Goal: Task Accomplishment & Management: Complete application form

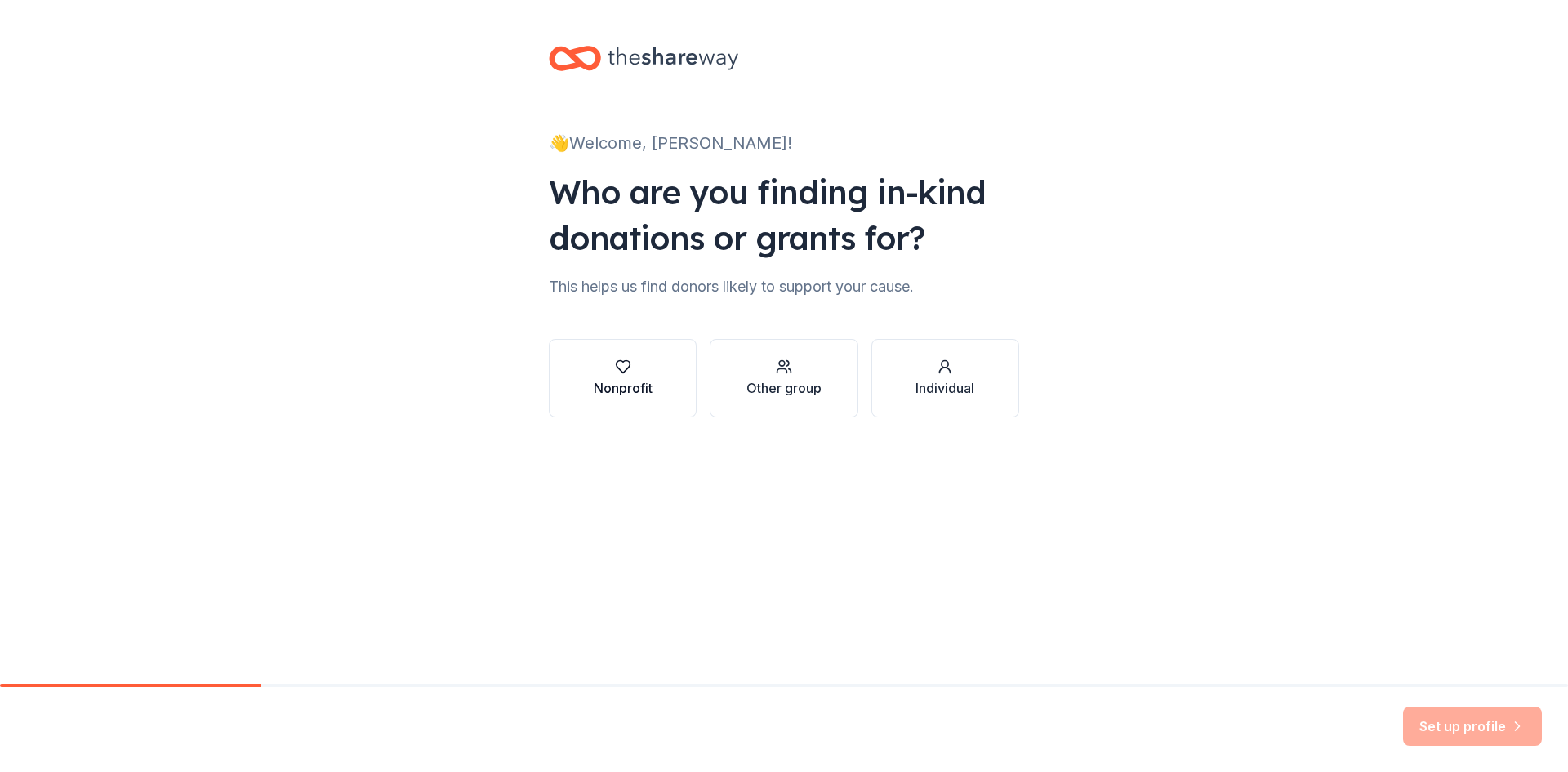
click at [633, 372] on div "button" at bounding box center [623, 367] width 58 height 16
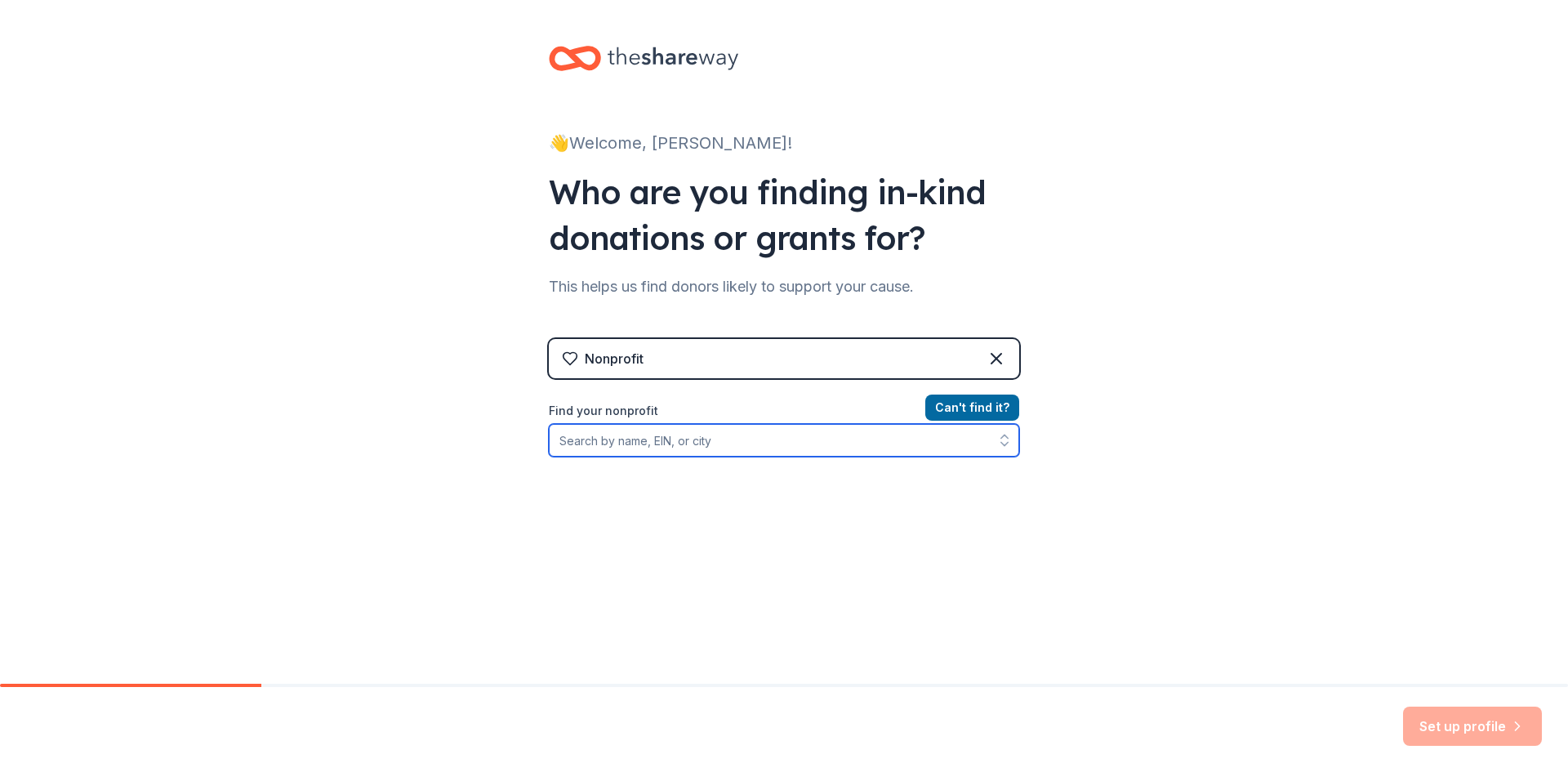
click at [665, 439] on input "Find your nonprofit" at bounding box center [784, 440] width 470 height 33
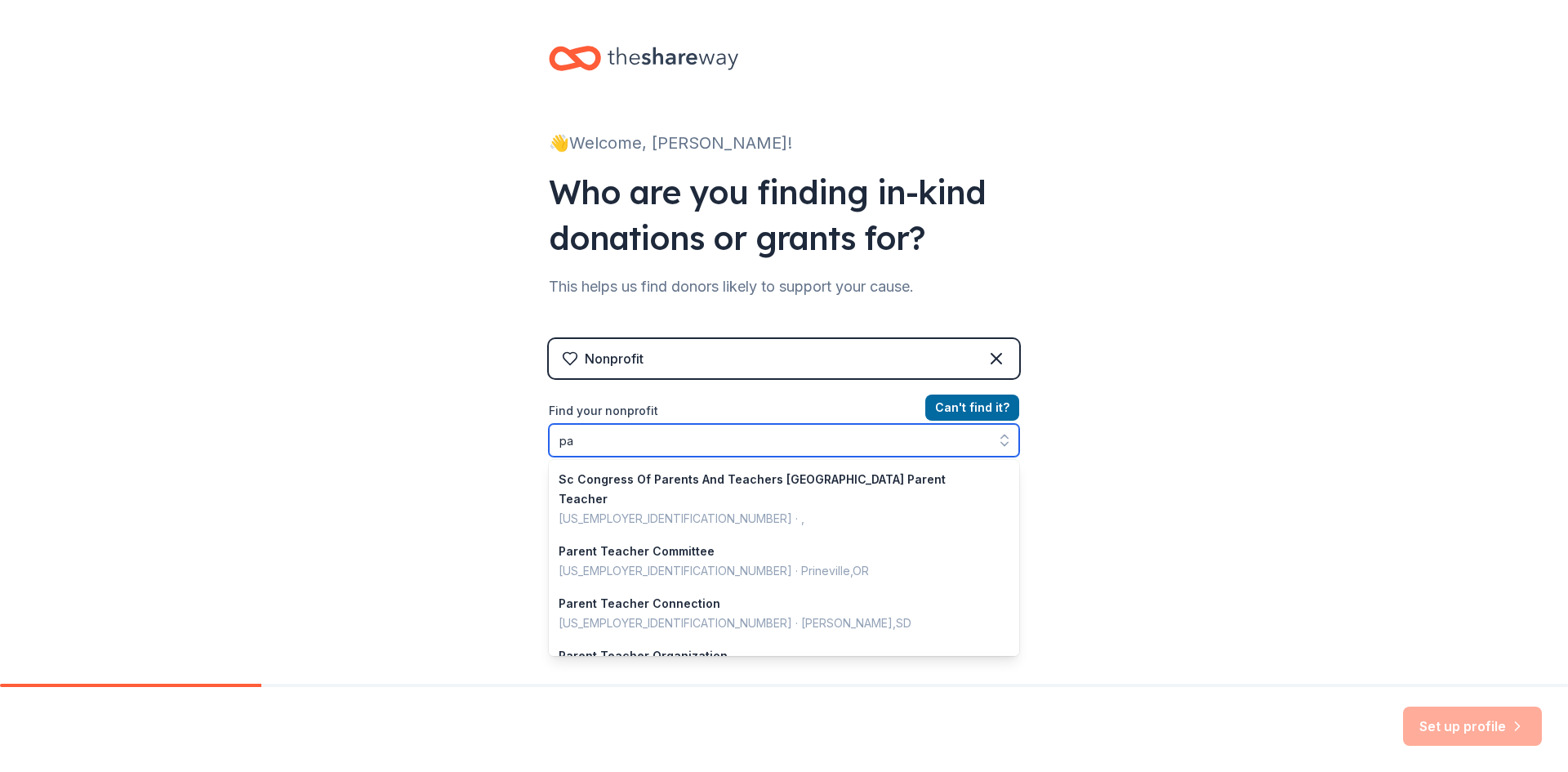
type input "p"
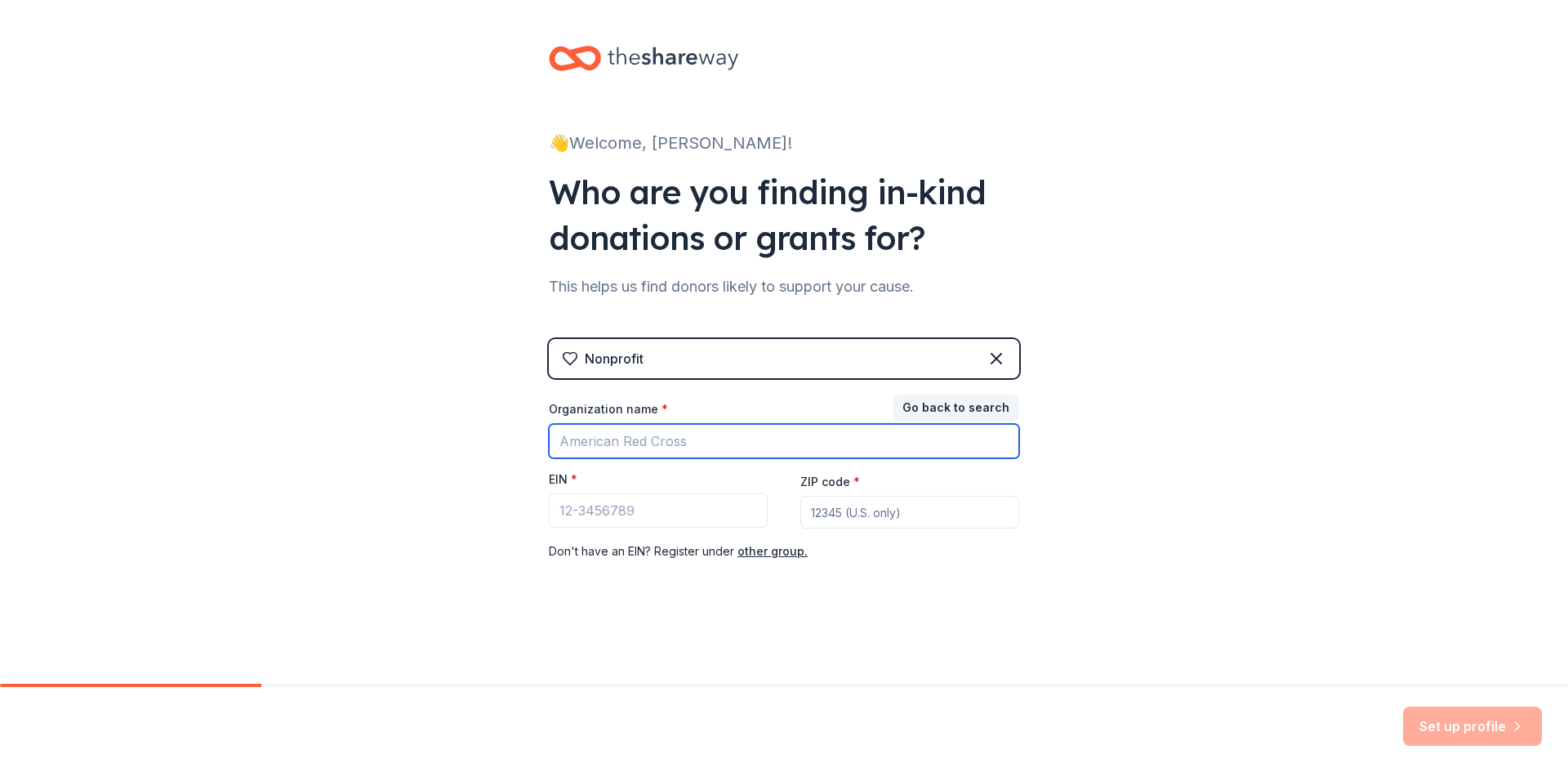
click at [665, 439] on input "Organization name *" at bounding box center [784, 441] width 470 height 35
click at [711, 438] on input "Parent Teacher Associaton" at bounding box center [784, 441] width 470 height 35
type input "Parent Teacher Association"
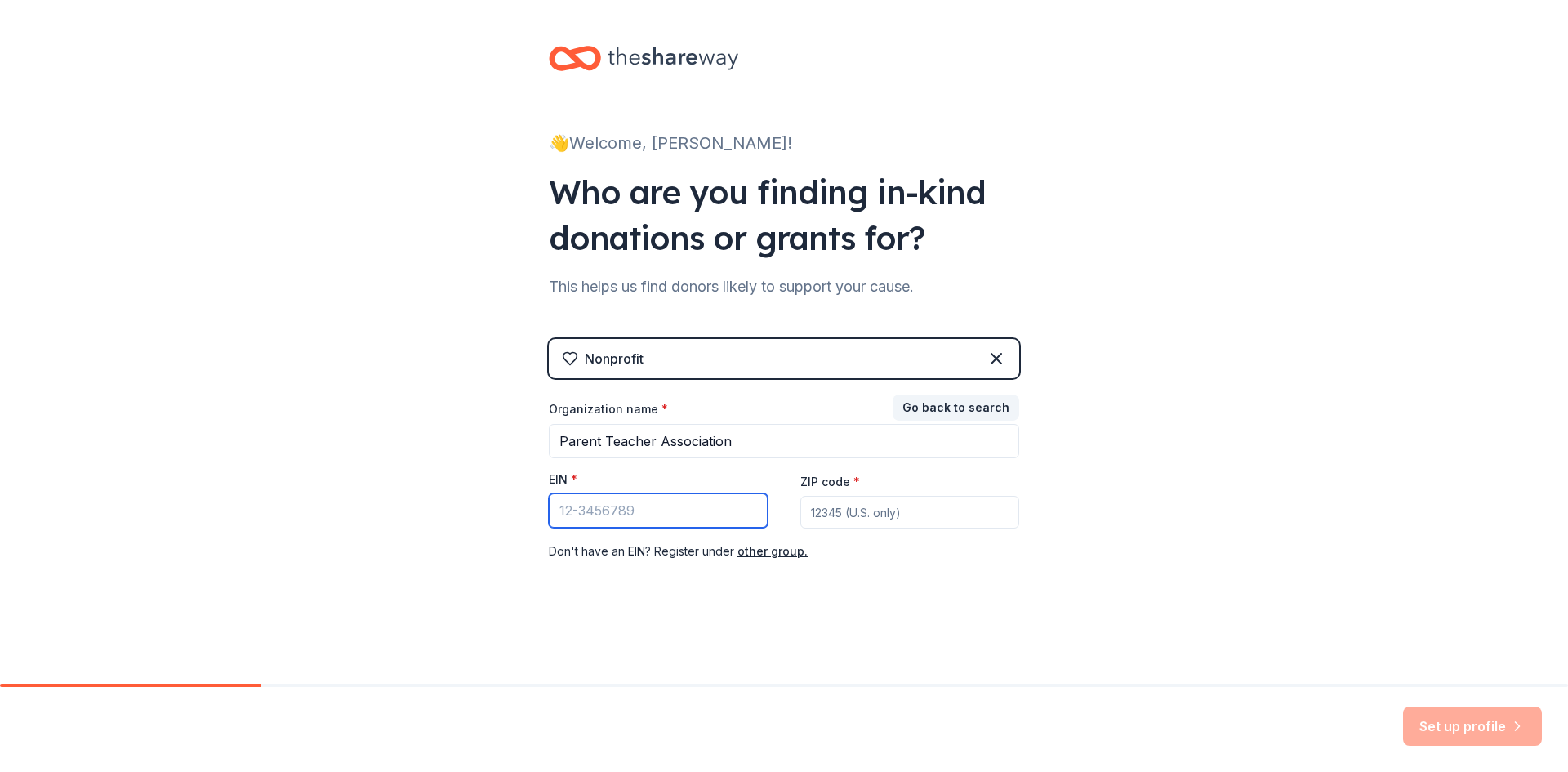
click at [617, 510] on input "EIN *" at bounding box center [658, 510] width 219 height 35
click at [632, 516] on input "EIN *" at bounding box center [658, 510] width 219 height 35
paste input "87-0544768"
type input "87-0544768"
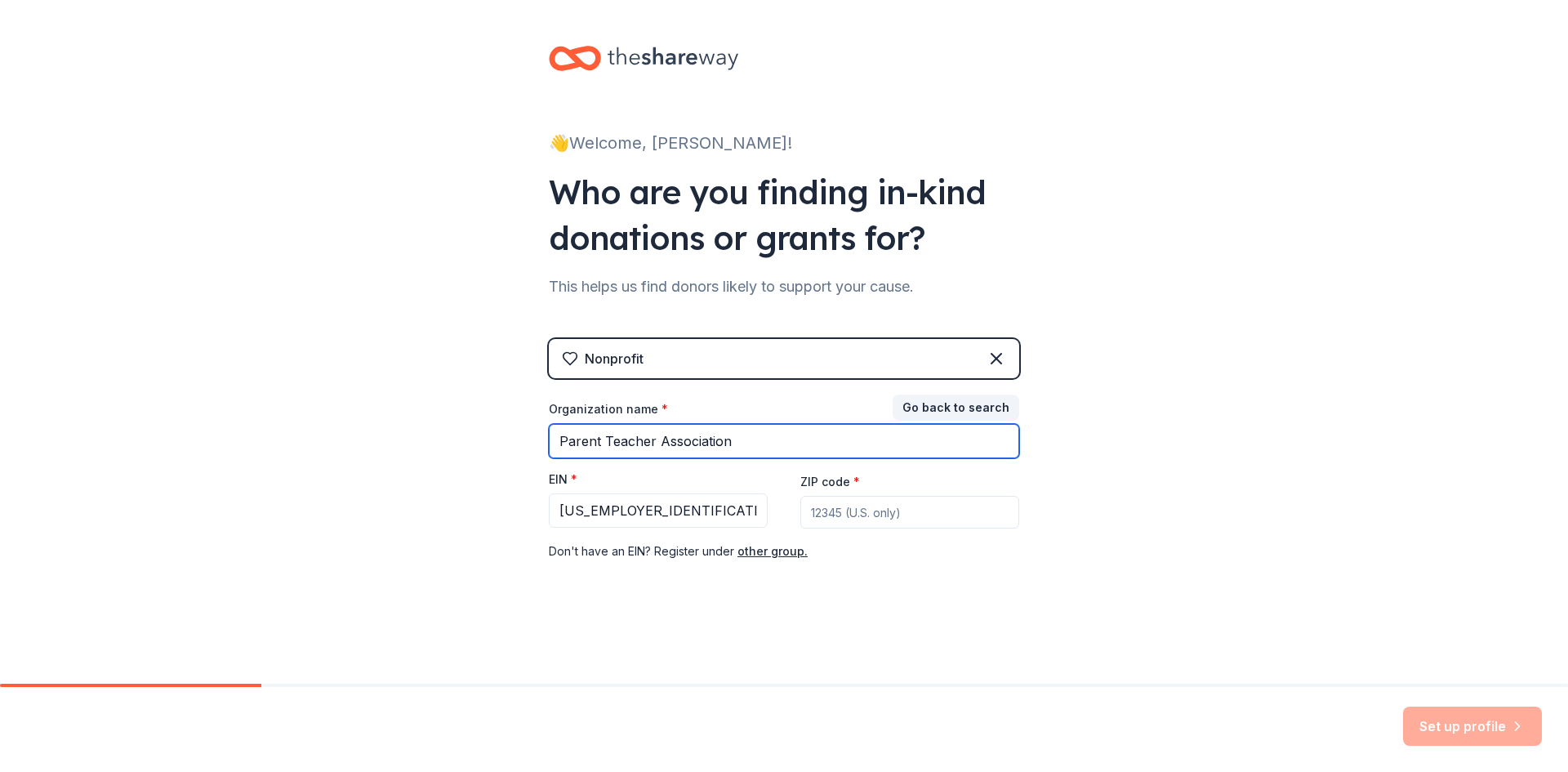
click at [756, 438] on input "Parent Teacher Association" at bounding box center [784, 441] width 470 height 35
type input "Parent Teacher Association Sunset View Elementary School"
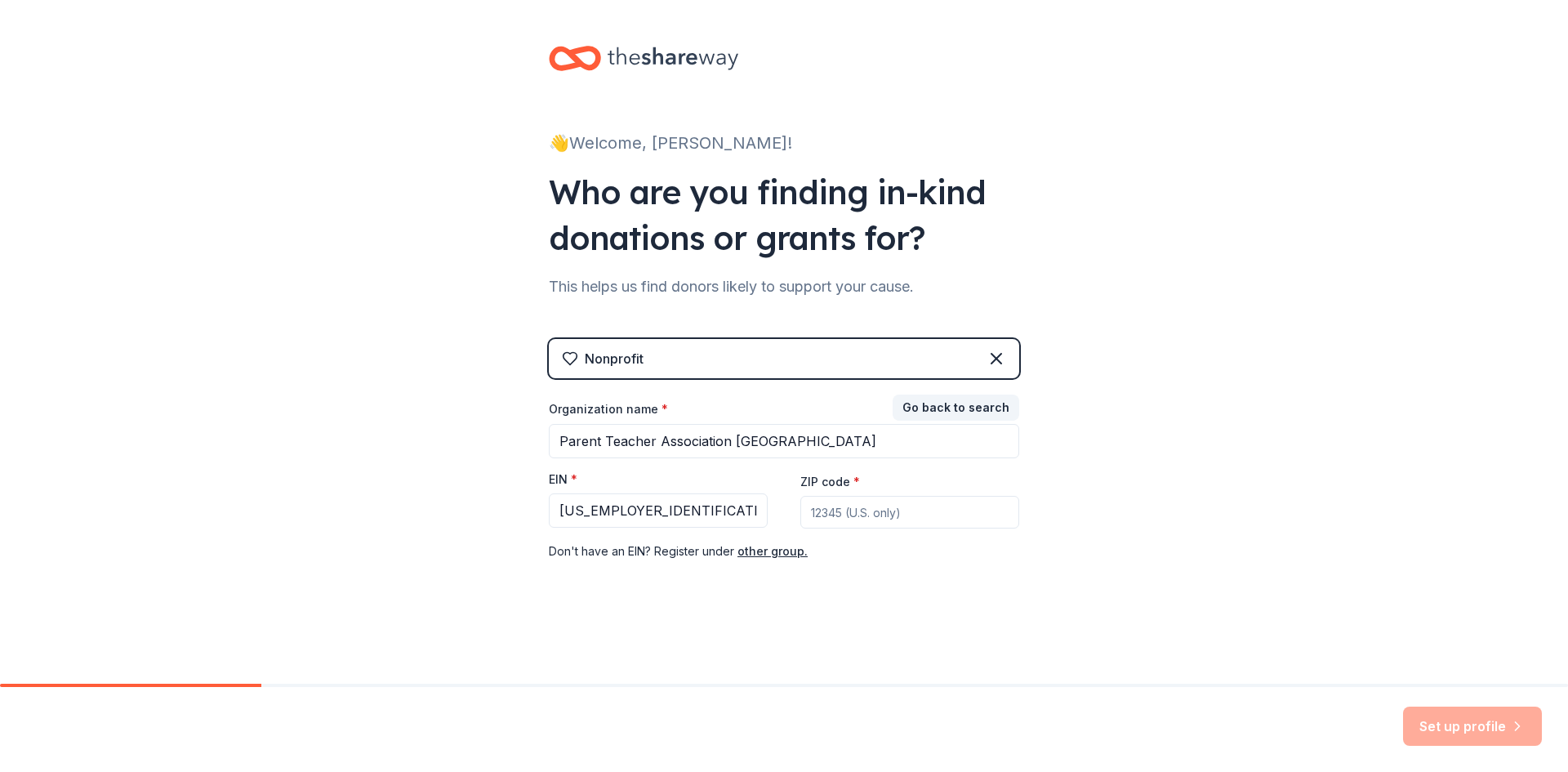
click at [852, 509] on input "ZIP code *" at bounding box center [910, 512] width 219 height 33
type input "84601"
click at [1463, 729] on button "Set up profile" at bounding box center [1472, 726] width 139 height 39
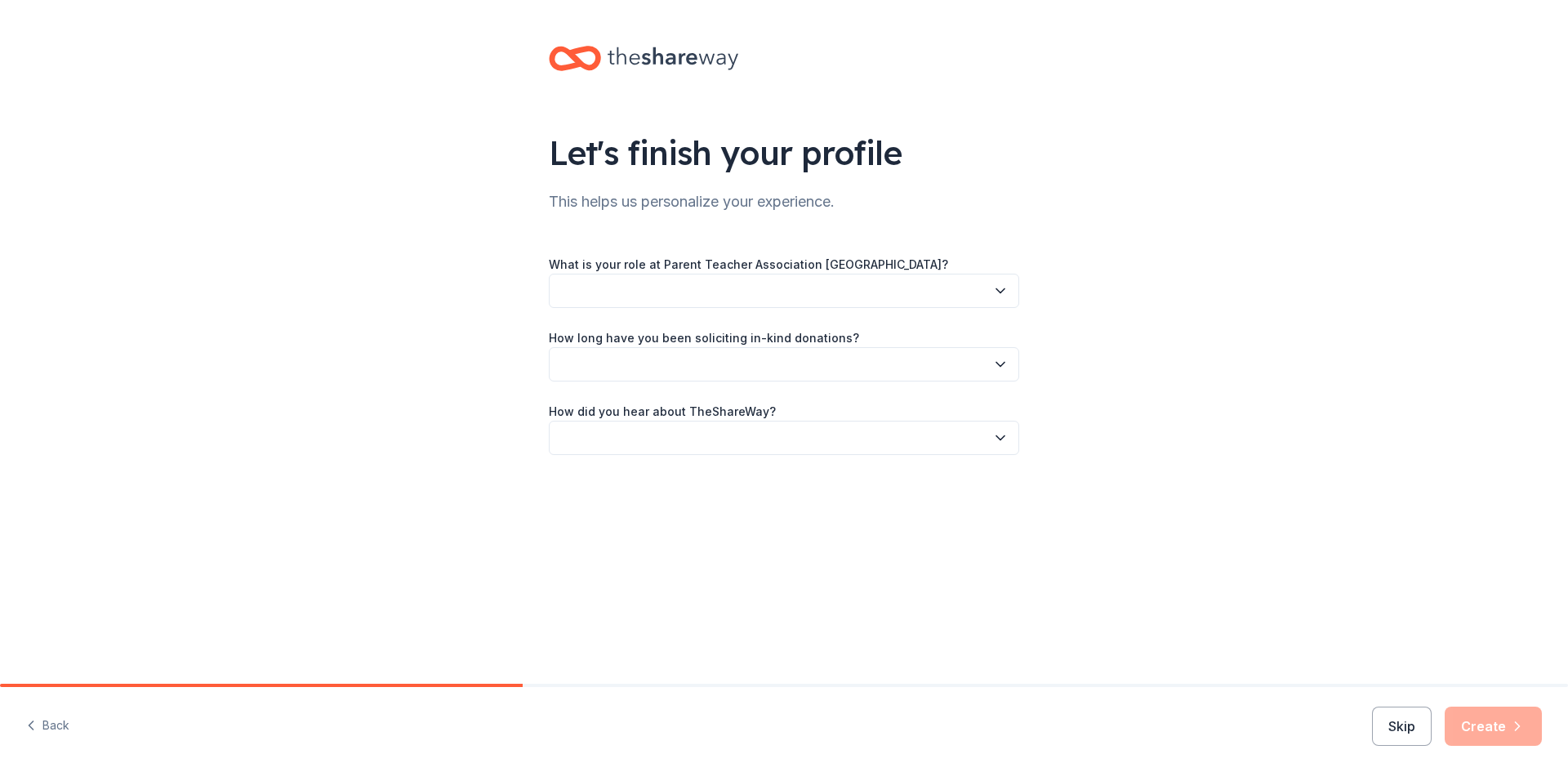
click at [999, 285] on icon "button" at bounding box center [1000, 290] width 16 height 16
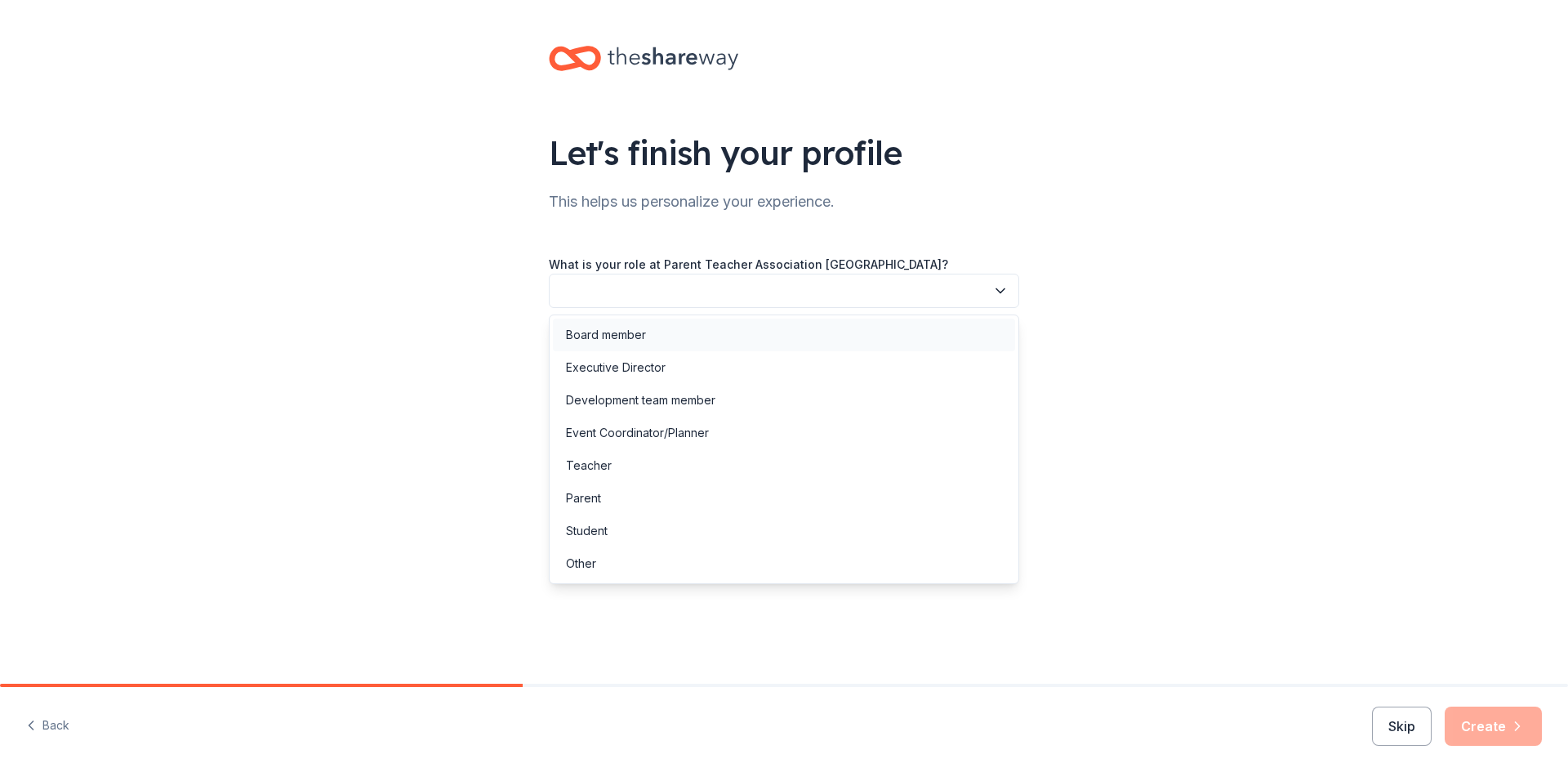
click at [727, 350] on div "Board member" at bounding box center [784, 334] width 462 height 33
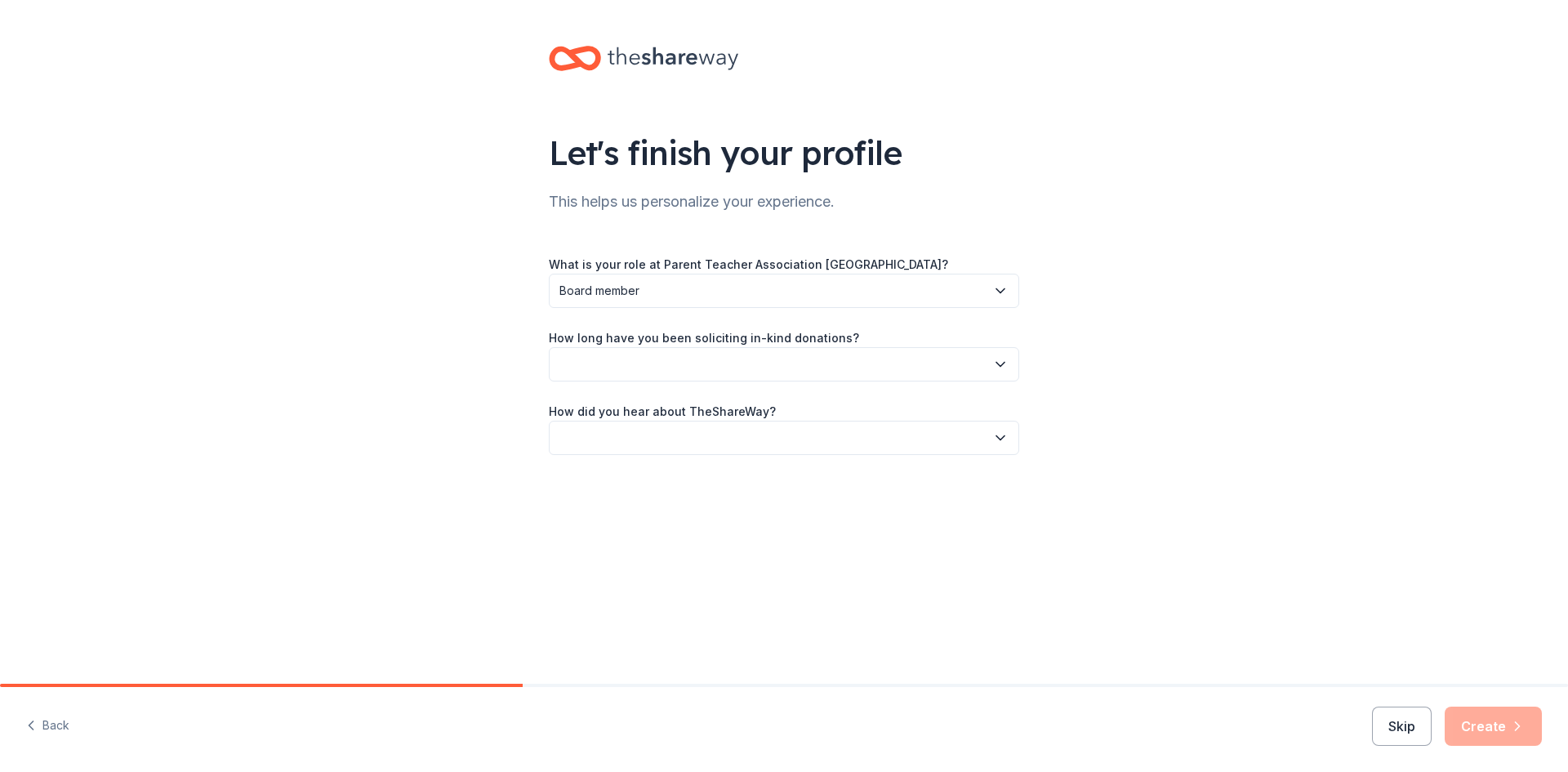
click at [727, 352] on button "button" at bounding box center [784, 364] width 470 height 35
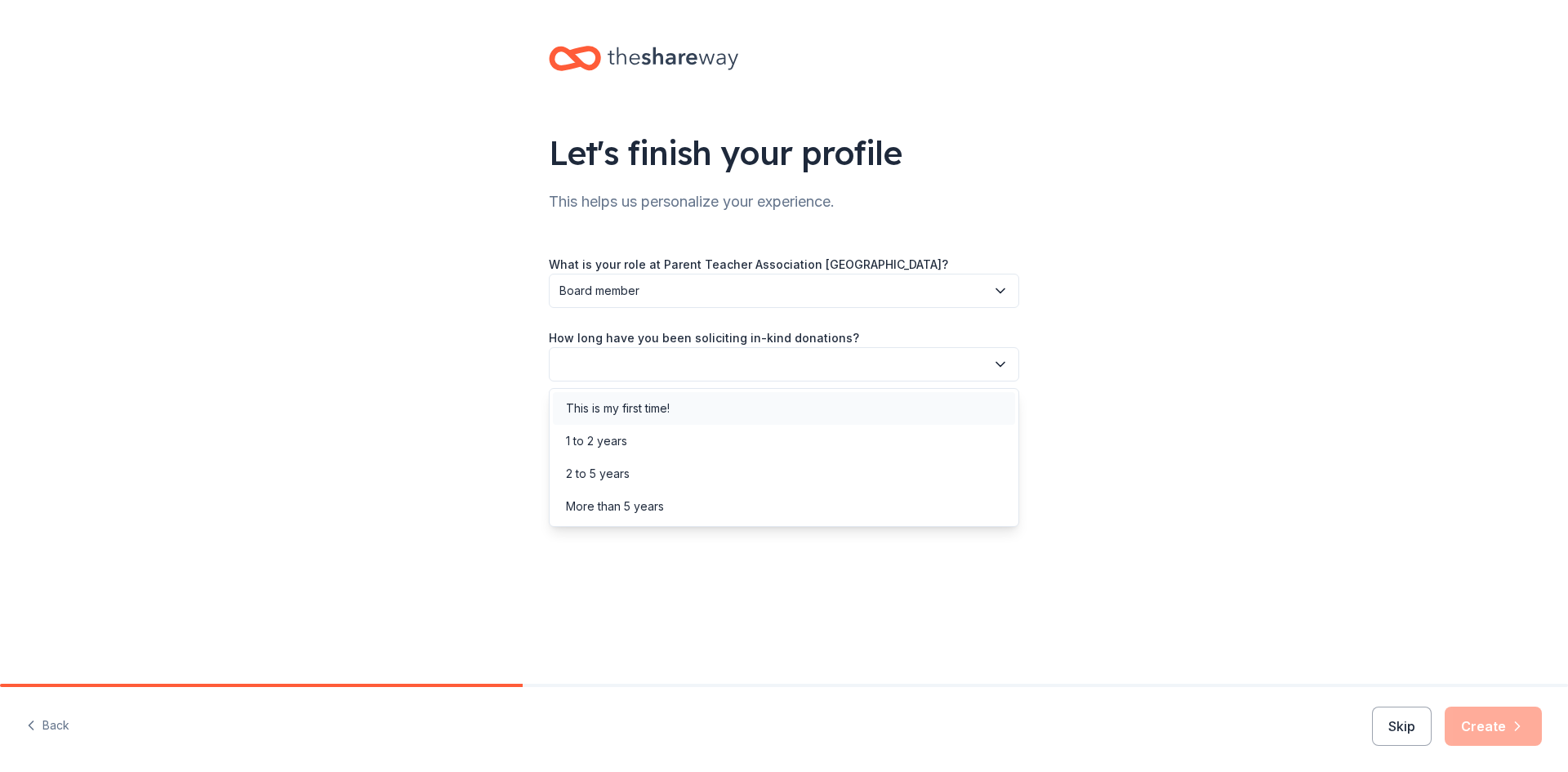
click at [708, 407] on div "This is my first time!" at bounding box center [784, 408] width 462 height 33
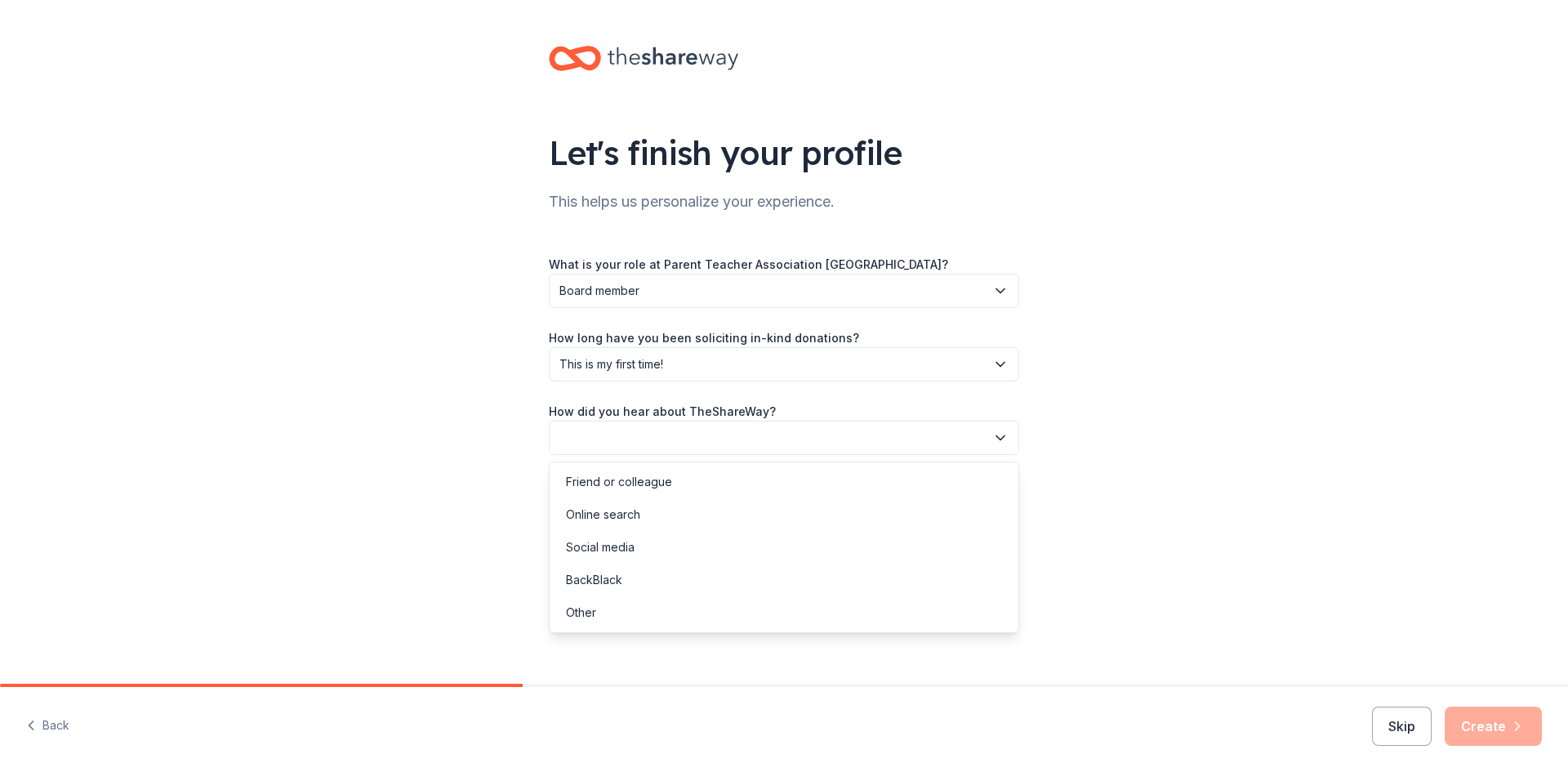
click at [708, 429] on button "button" at bounding box center [784, 438] width 470 height 35
click at [664, 520] on div "Online search" at bounding box center [784, 515] width 462 height 33
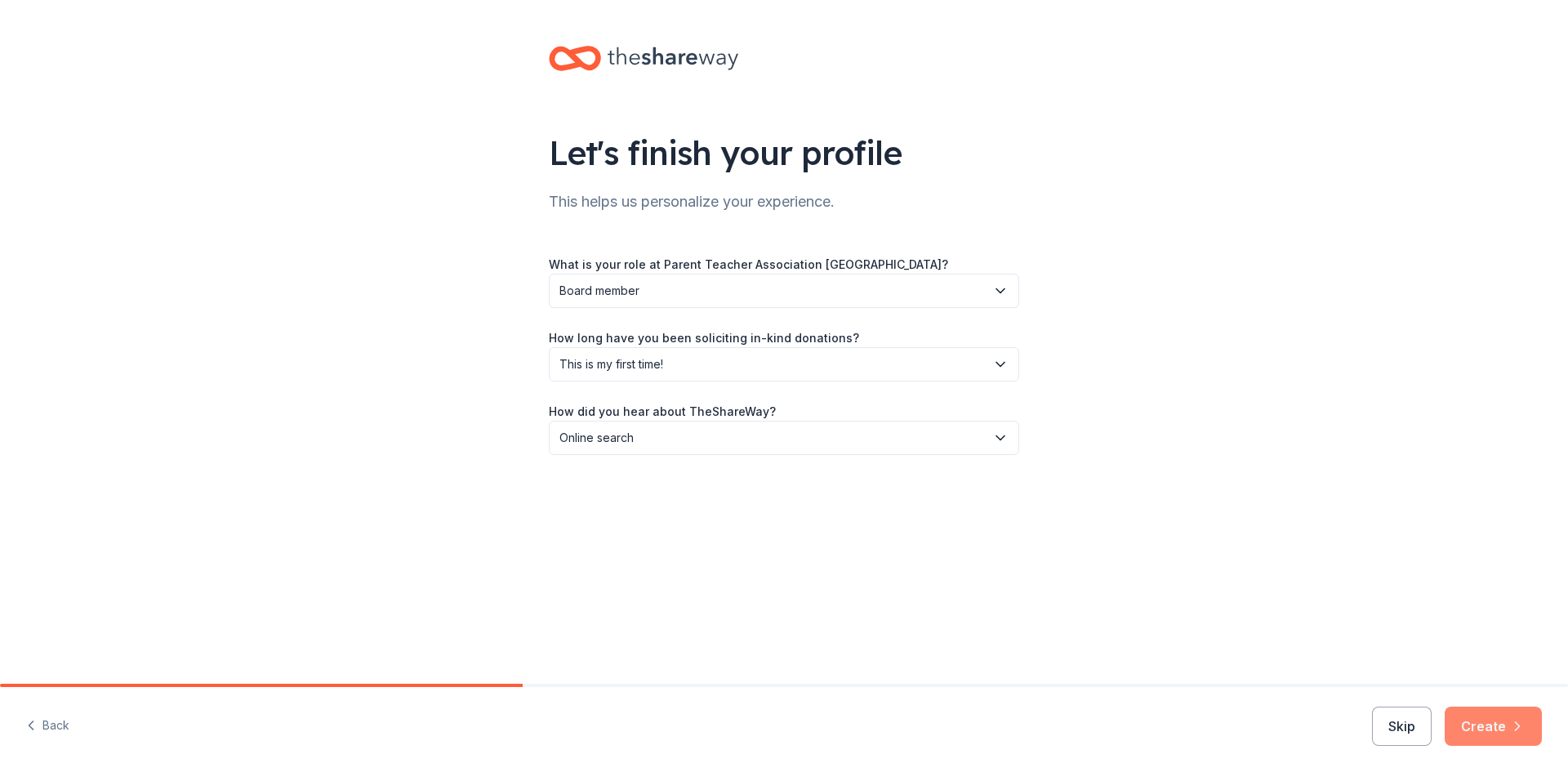
click at [1499, 730] on button "Create" at bounding box center [1493, 726] width 97 height 39
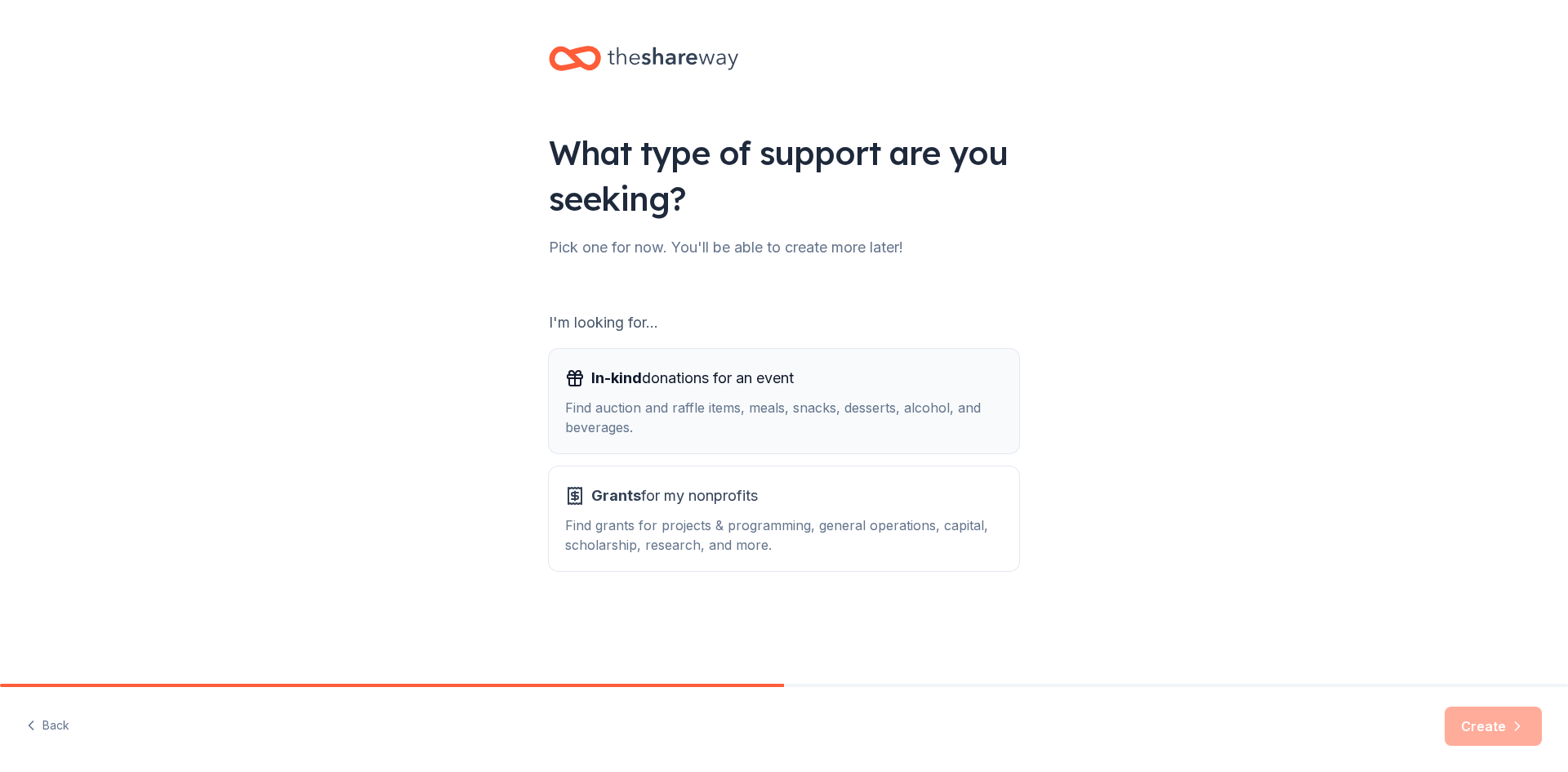
click at [807, 376] on div "In-kind donations for an event" at bounding box center [784, 378] width 437 height 26
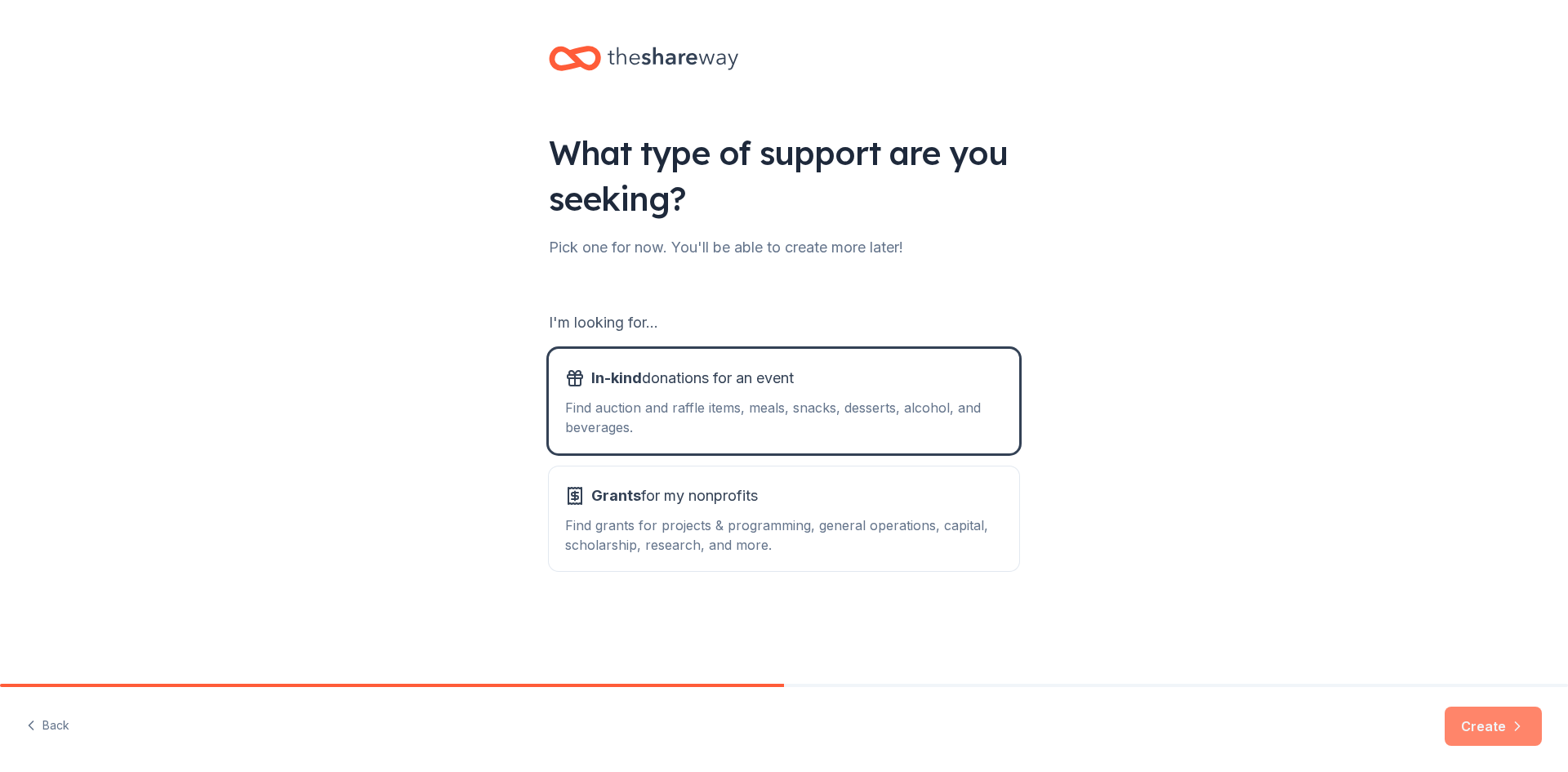
click at [1512, 722] on icon "button" at bounding box center [1517, 725] width 16 height 16
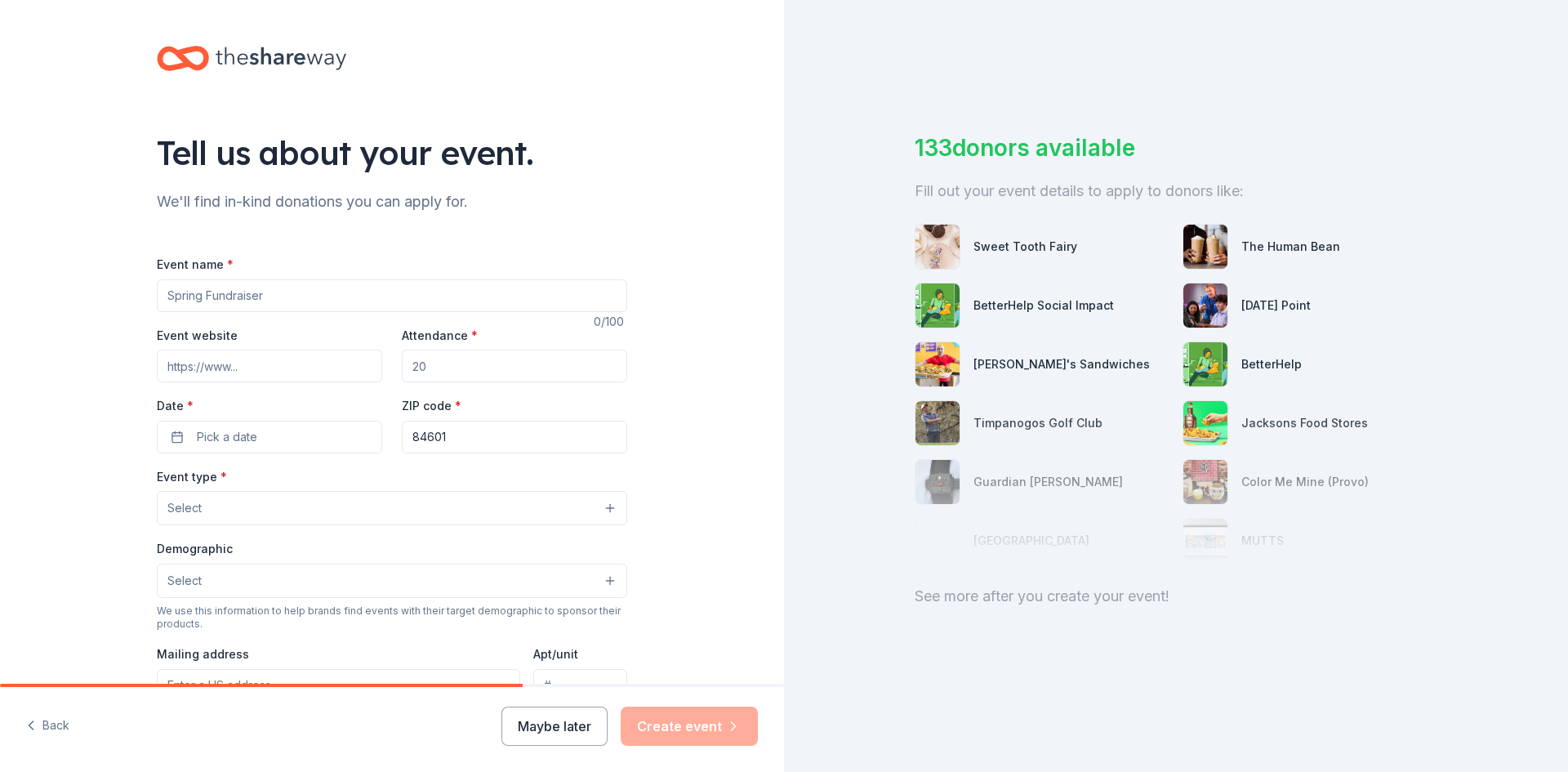
click at [244, 301] on input "Event name *" at bounding box center [392, 295] width 470 height 33
type input "F"
type input "C"
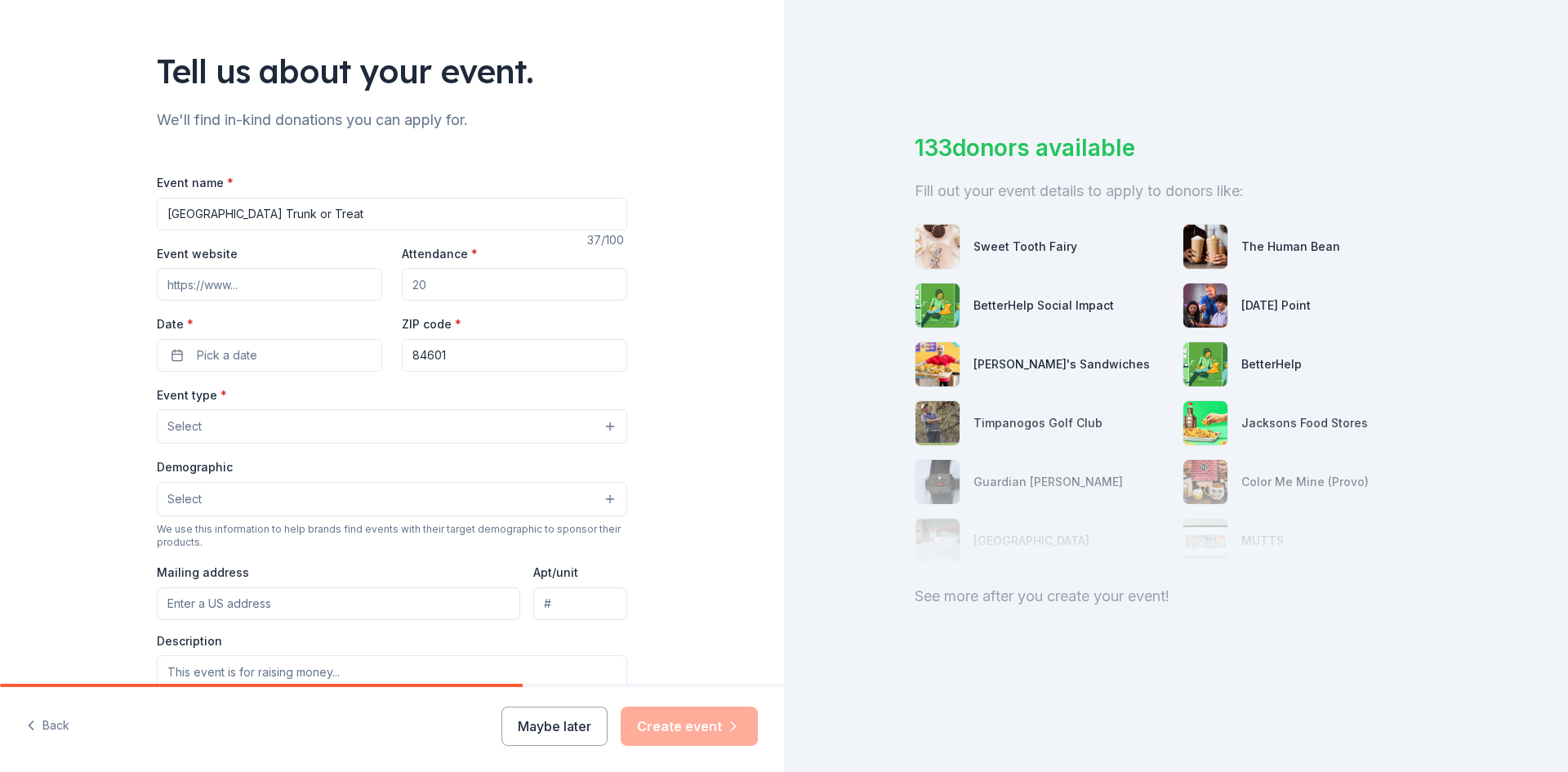
type input "[GEOGRAPHIC_DATA] Trunk or Treat"
click at [487, 280] on input "Attendance *" at bounding box center [514, 284] width 225 height 33
type input "100"
click at [233, 349] on span "Pick a date" at bounding box center [227, 355] width 60 height 19
click at [295, 598] on button "30" at bounding box center [293, 604] width 30 height 30
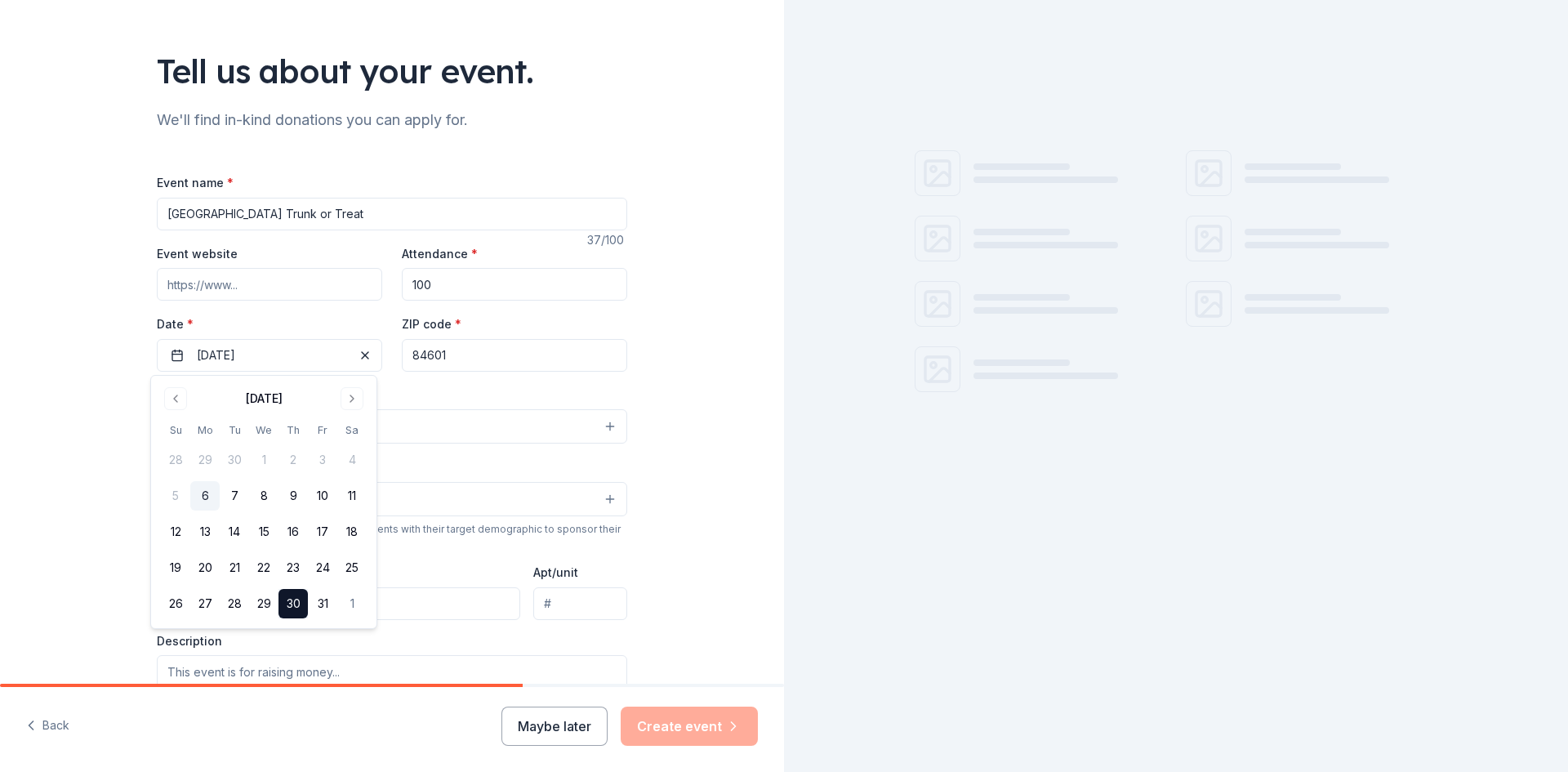
click at [461, 356] on input "84601" at bounding box center [514, 356] width 225 height 33
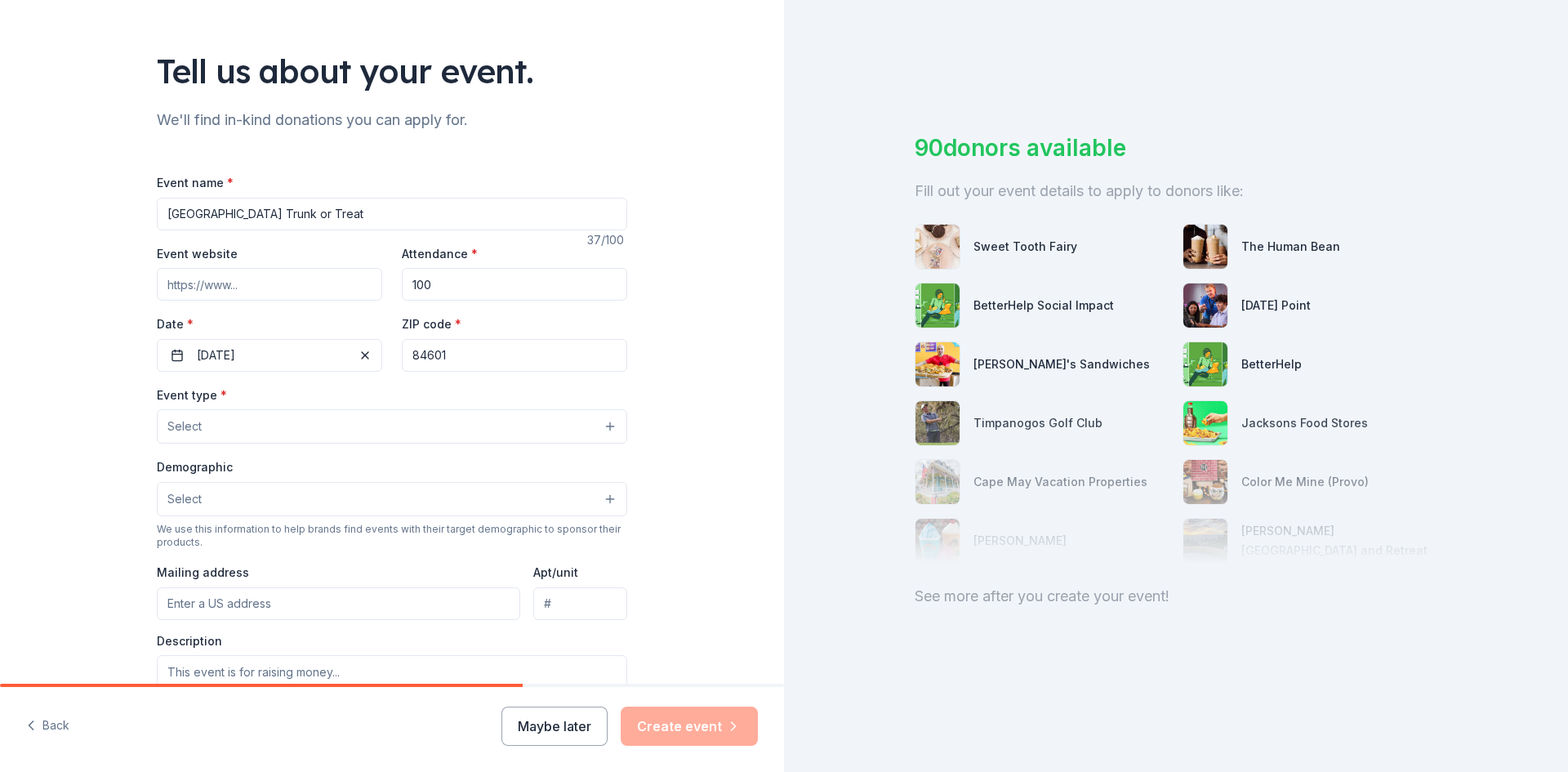
click at [279, 421] on button "Select" at bounding box center [392, 427] width 470 height 35
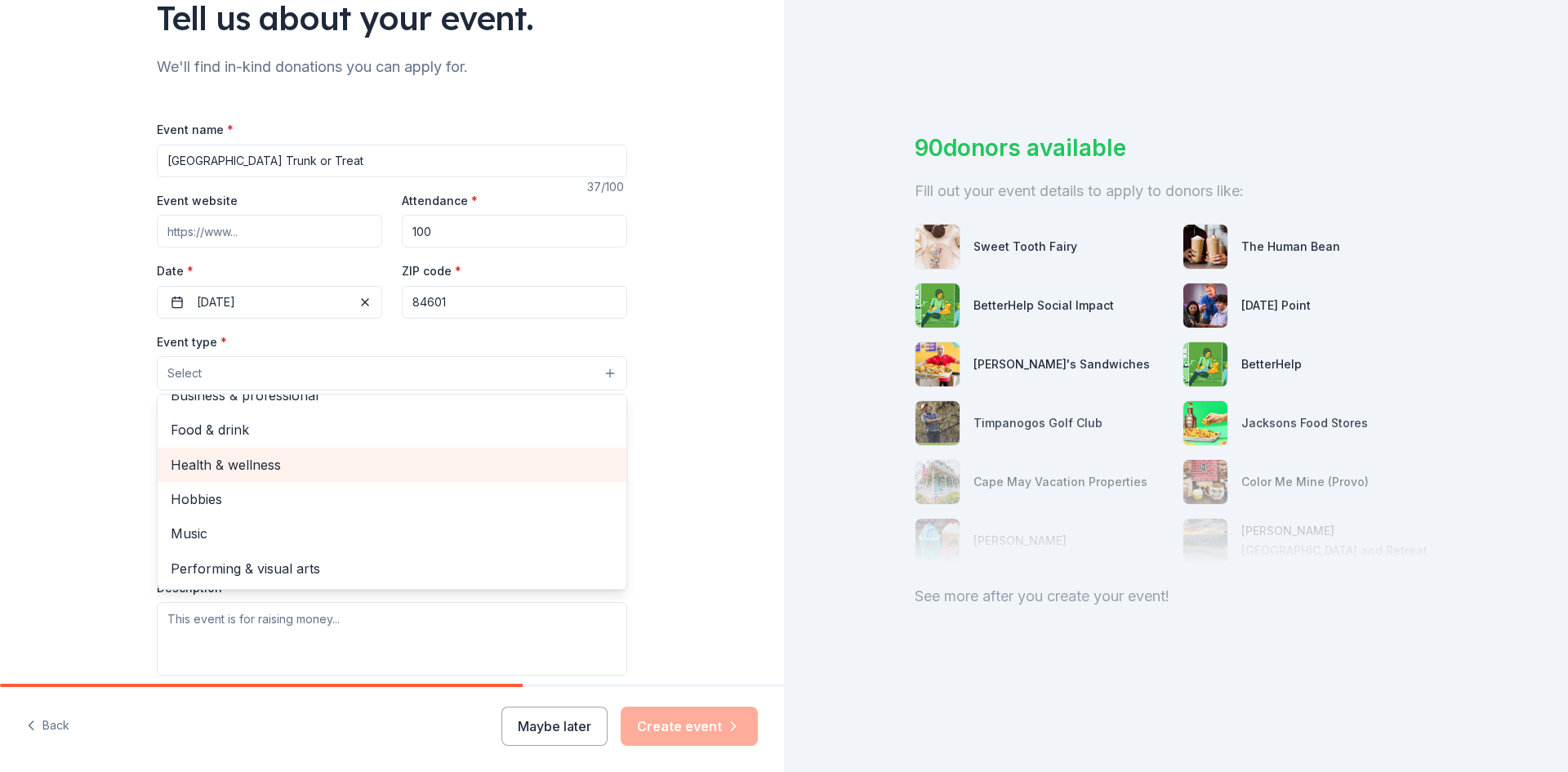
scroll to position [163, 0]
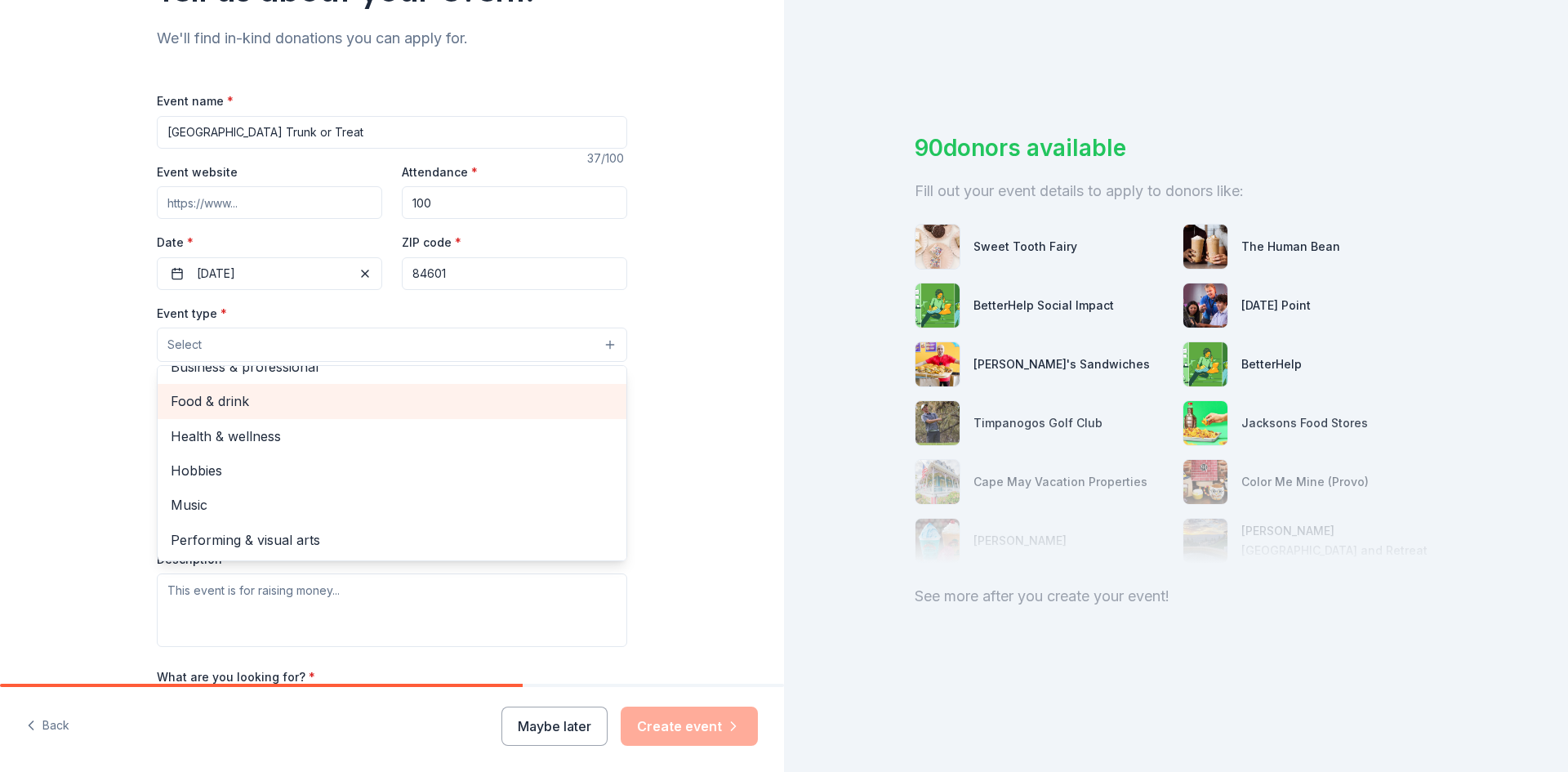
click at [297, 400] on span "Food & drink" at bounding box center [392, 400] width 443 height 21
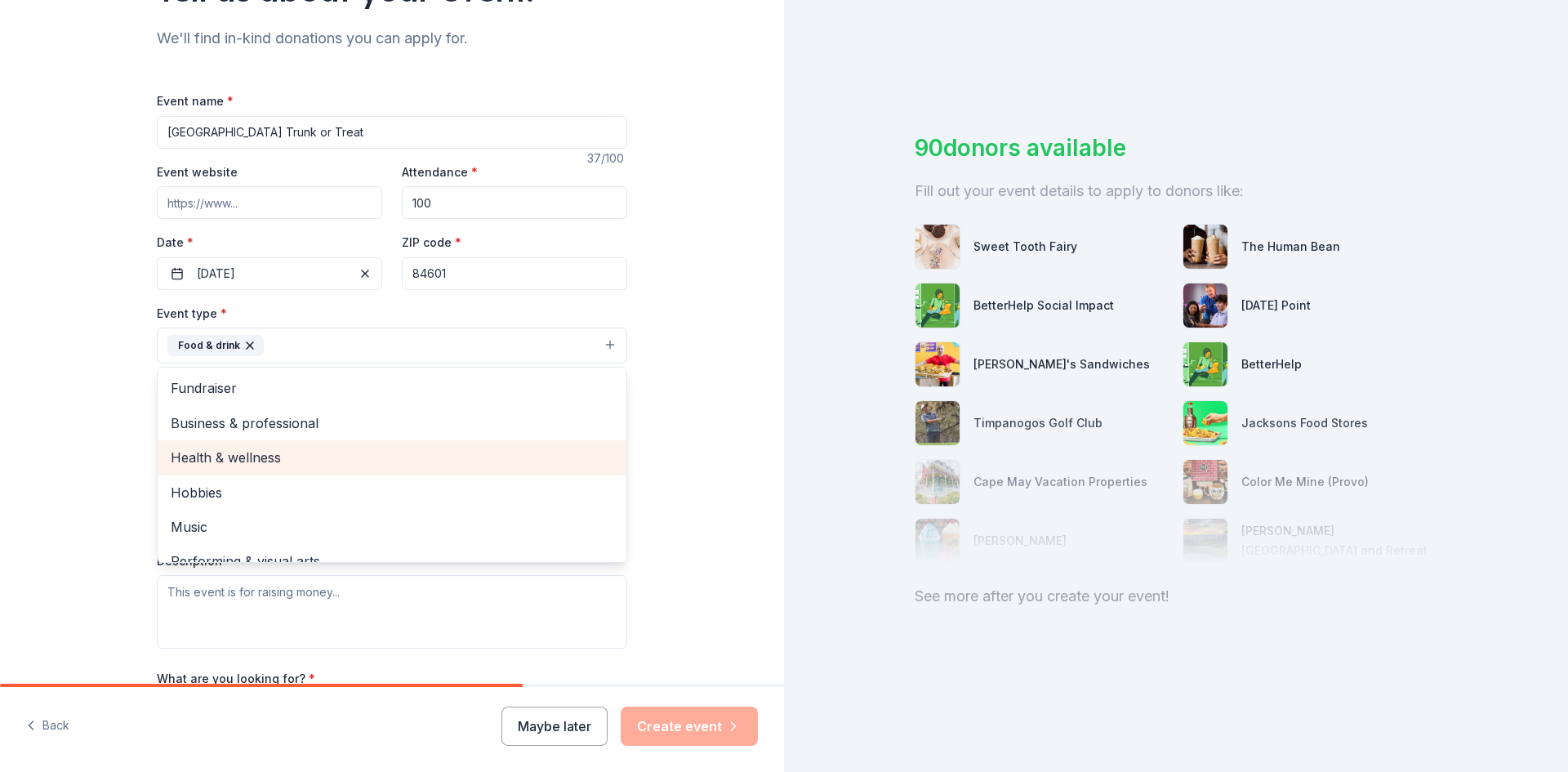
scroll to position [19, 0]
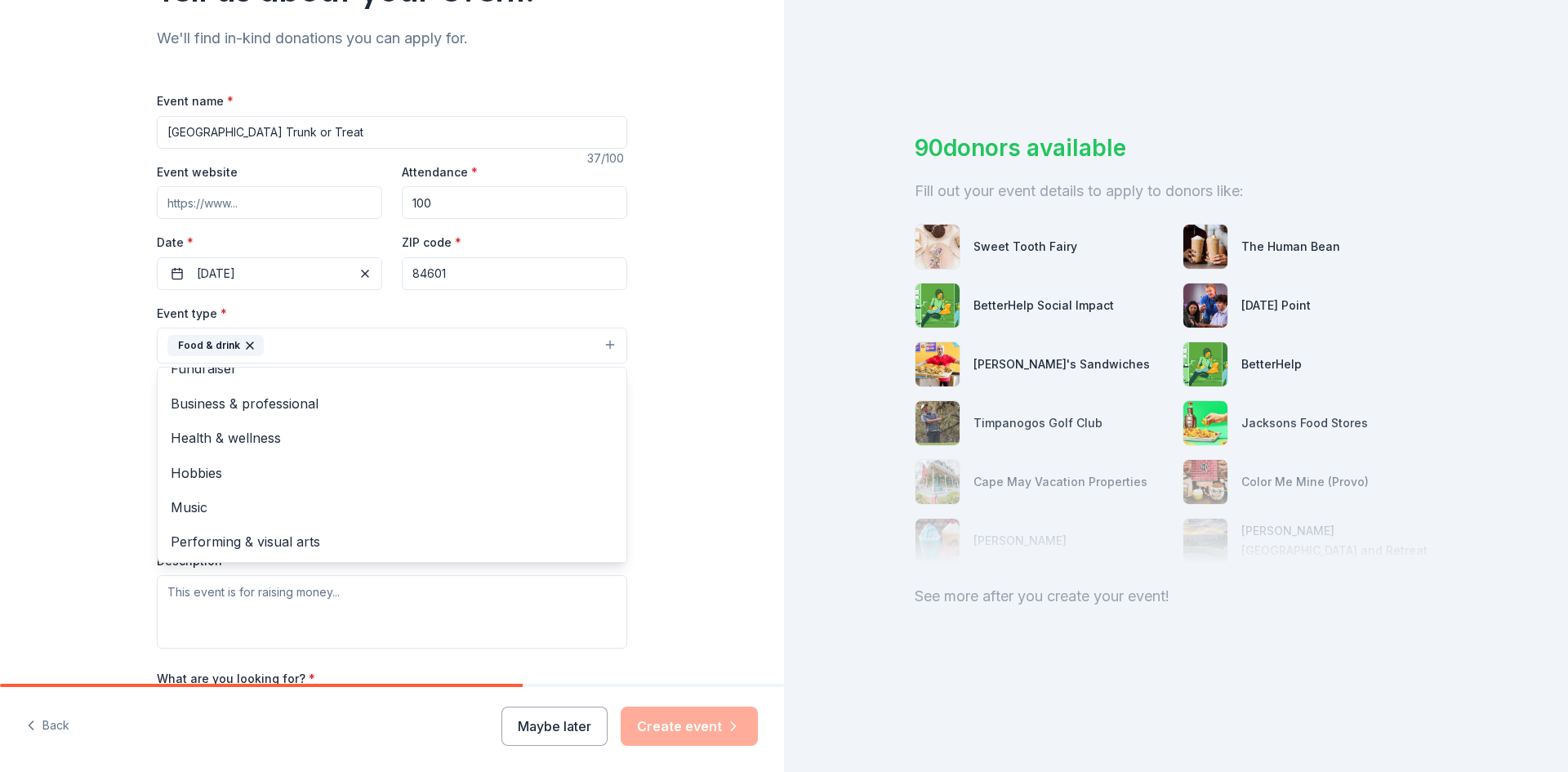
click at [50, 448] on div "Tell us about your event. We'll find in-kind donations you can apply for. Event…" at bounding box center [392, 381] width 784 height 1089
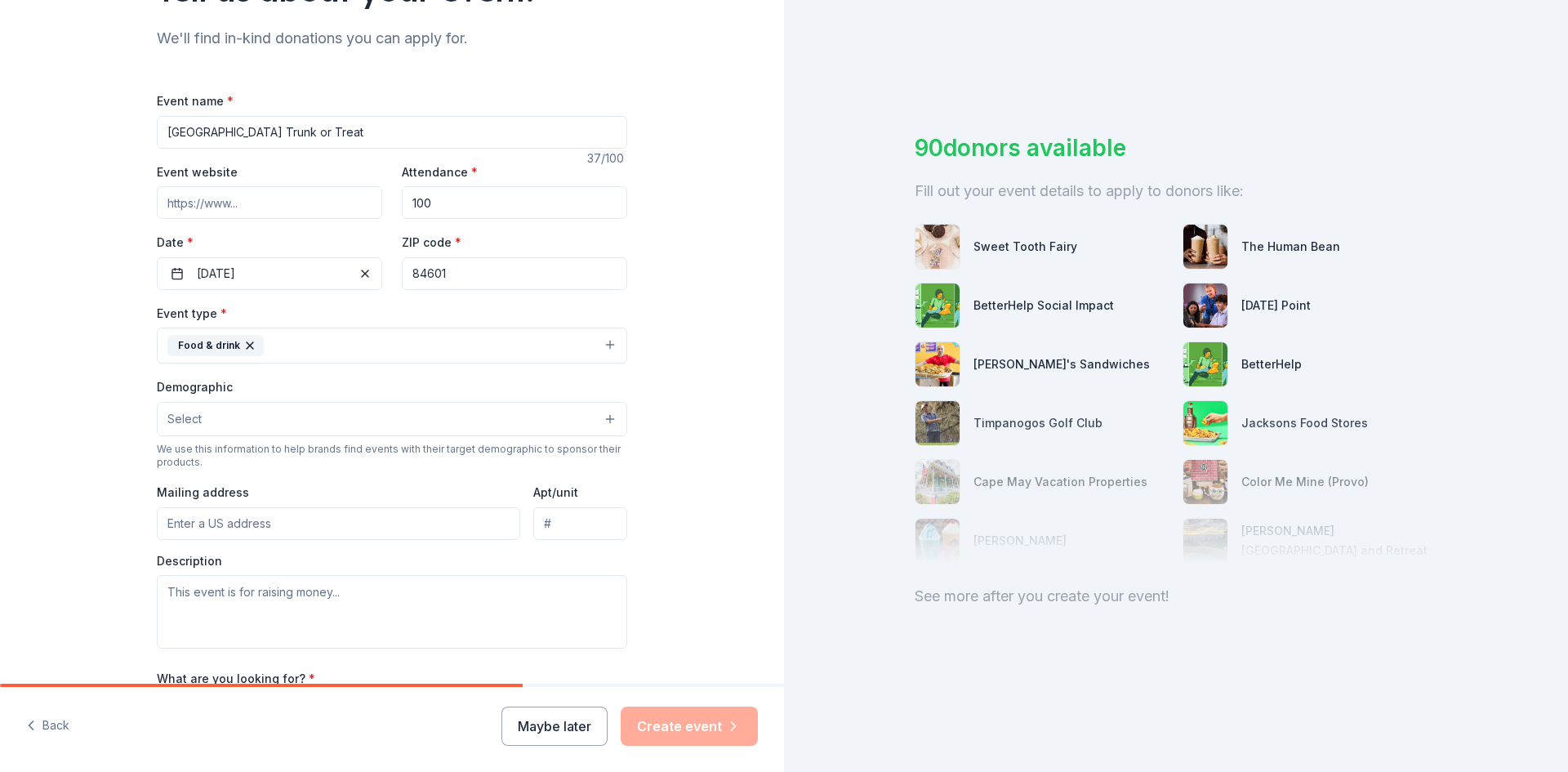
click at [501, 420] on button "Select" at bounding box center [392, 419] width 470 height 35
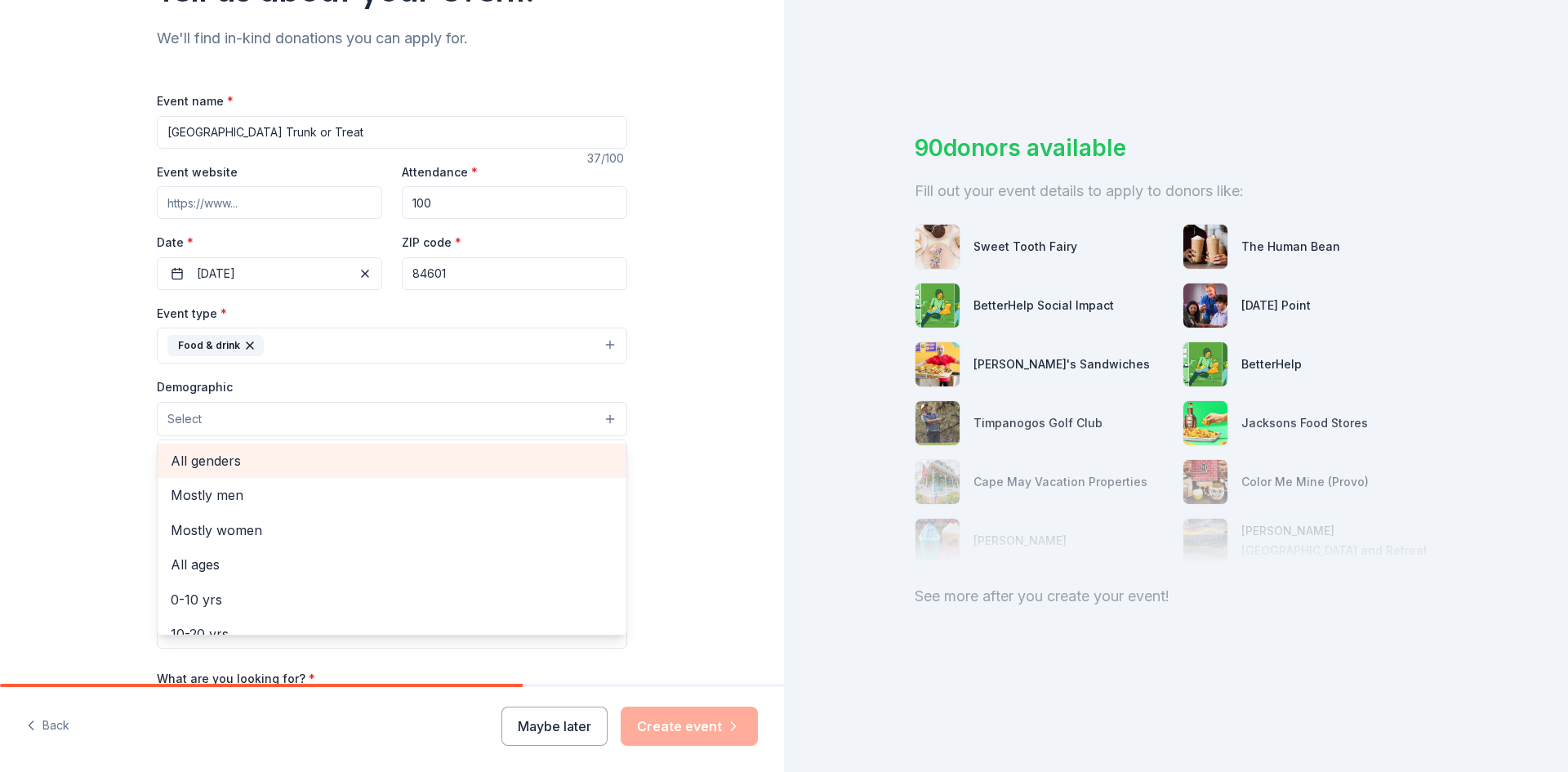
click at [441, 465] on span "All genders" at bounding box center [392, 460] width 443 height 21
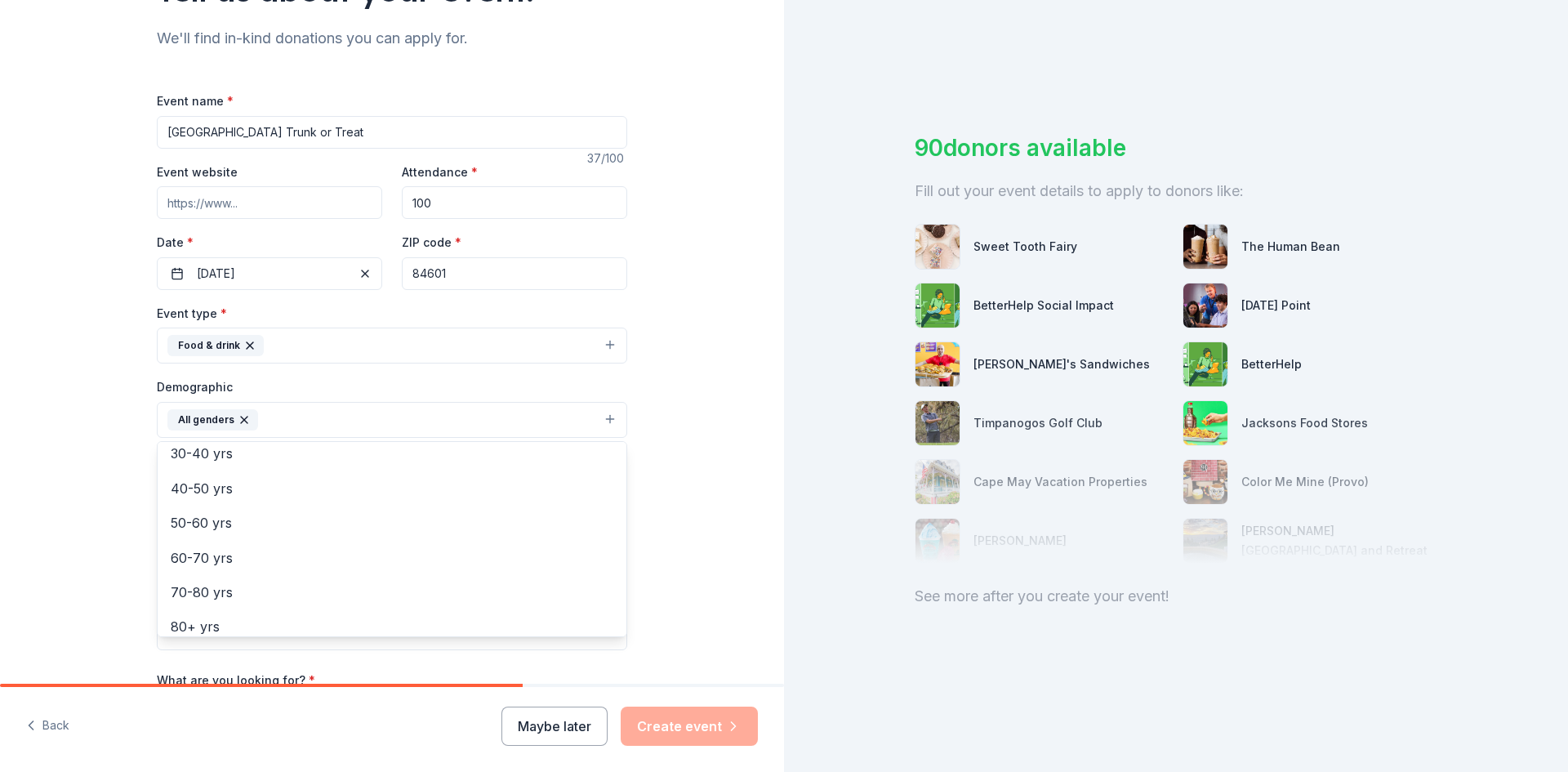
scroll to position [228, 0]
click at [73, 505] on div "Tell us about your event. We'll find in-kind donations you can apply for. Event…" at bounding box center [392, 382] width 784 height 1090
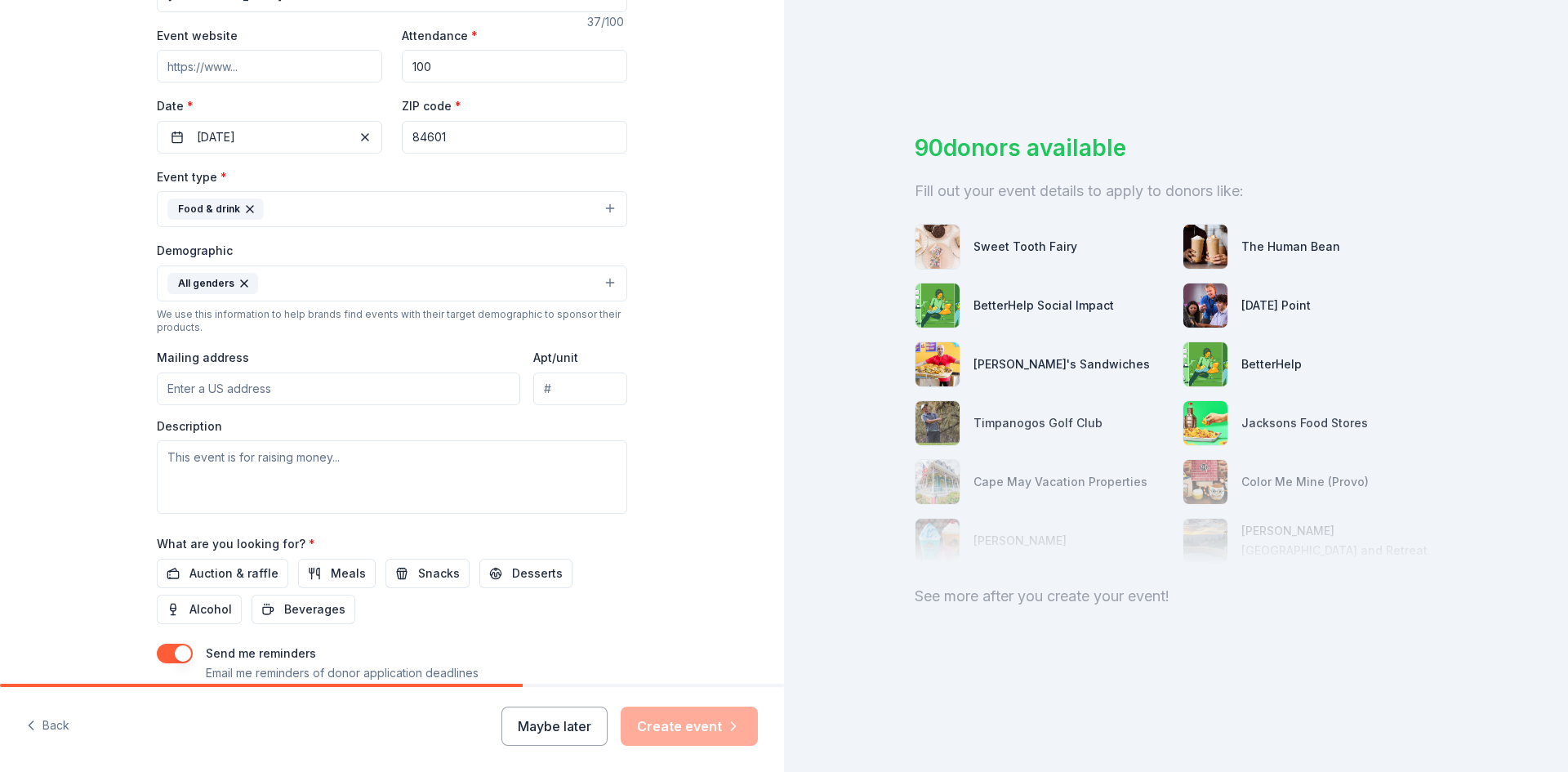
scroll to position [327, 0]
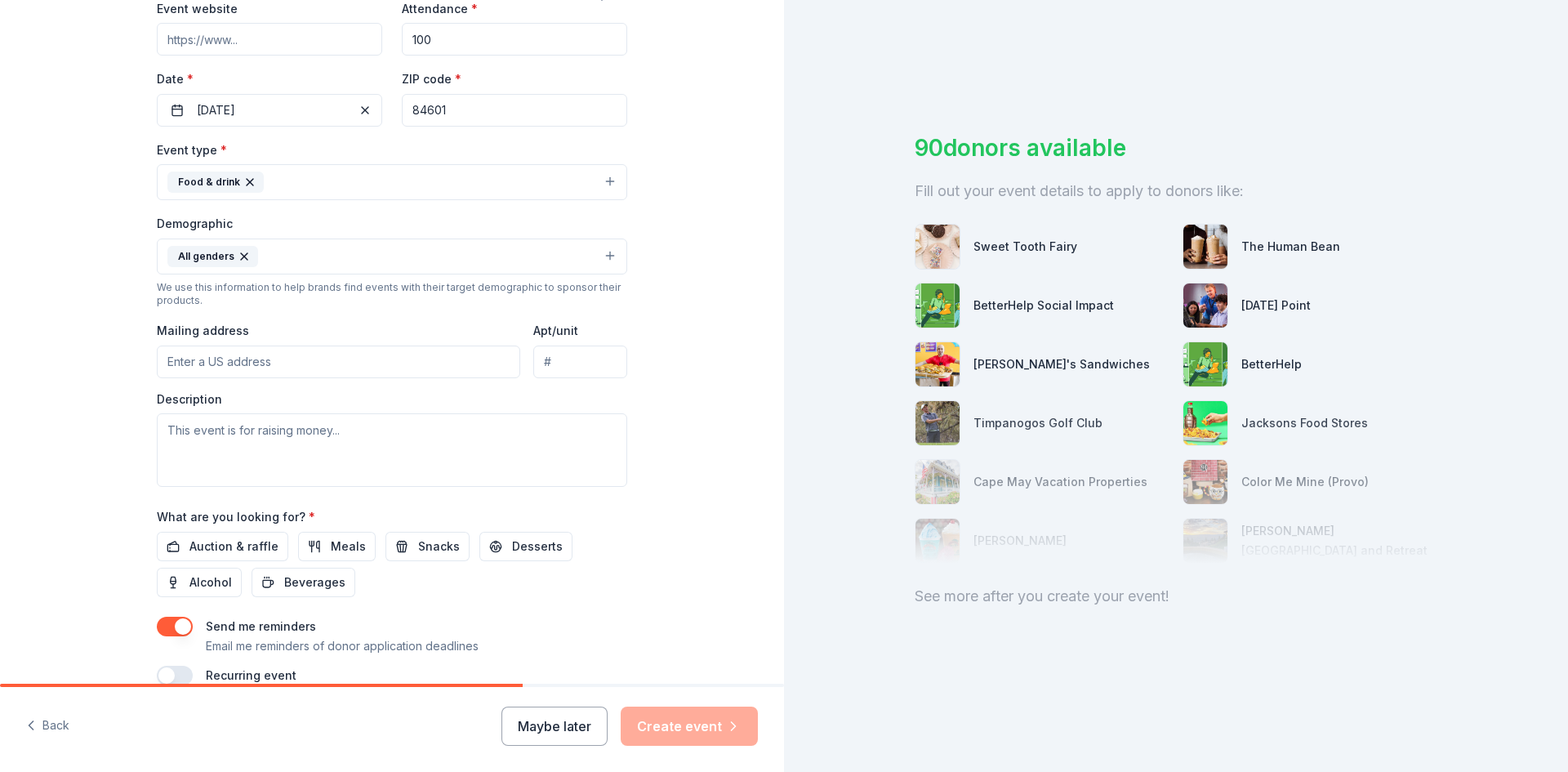
click at [234, 361] on input "Mailing address" at bounding box center [338, 361] width 363 height 33
type input "1520 West 600 South, Provo, UT, 84601"
click at [271, 436] on textarea at bounding box center [392, 449] width 470 height 74
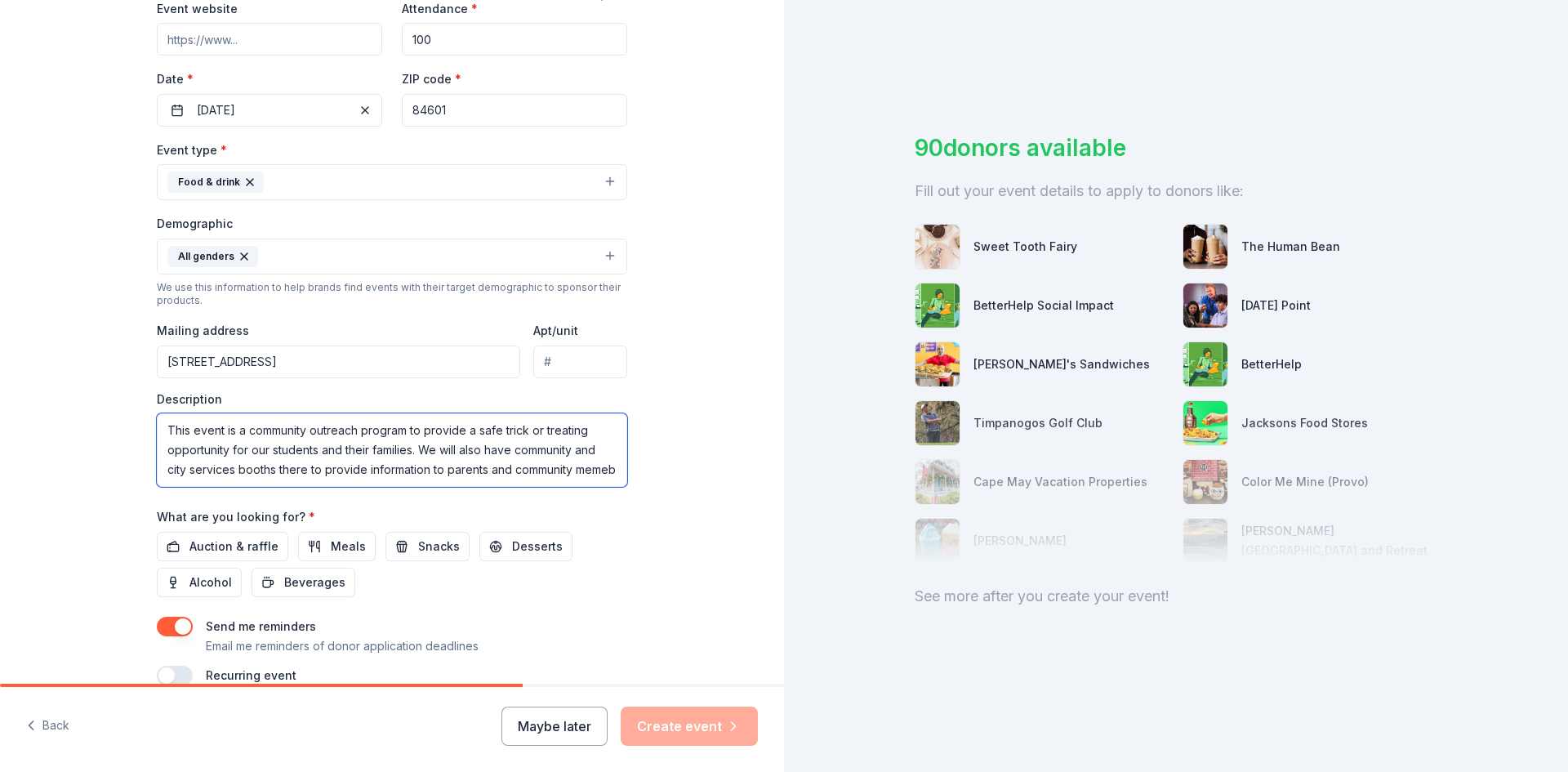
scroll to position [11, 0]
click at [570, 440] on textarea "This event is a community outreach program to provide a safe trick or treating …" at bounding box center [392, 449] width 470 height 74
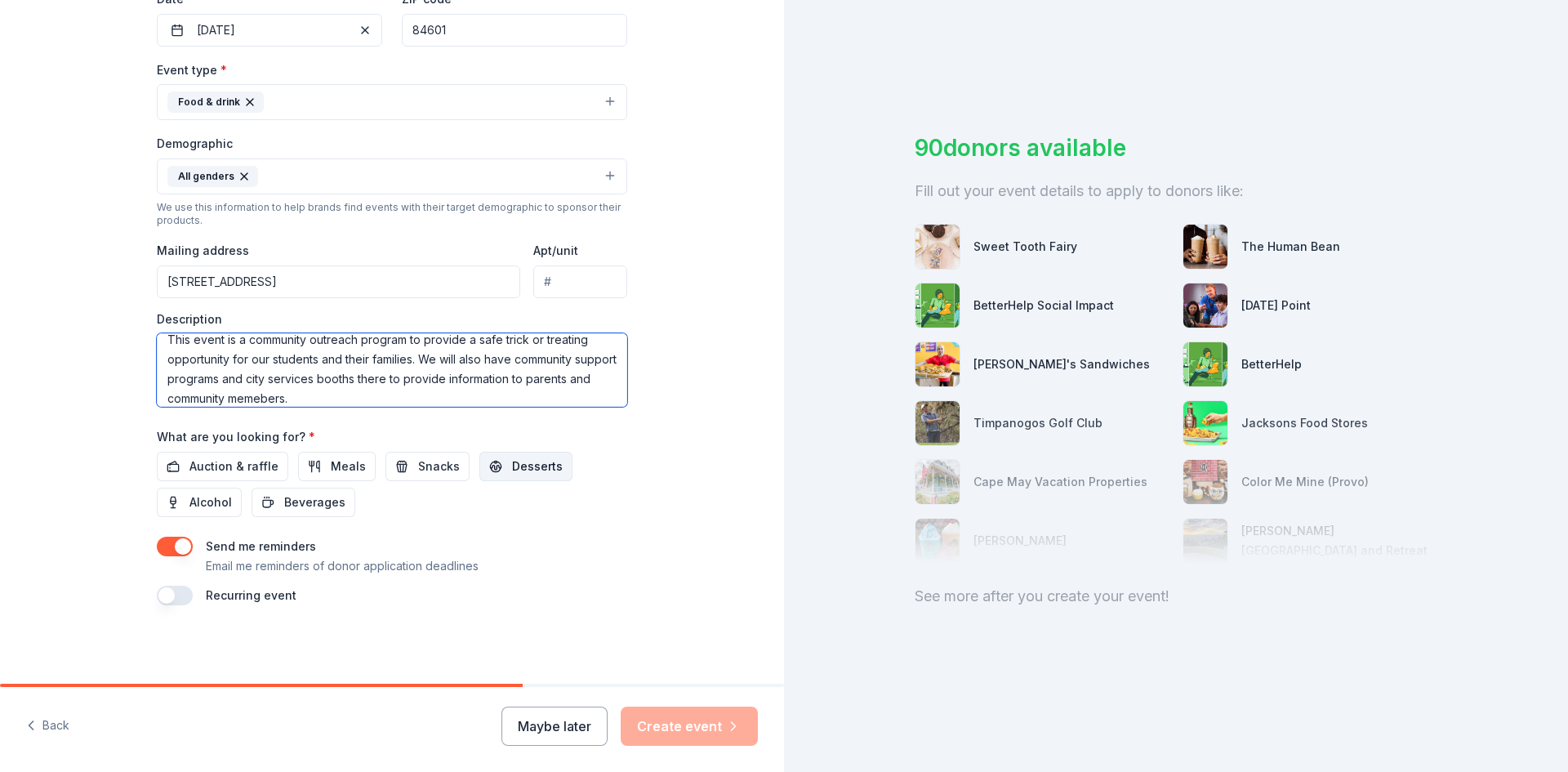
type textarea "This event is a community outreach program to provide a safe trick or treating …"
click at [517, 460] on span "Desserts" at bounding box center [537, 466] width 51 height 19
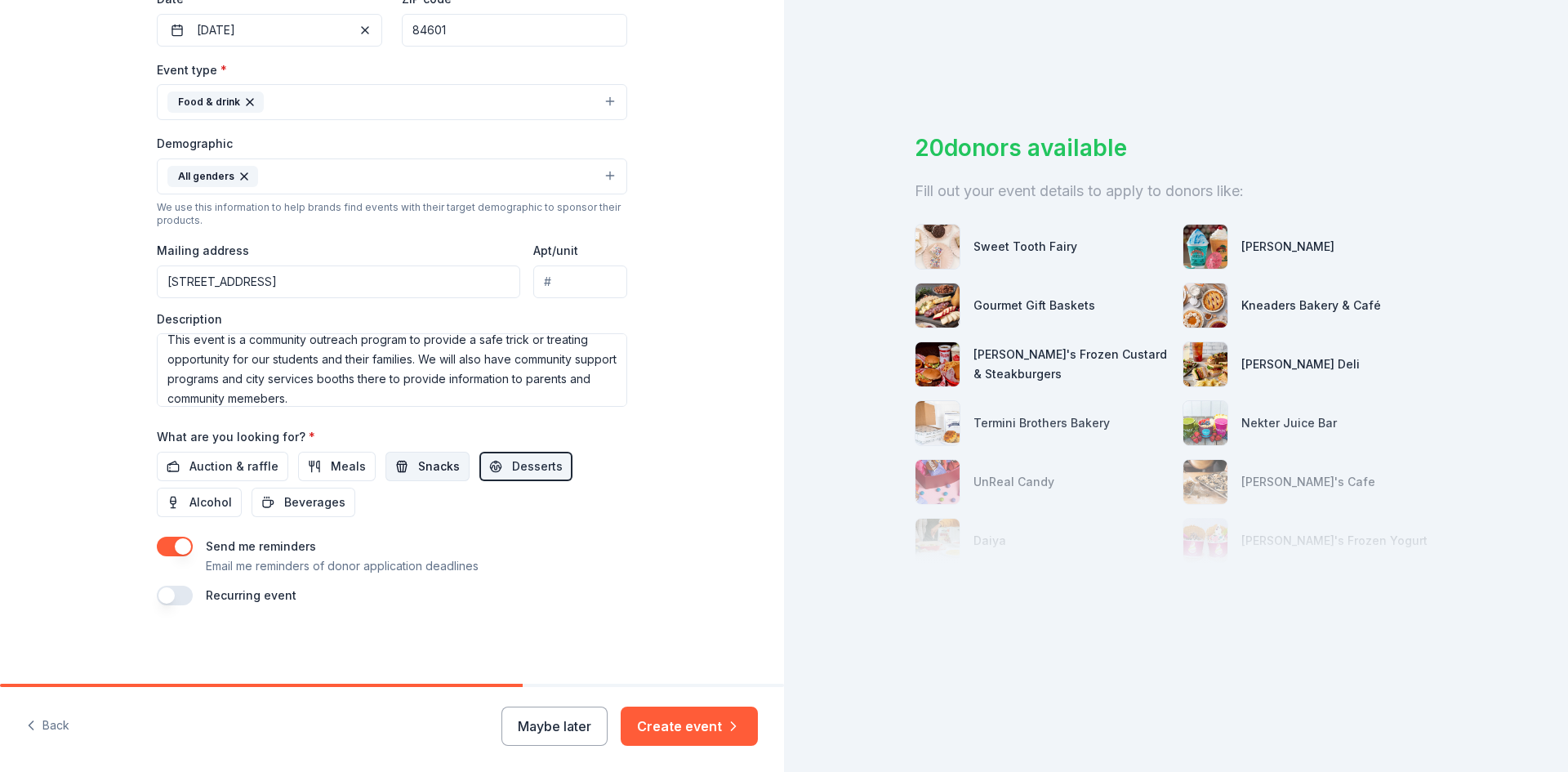
click at [426, 464] on span "Snacks" at bounding box center [438, 466] width 41 height 19
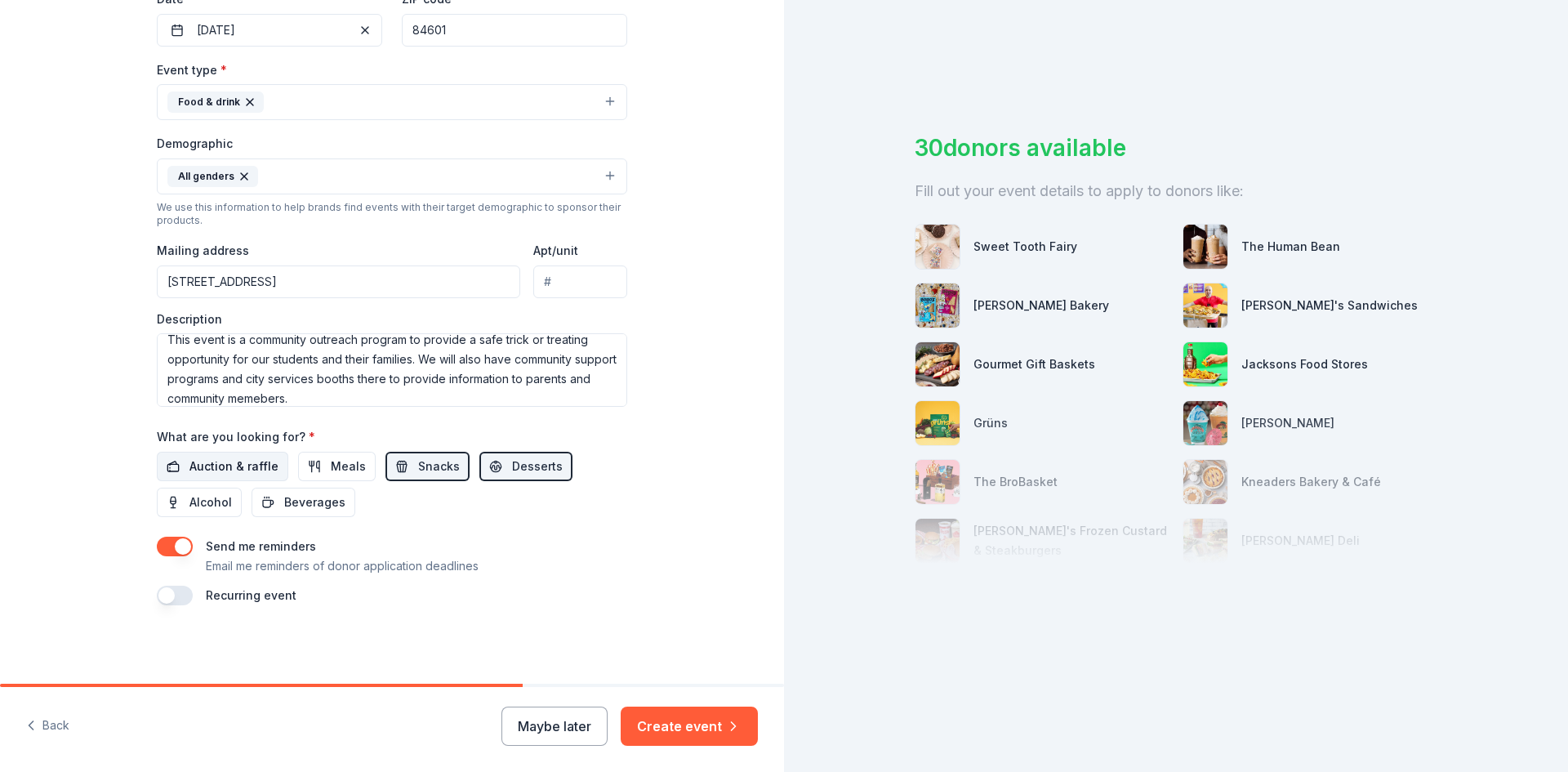
click at [249, 460] on span "Auction & raffle" at bounding box center [234, 466] width 89 height 19
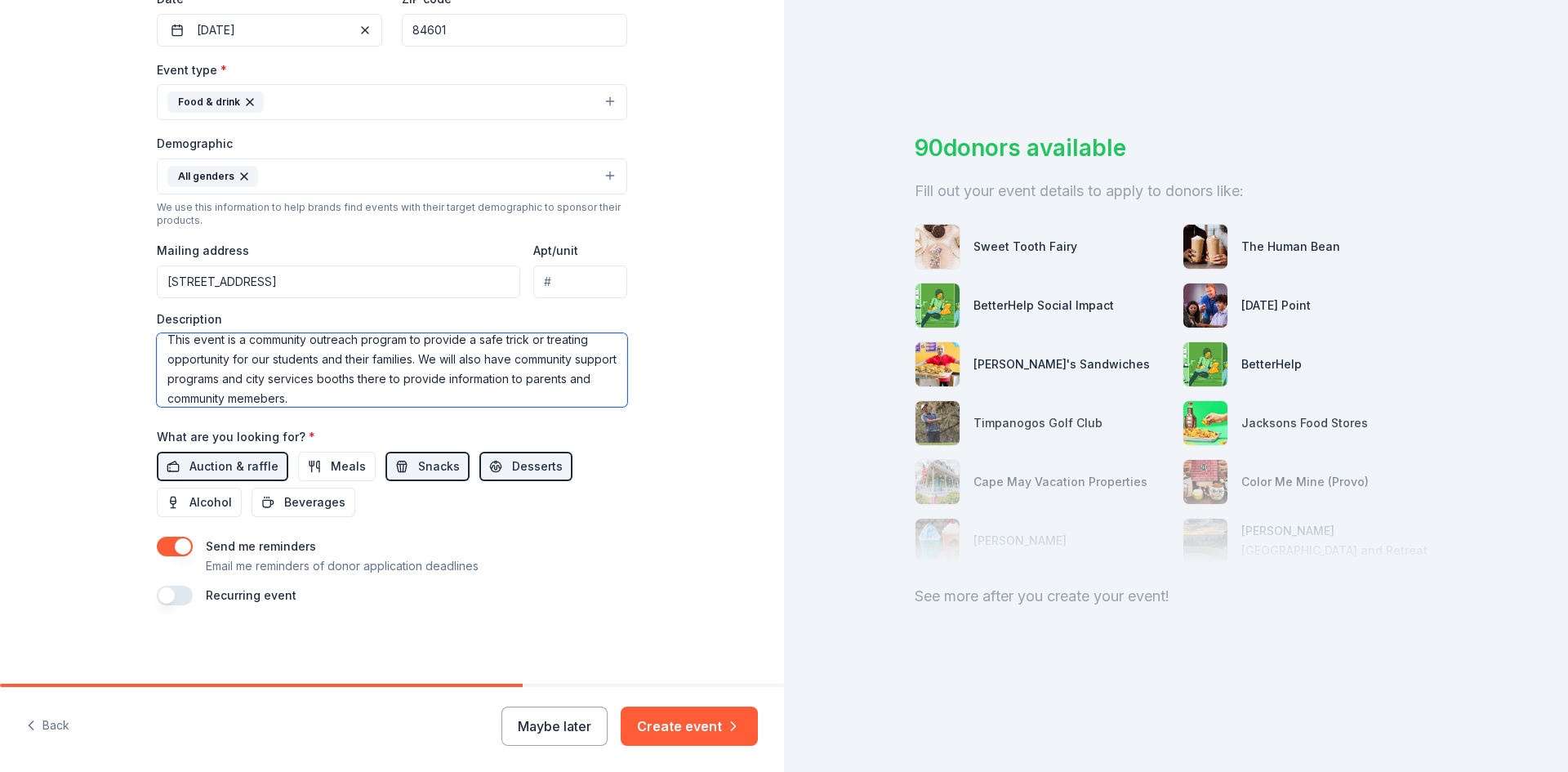
click at [392, 400] on textarea "This event is a community outreach program to provide a safe trick or treating …" at bounding box center [392, 370] width 470 height 74
click at [711, 721] on button "Create event" at bounding box center [689, 726] width 137 height 39
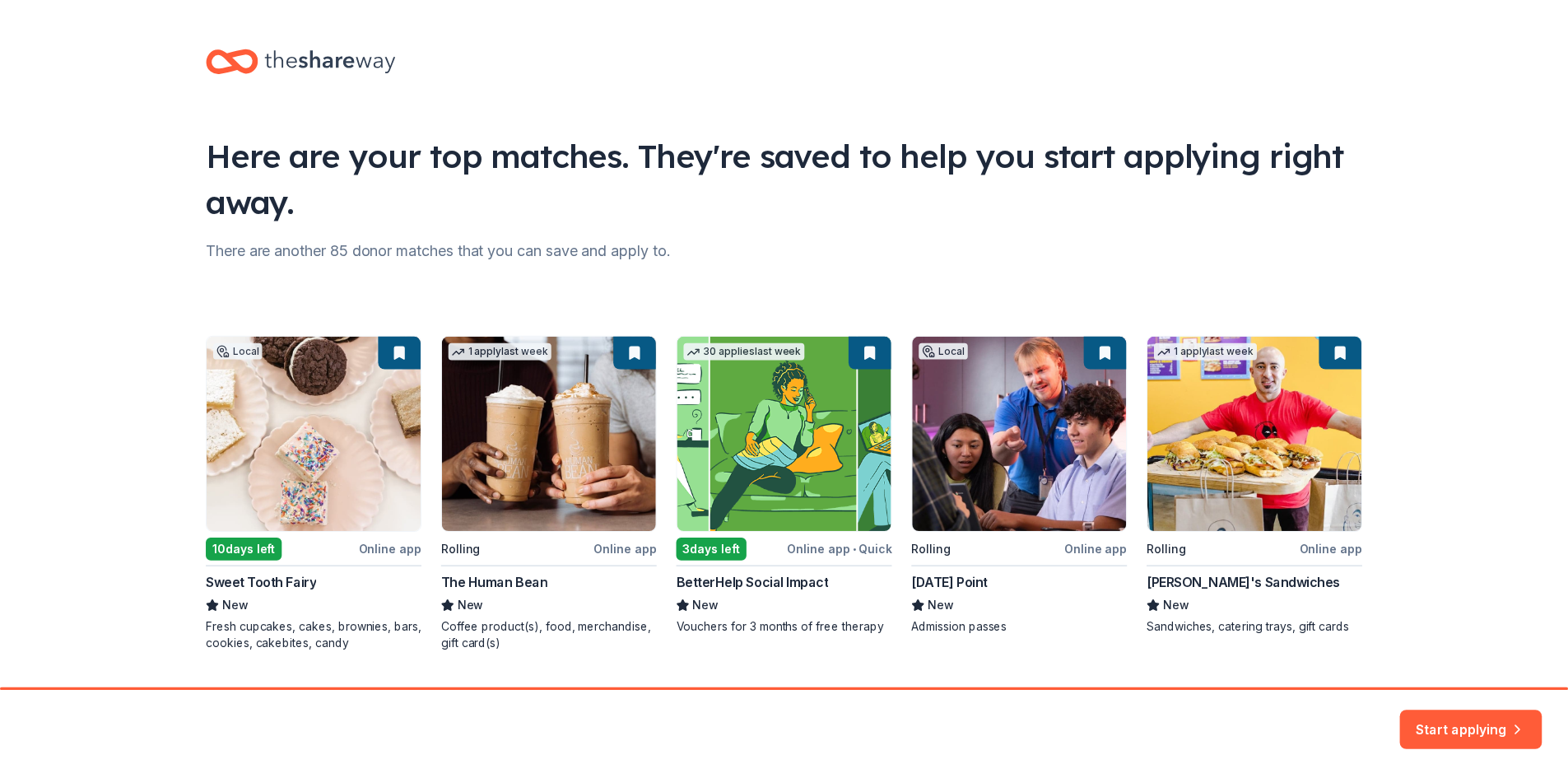
scroll to position [43, 0]
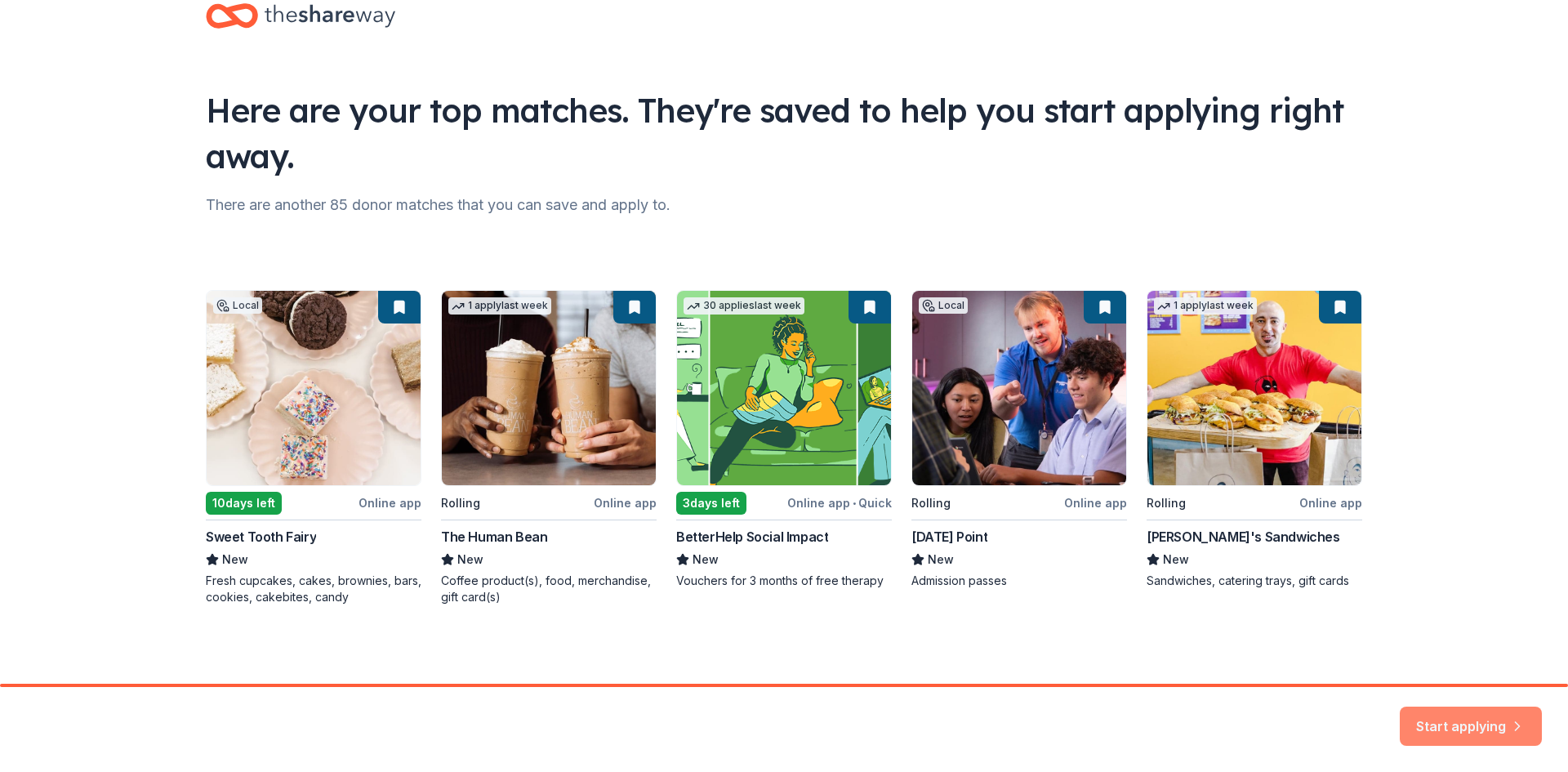
click at [1469, 714] on button "Start applying" at bounding box center [1471, 716] width 142 height 39
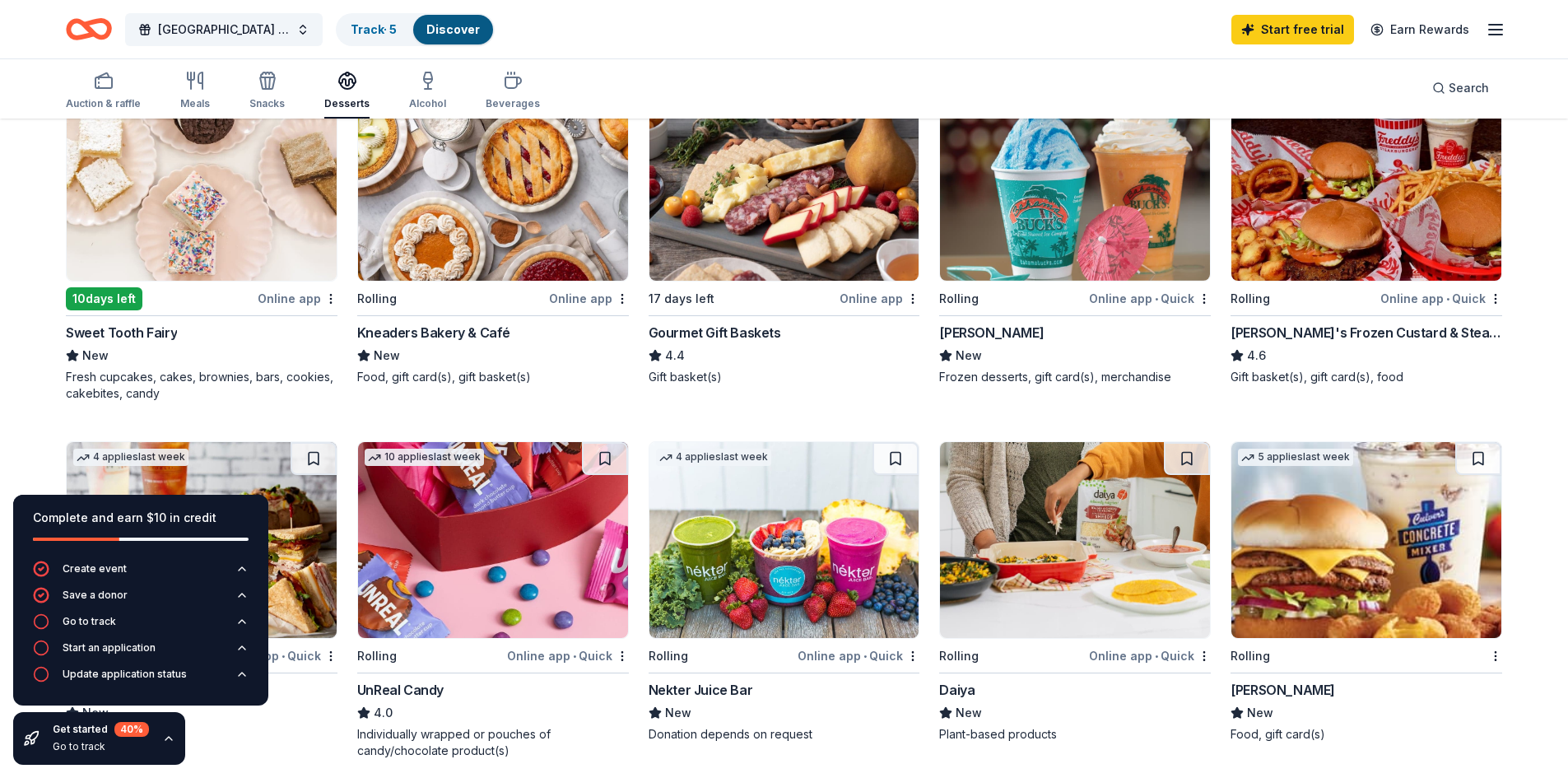
scroll to position [247, 0]
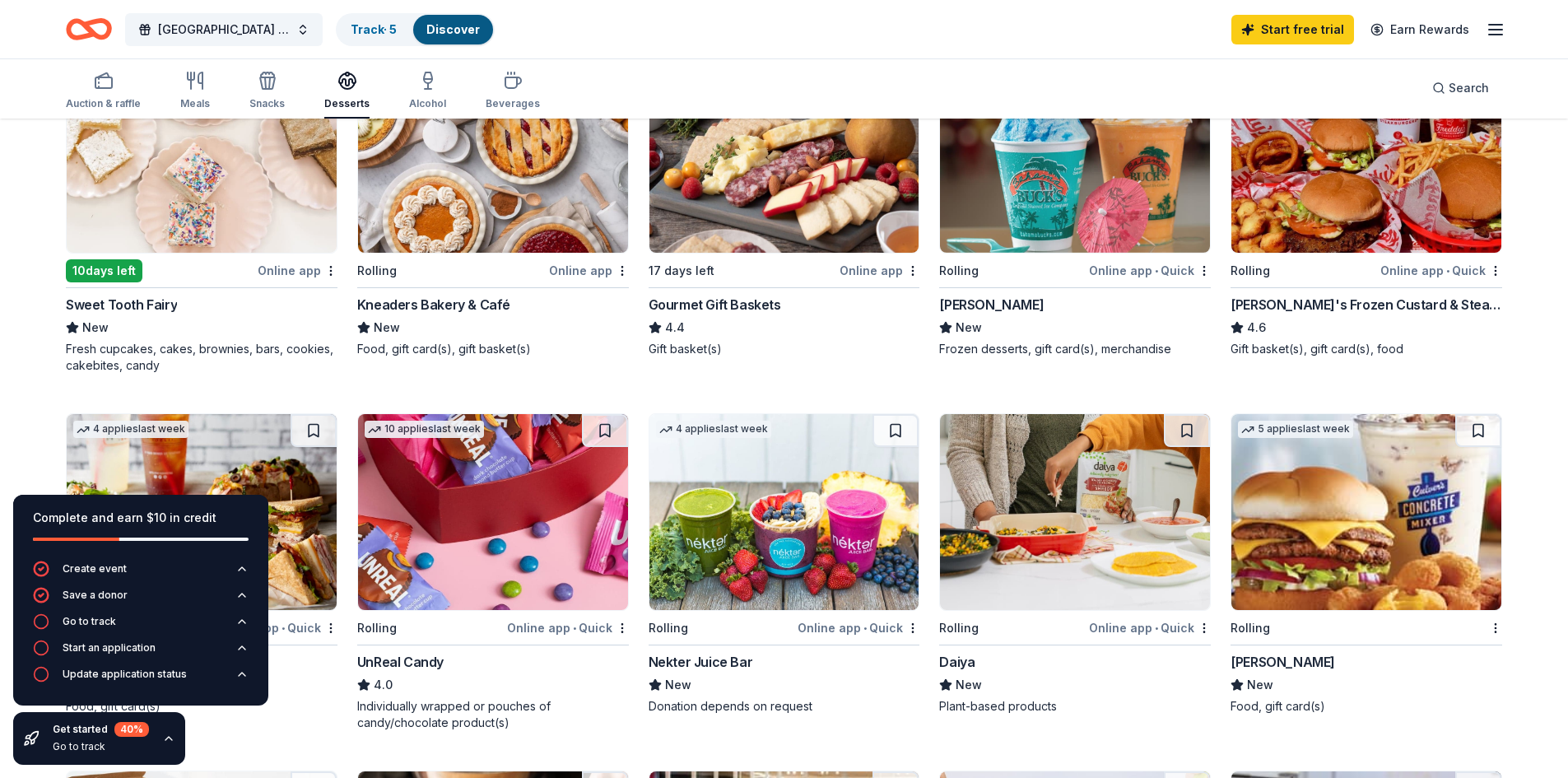
click at [288, 265] on div "Online app" at bounding box center [298, 270] width 80 height 20
click at [457, 309] on div "Kneaders Bakery & Café" at bounding box center [434, 305] width 153 height 20
click at [991, 305] on div "Bahama Buck's" at bounding box center [991, 305] width 105 height 20
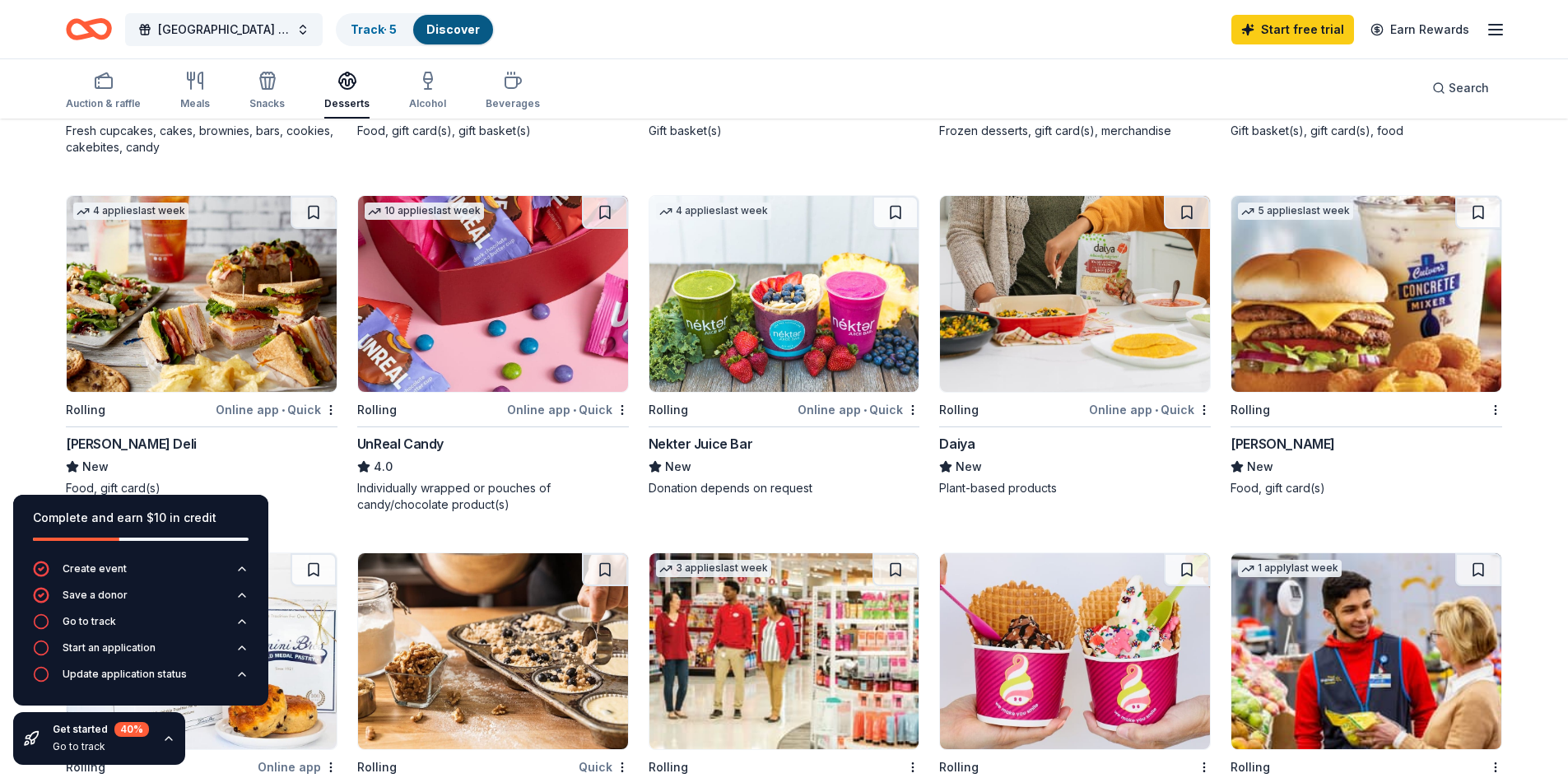
scroll to position [494, 0]
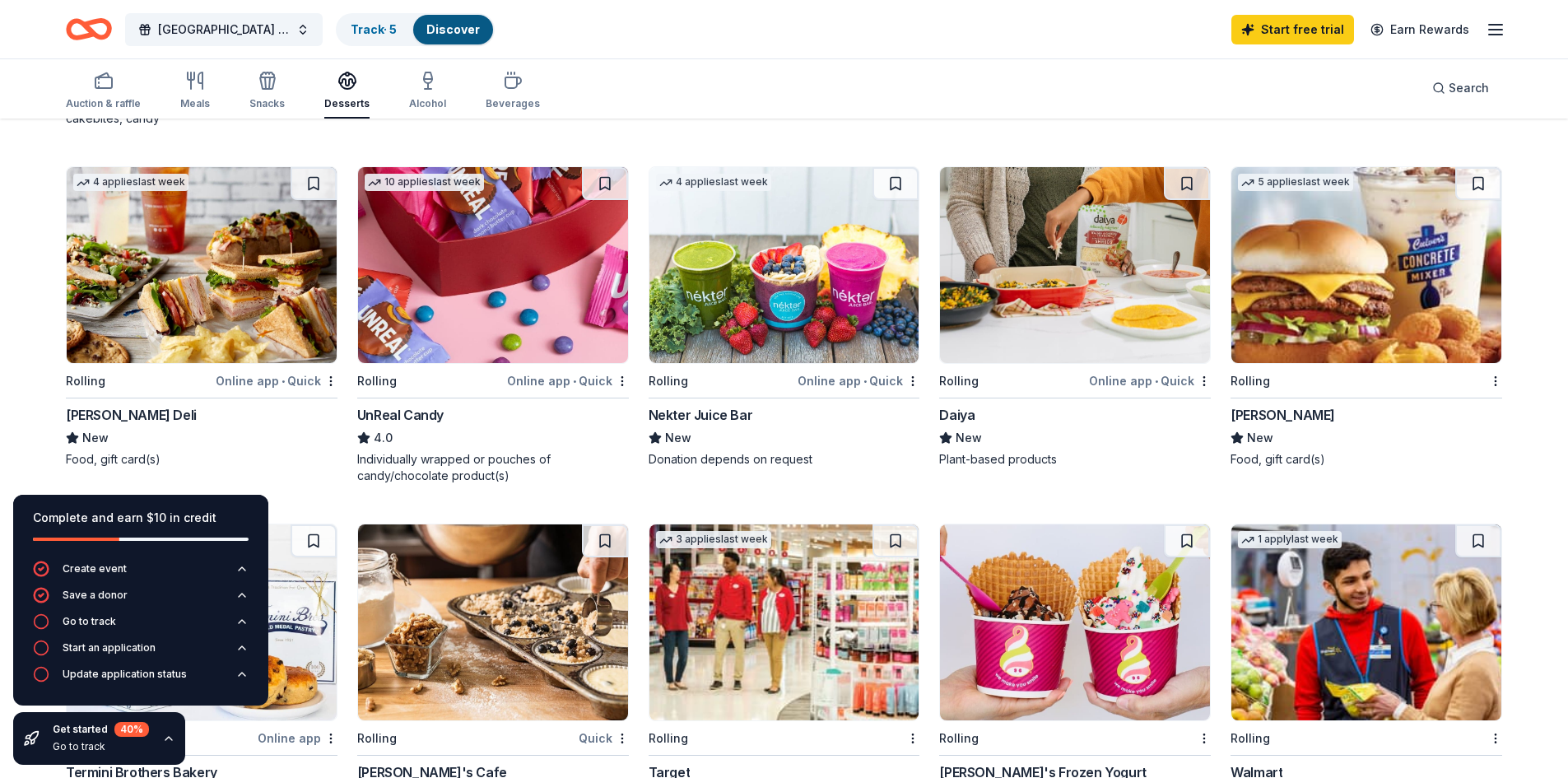
click at [1264, 419] on div "Culver's" at bounding box center [1282, 415] width 105 height 20
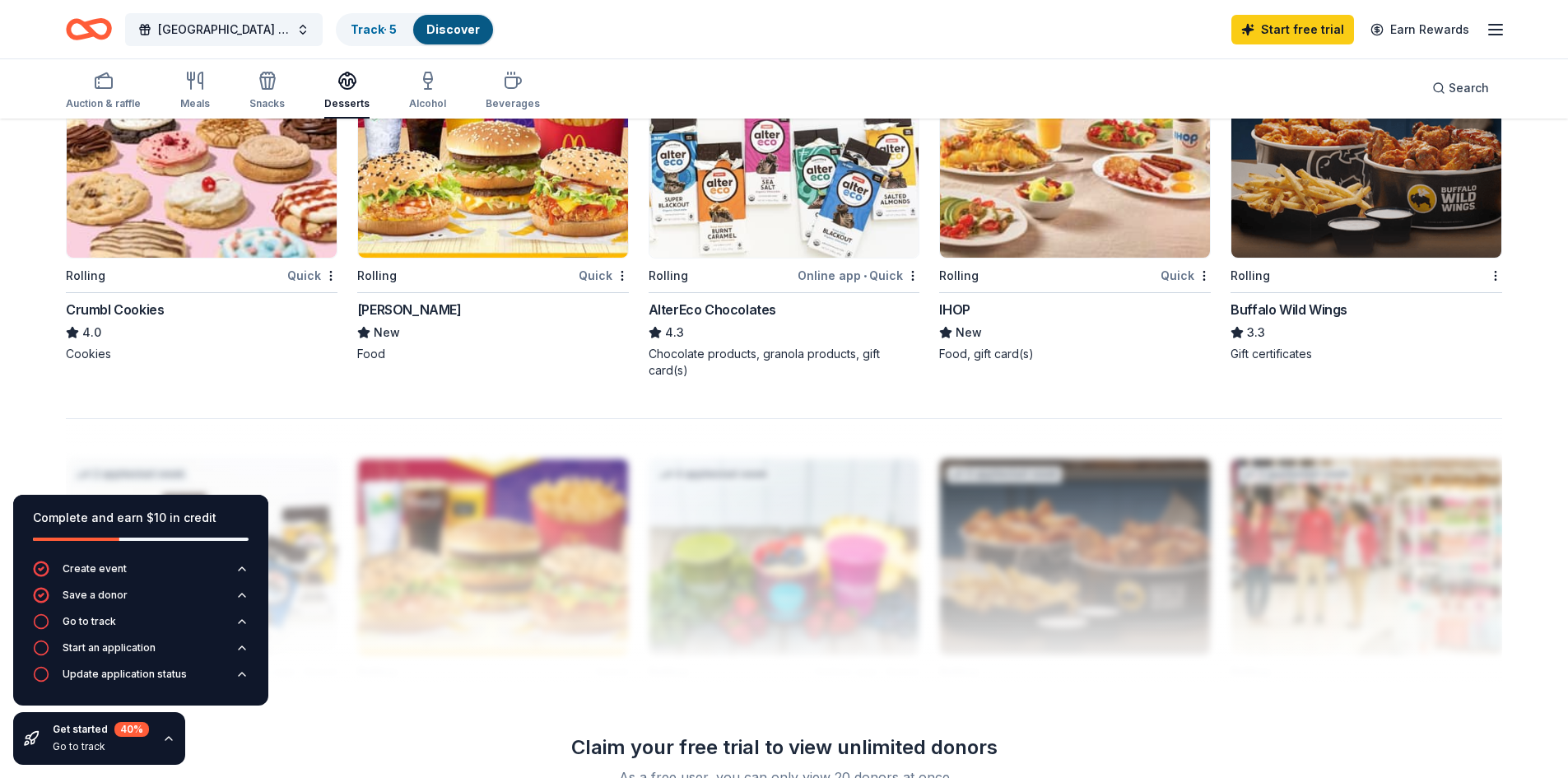
scroll to position [1317, 0]
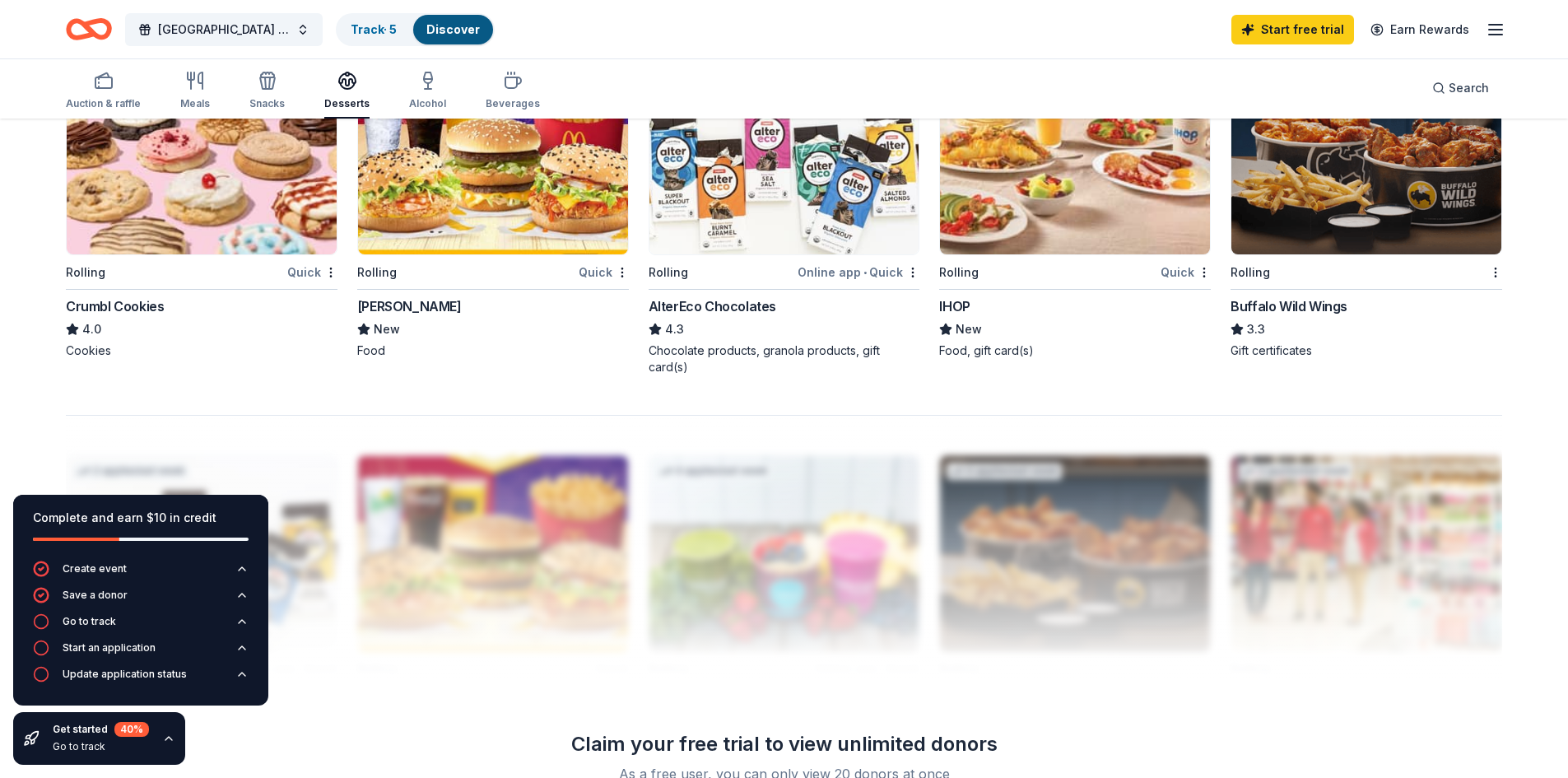
click at [106, 295] on div "2 applies last week Rolling Quick Crumbl Cookies 4.0 Cookies" at bounding box center [201, 208] width 271 height 301
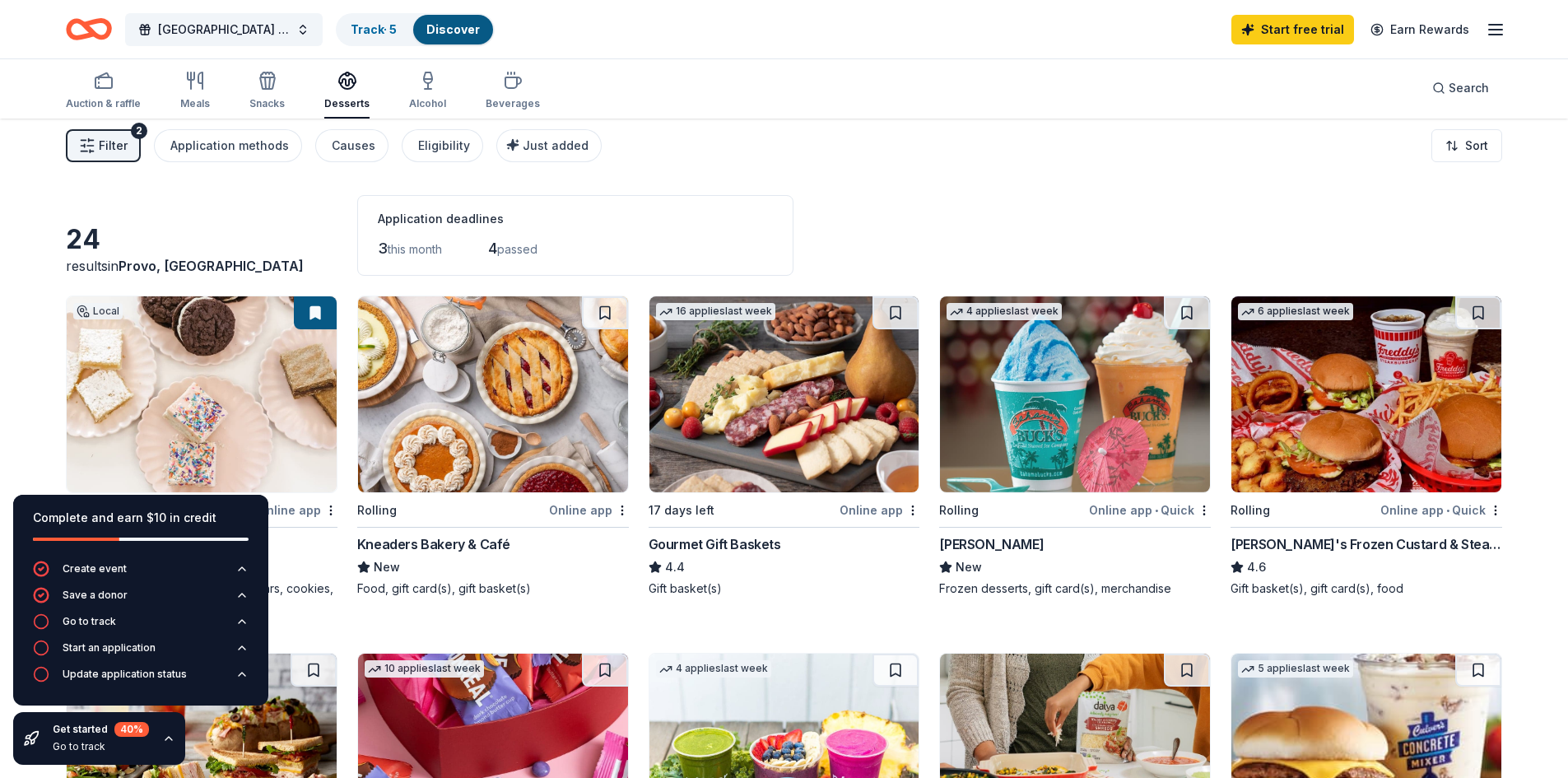
scroll to position [0, 0]
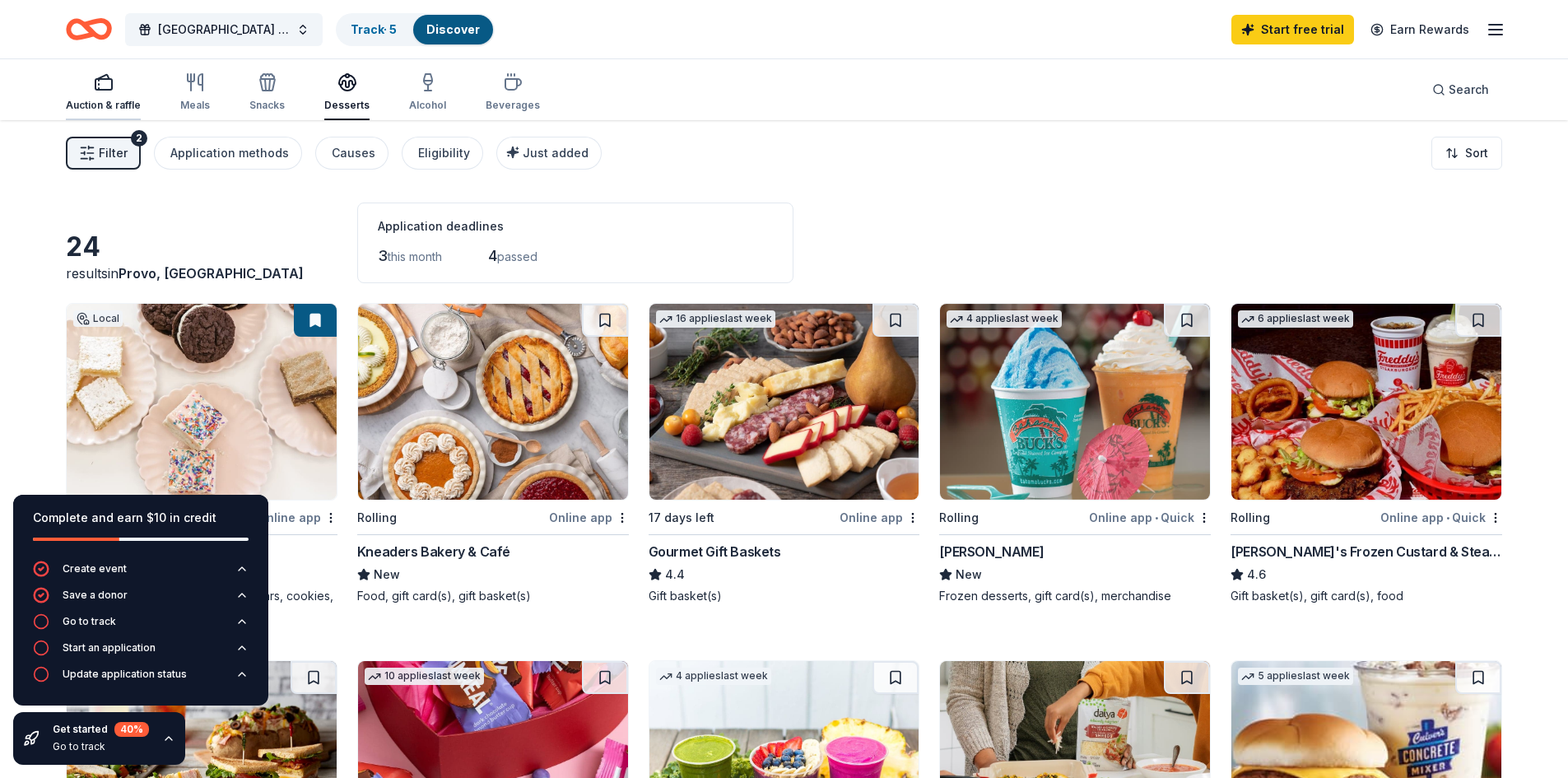
click at [73, 87] on div "button" at bounding box center [103, 82] width 75 height 20
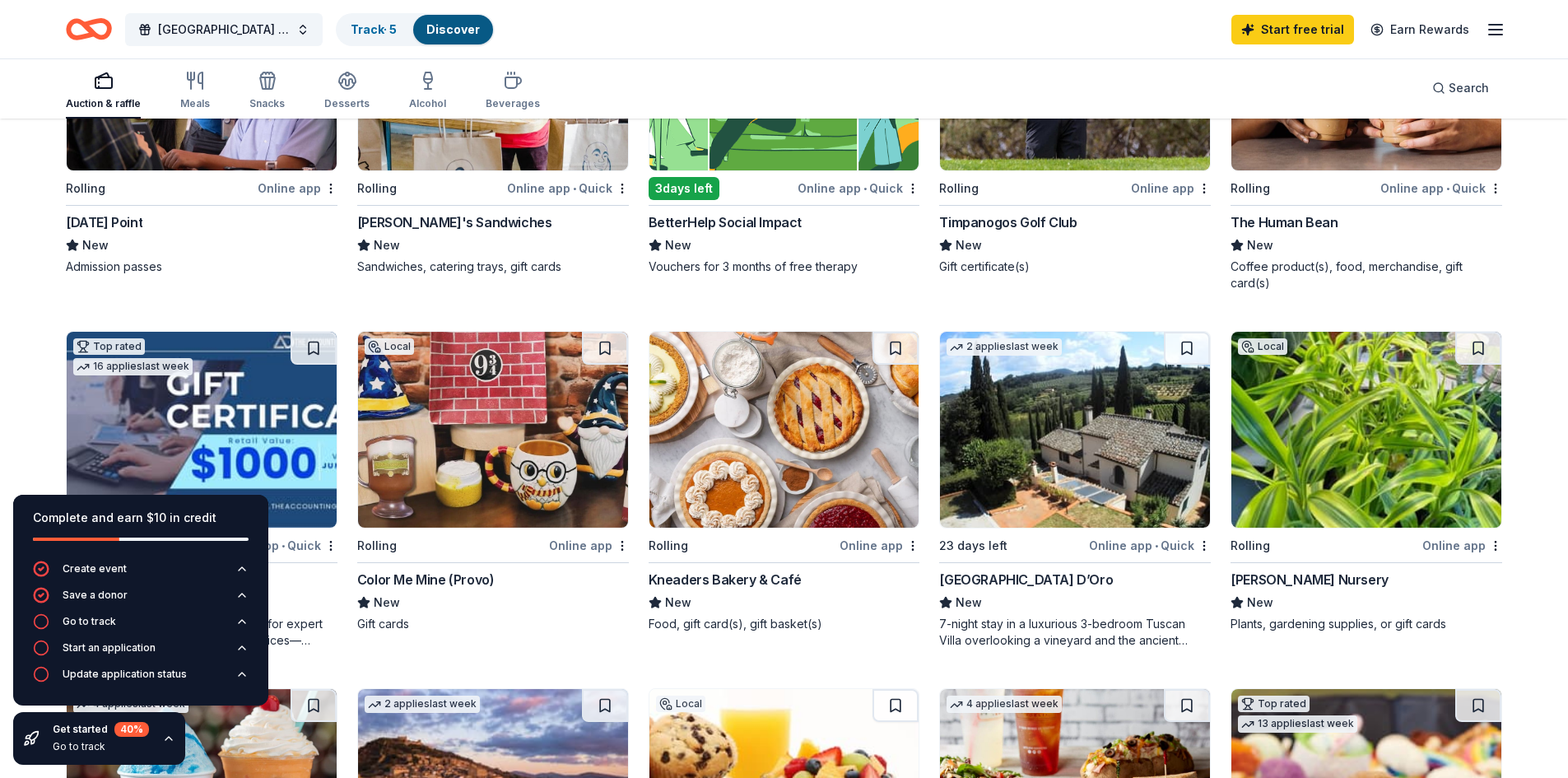
scroll to position [247, 0]
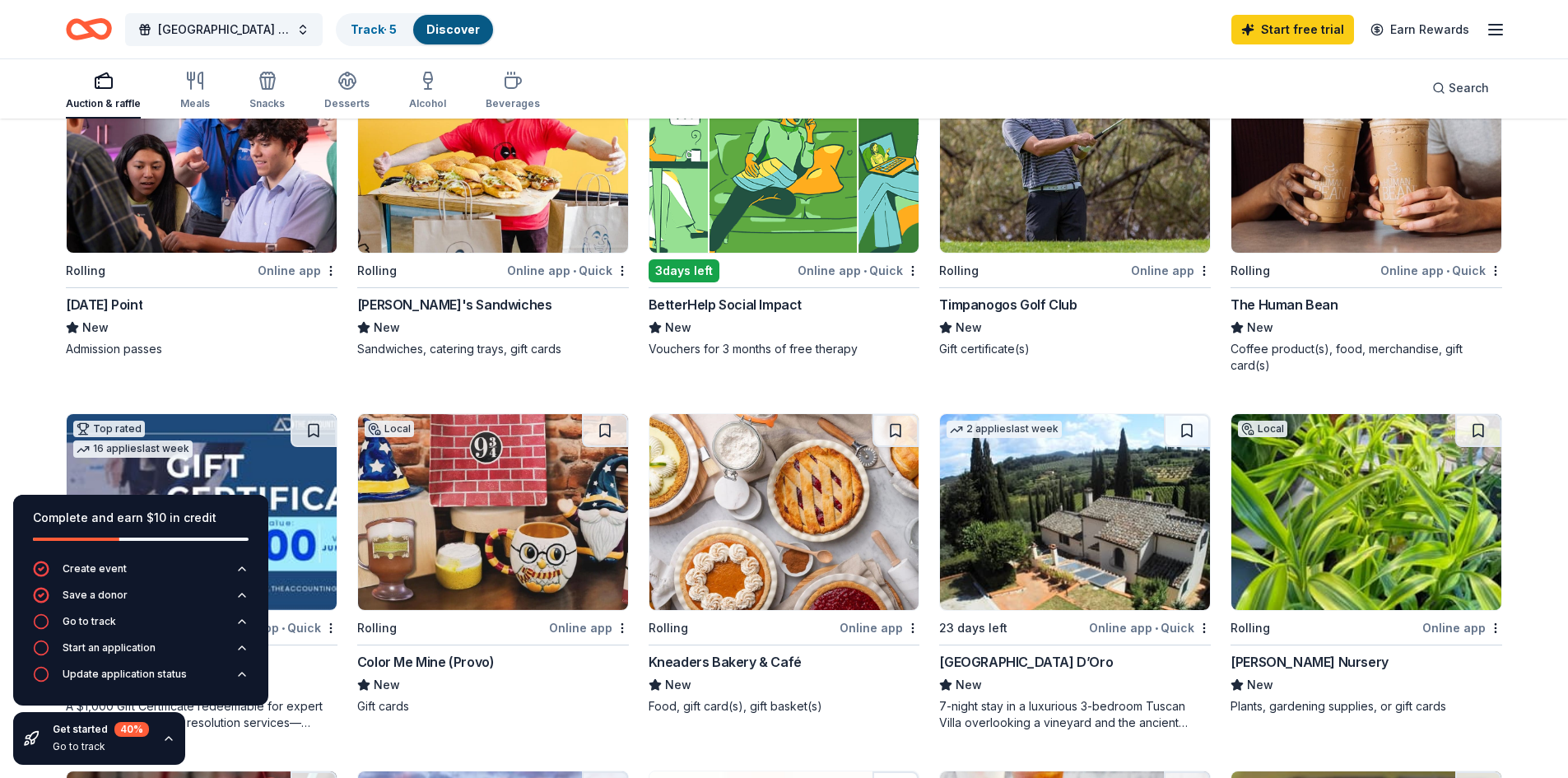
click at [280, 270] on div "Online app" at bounding box center [298, 270] width 80 height 20
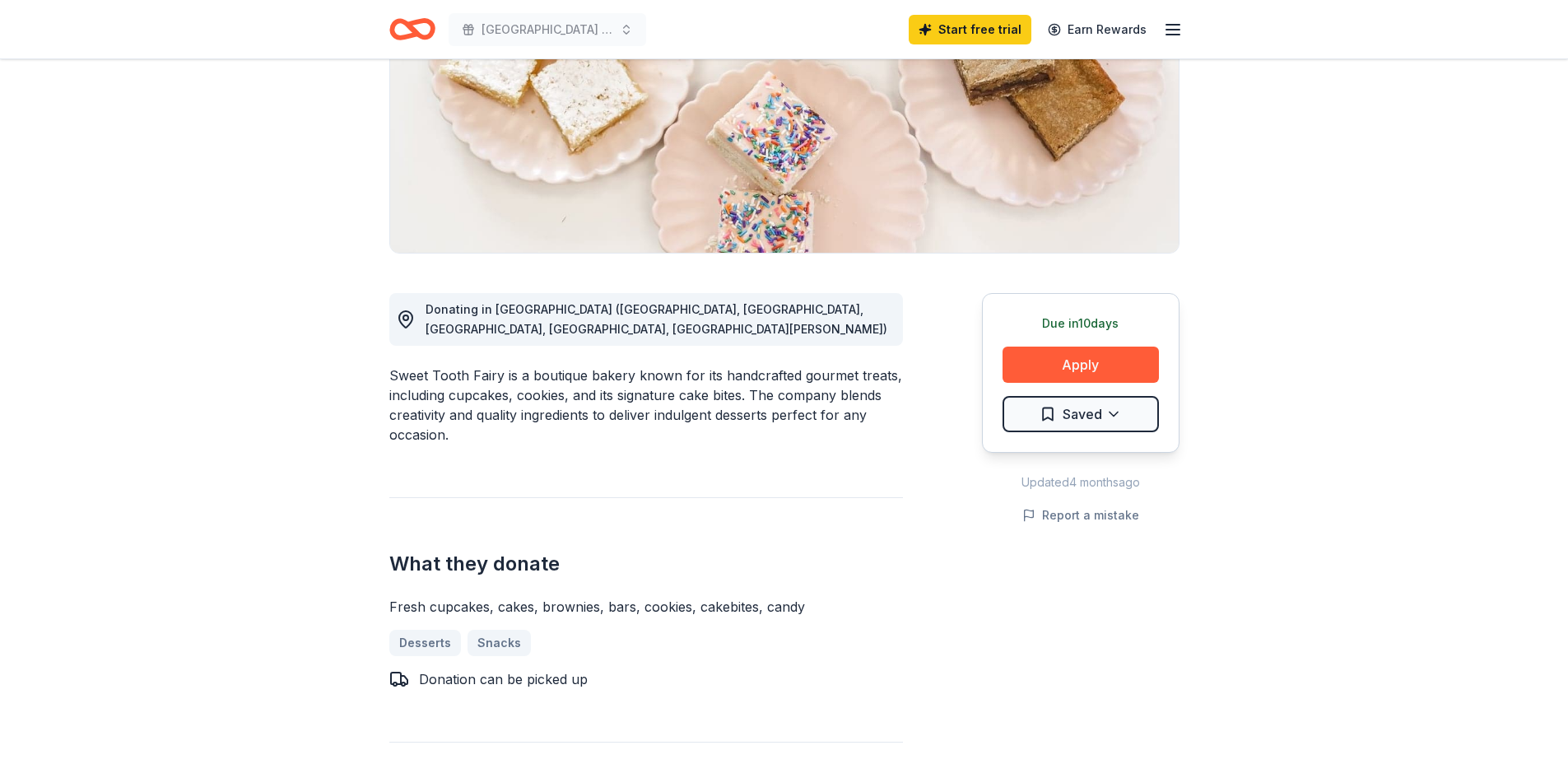
scroll to position [329, 0]
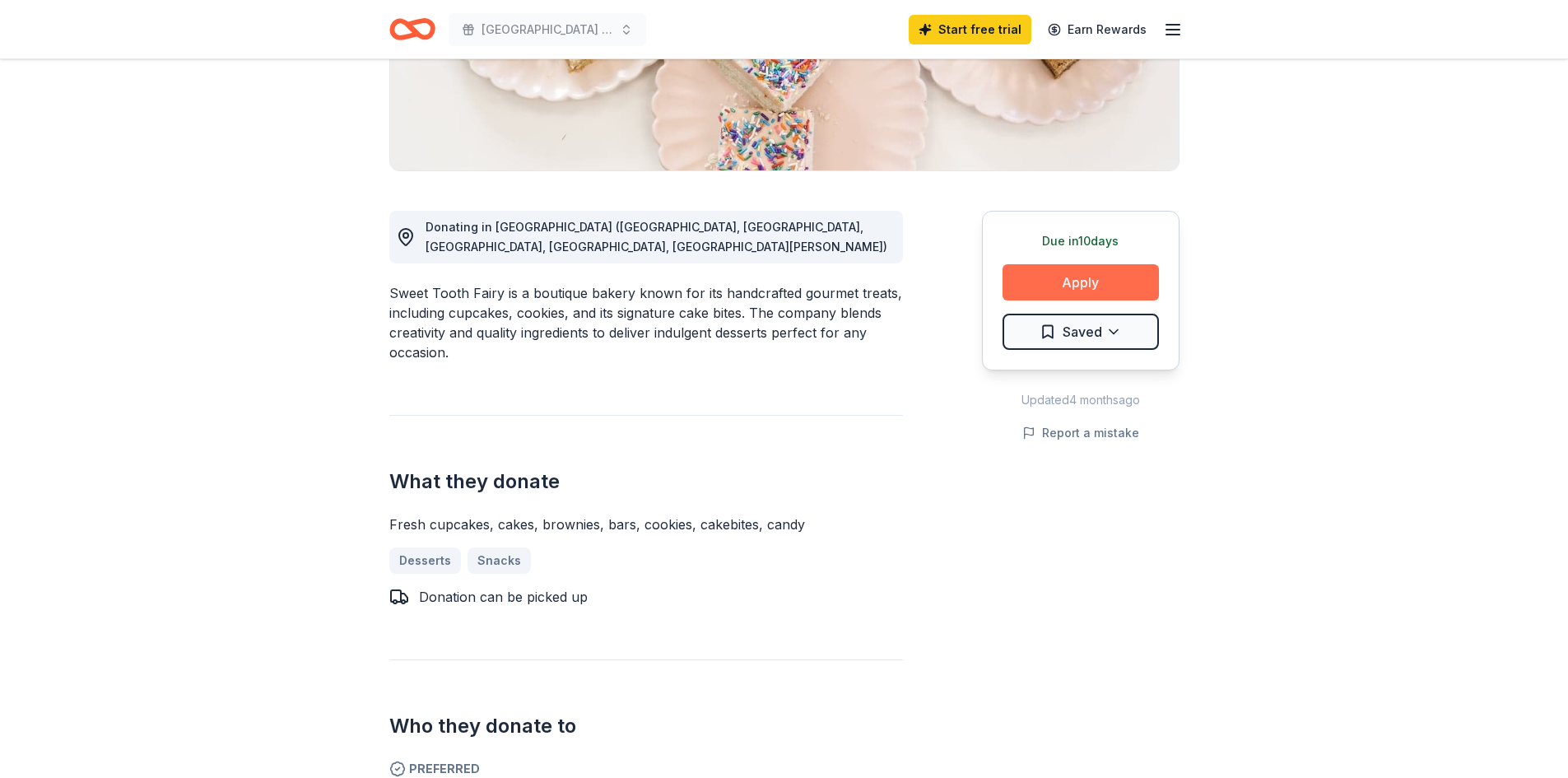
click at [1082, 272] on button "Apply" at bounding box center [1080, 282] width 156 height 36
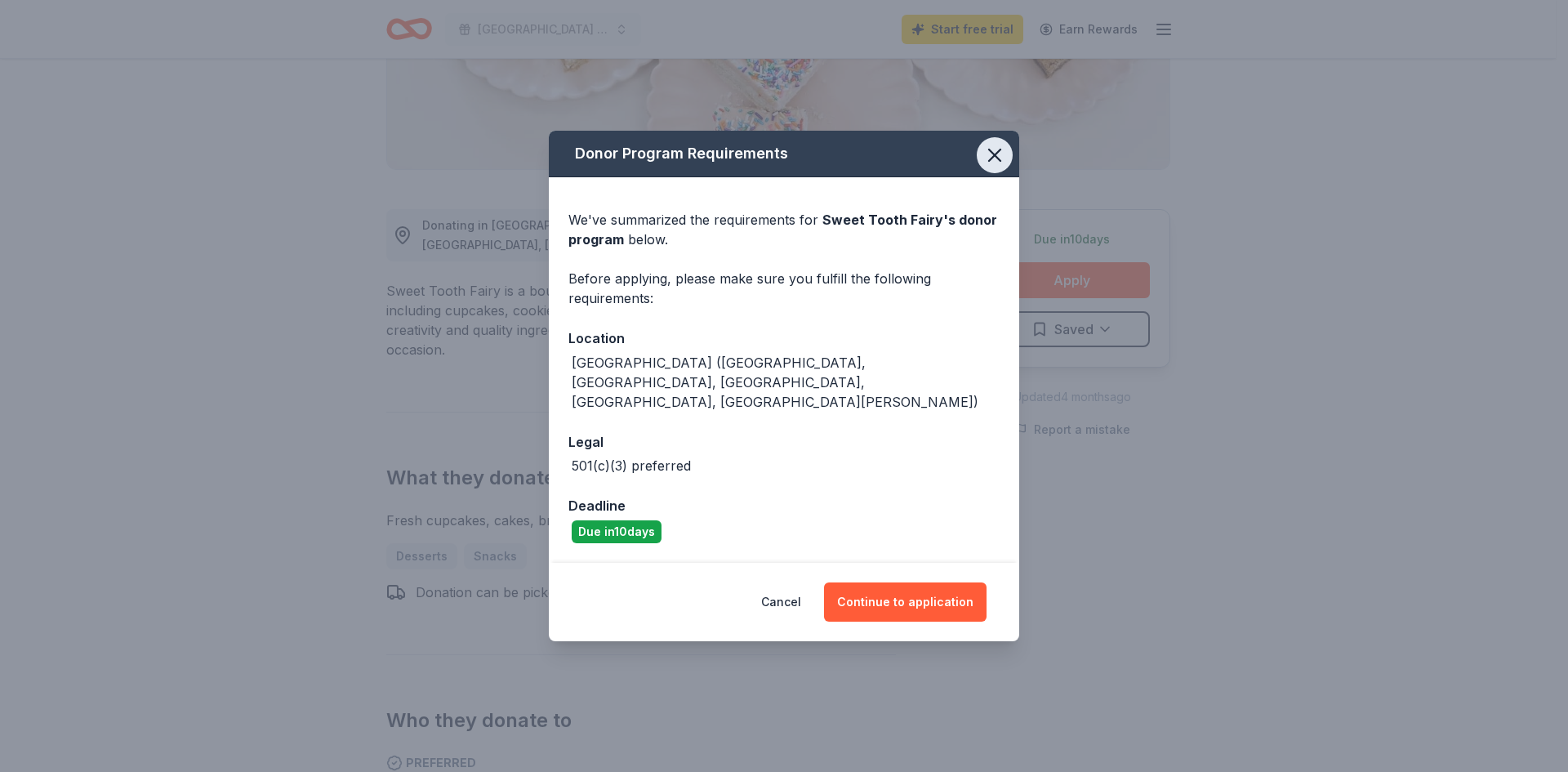
click at [1000, 167] on icon "button" at bounding box center [994, 155] width 23 height 23
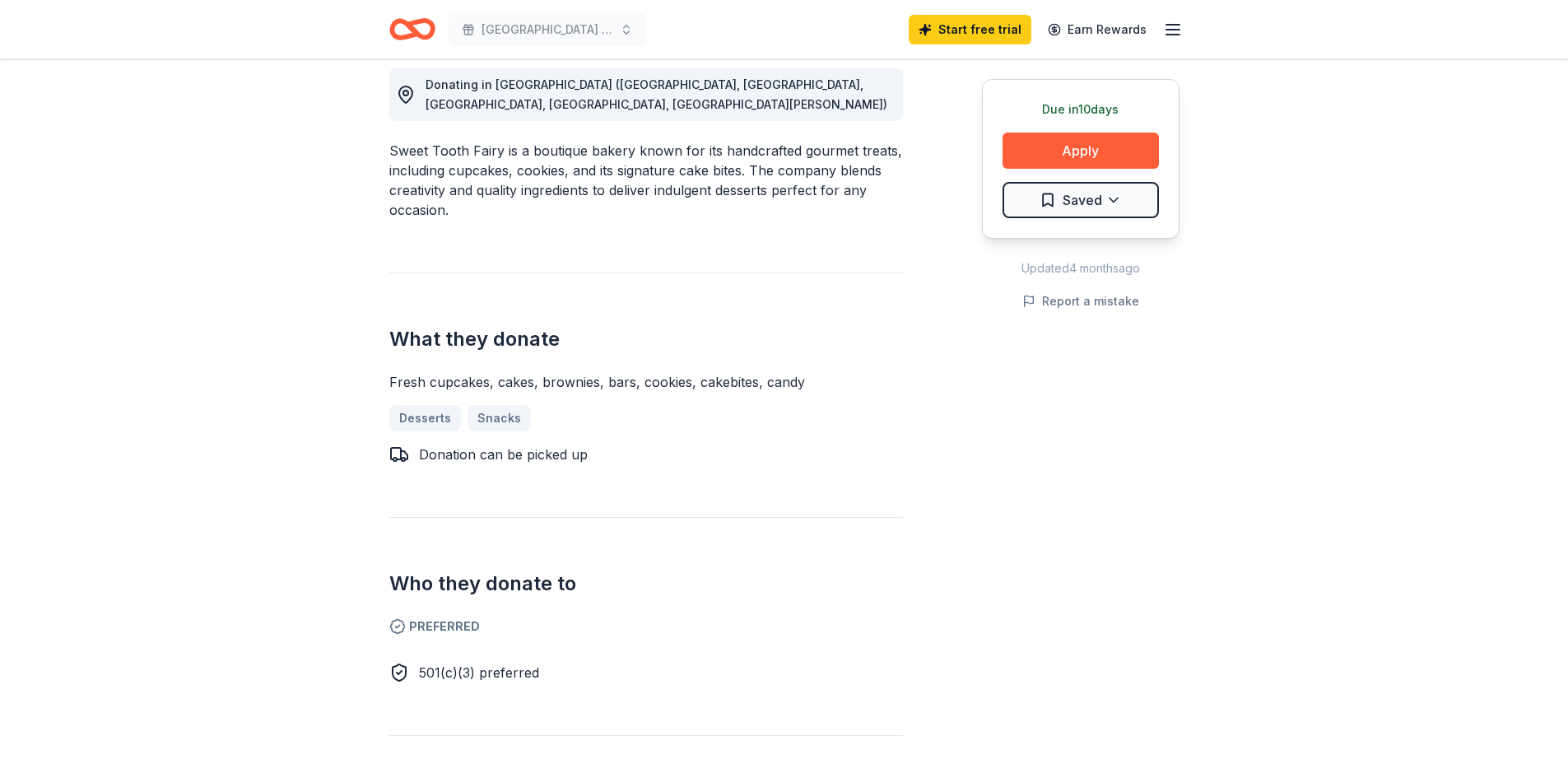
scroll to position [412, 0]
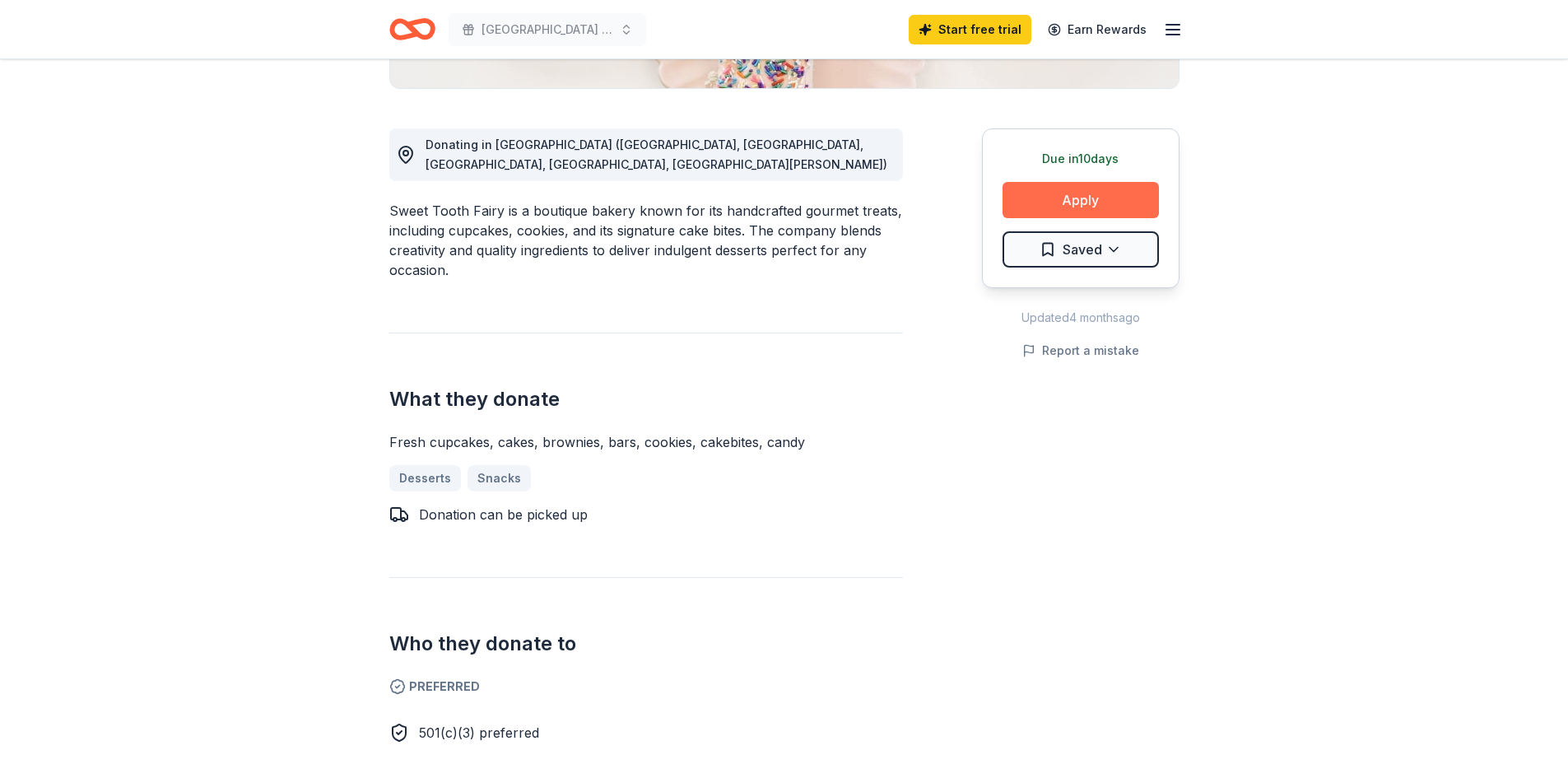
click at [1098, 184] on button "Apply" at bounding box center [1080, 200] width 156 height 36
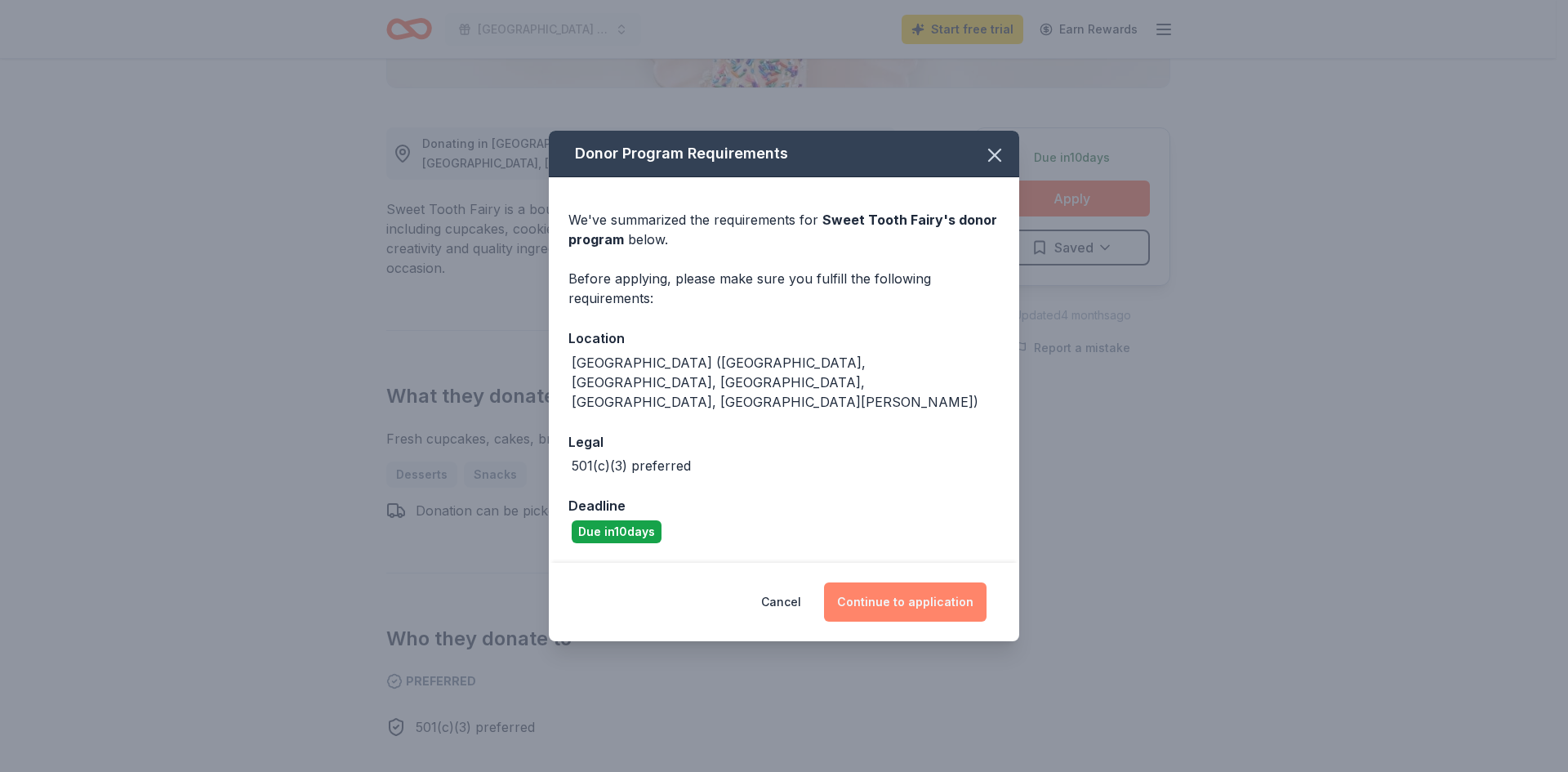
click at [937, 585] on button "Continue to application" at bounding box center [905, 602] width 162 height 39
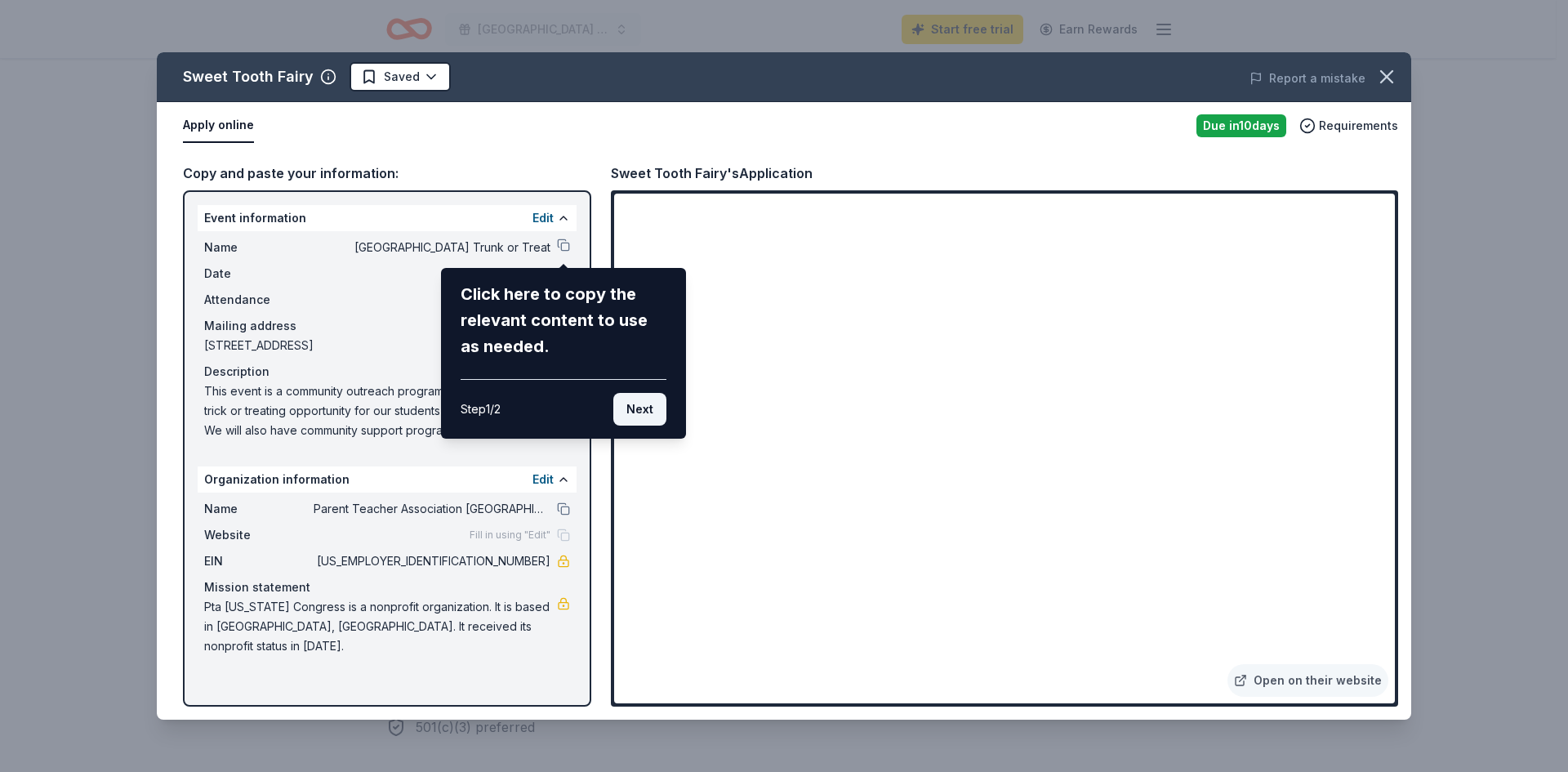
click at [638, 408] on button "Next" at bounding box center [640, 409] width 53 height 33
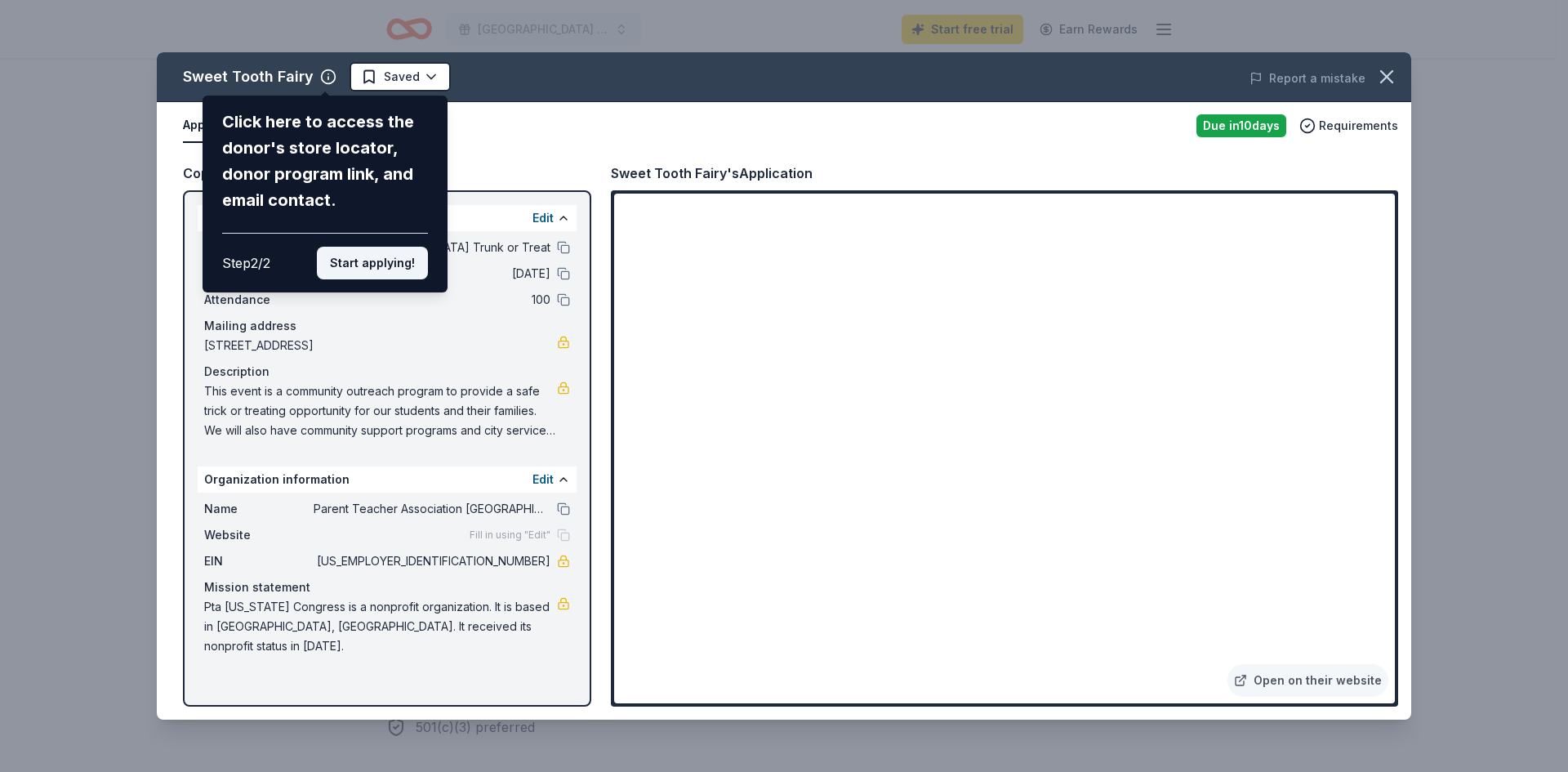
click at [371, 252] on button "Start applying!" at bounding box center [371, 262] width 111 height 33
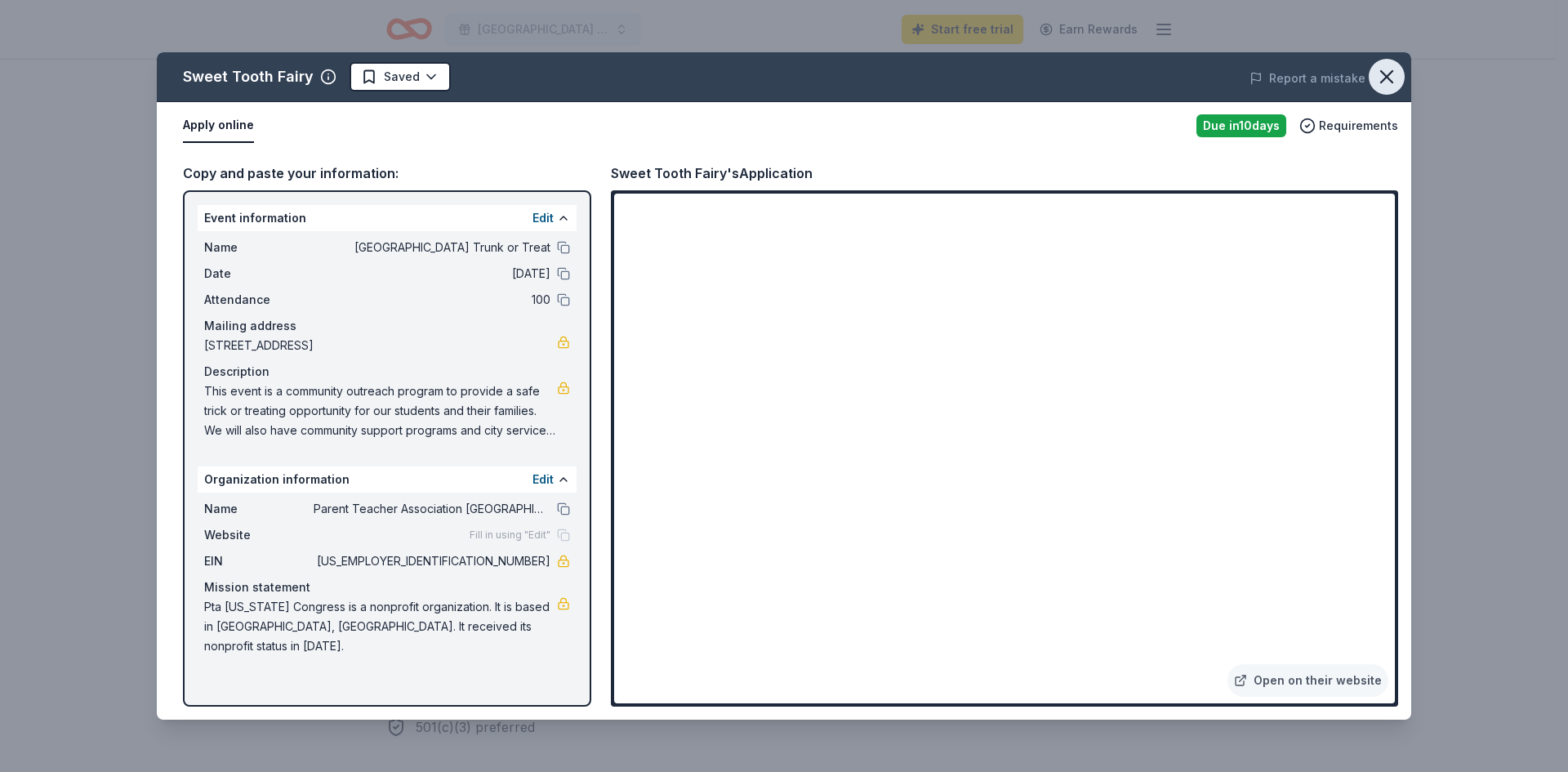
click at [1388, 73] on icon "button" at bounding box center [1386, 76] width 23 height 23
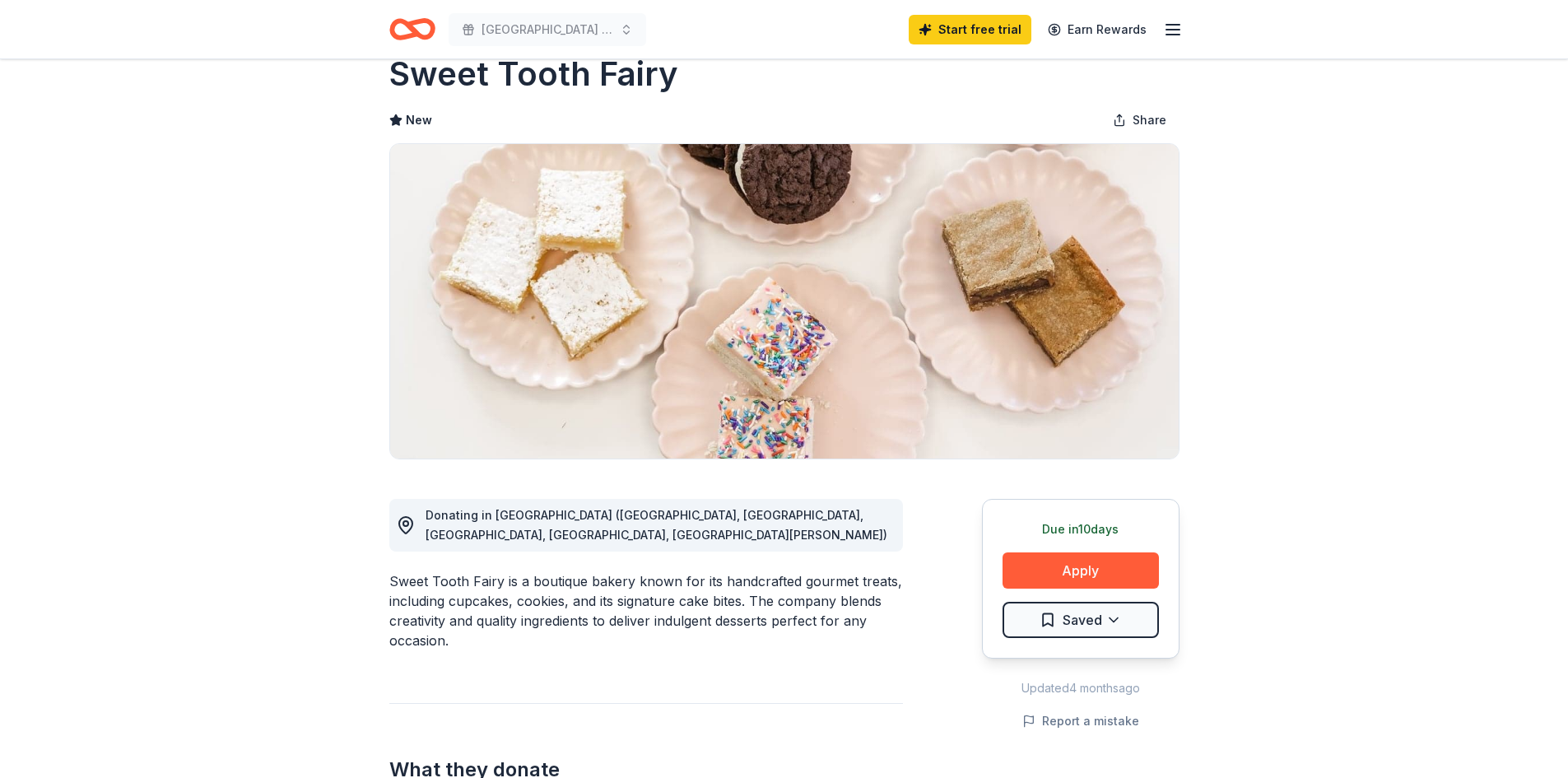
scroll to position [0, 0]
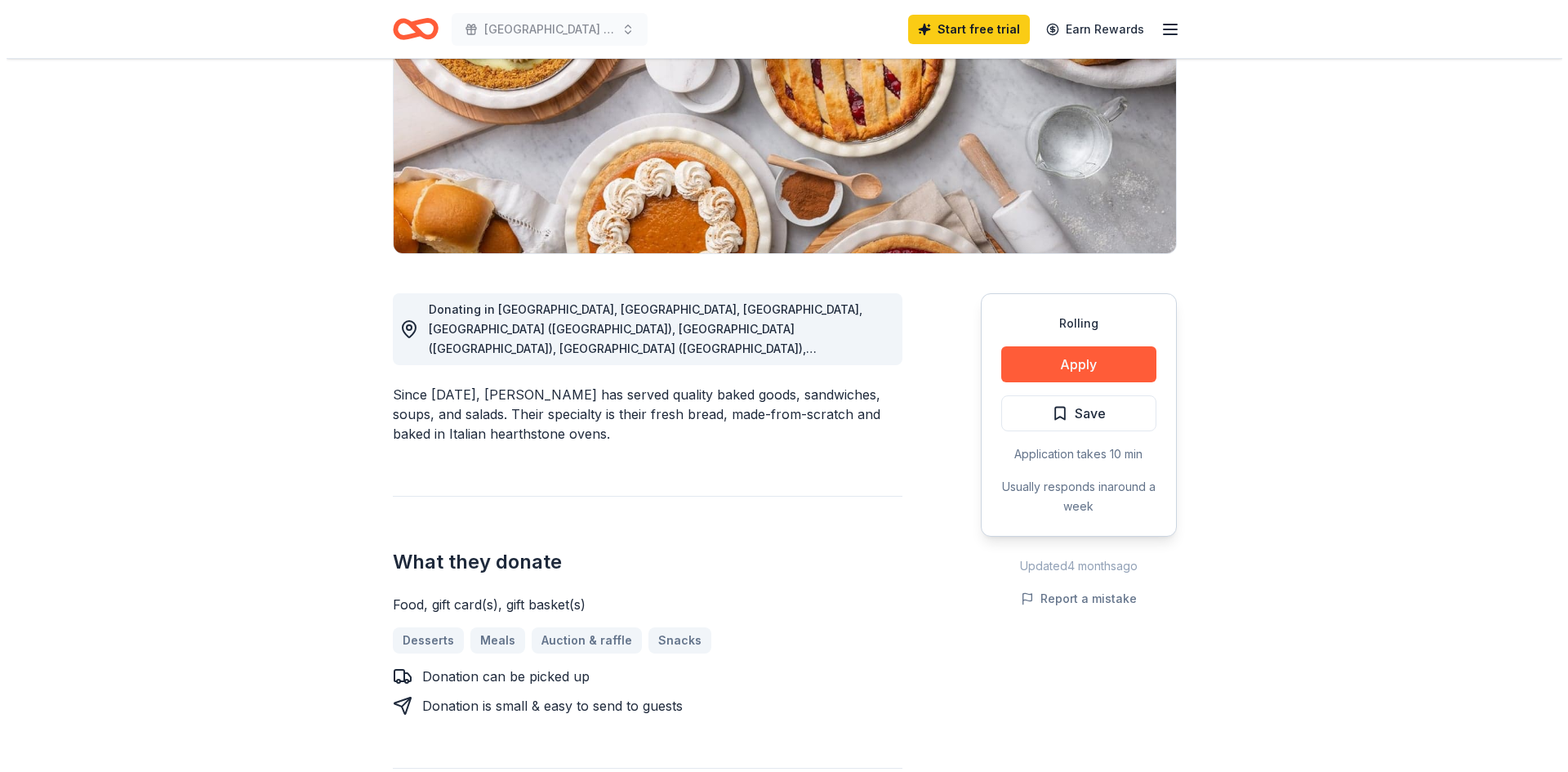
scroll to position [245, 0]
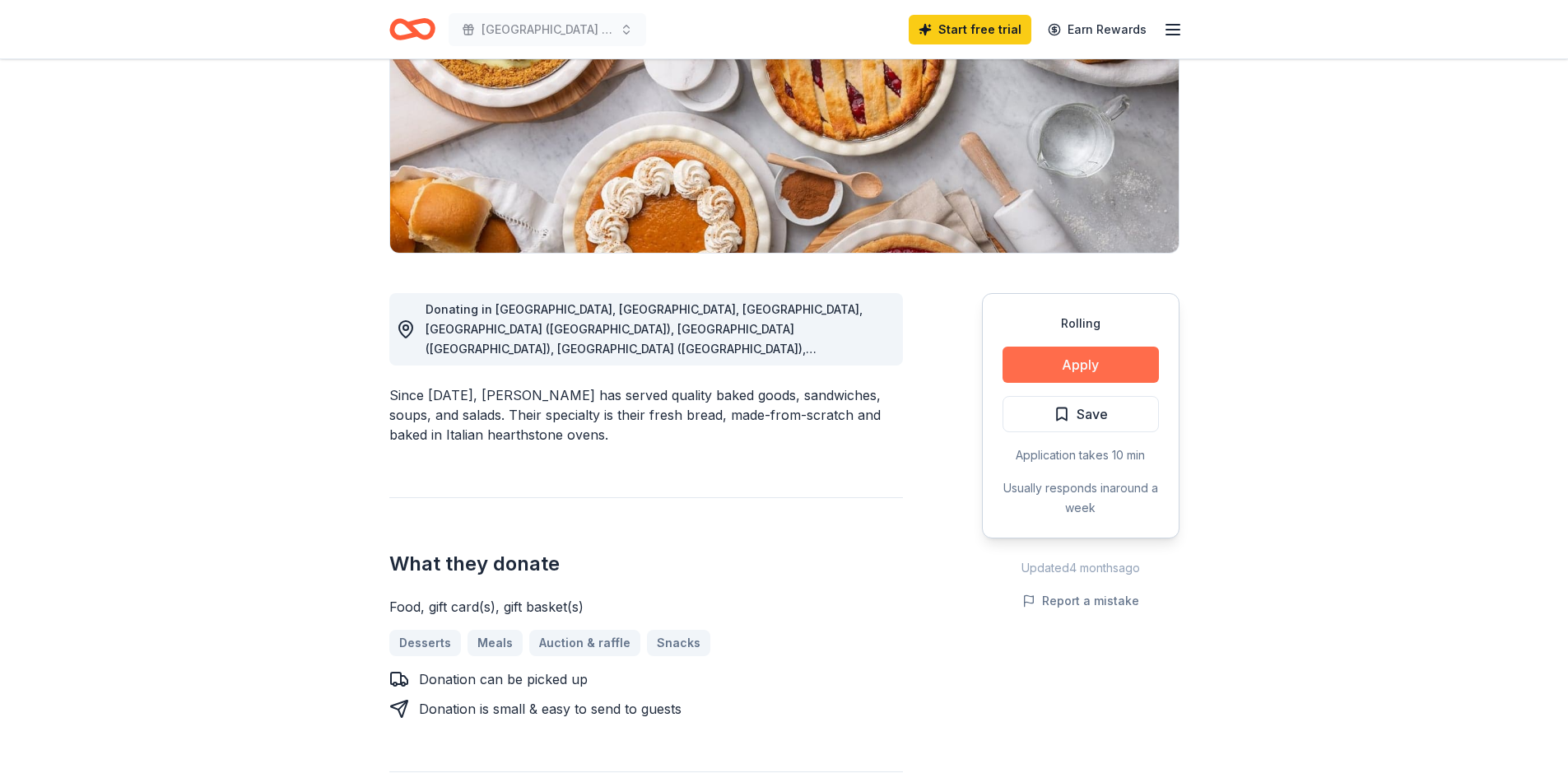
click at [1077, 363] on button "Apply" at bounding box center [1080, 364] width 156 height 36
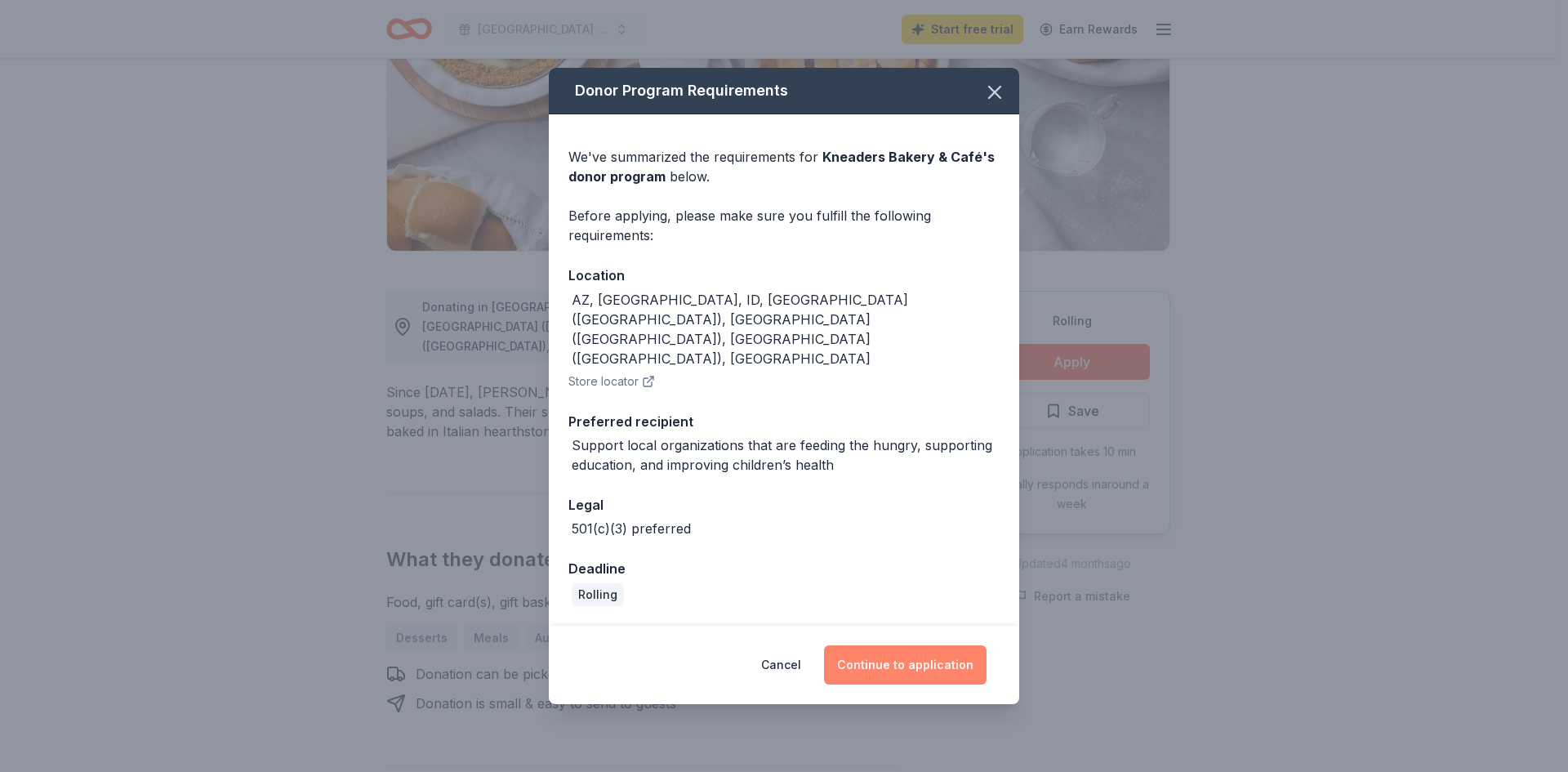
click at [918, 645] on button "Continue to application" at bounding box center [905, 664] width 162 height 39
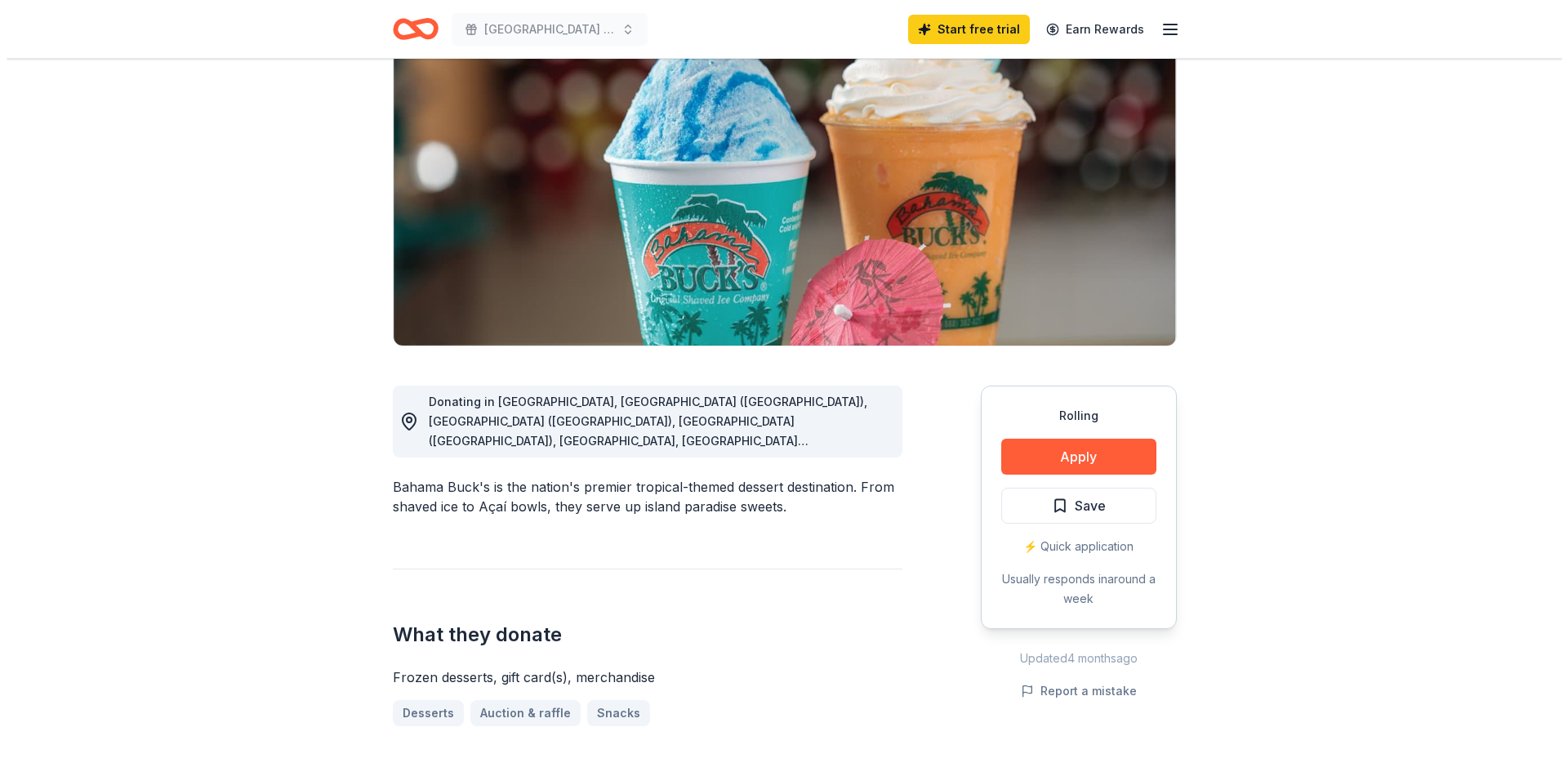
scroll to position [163, 0]
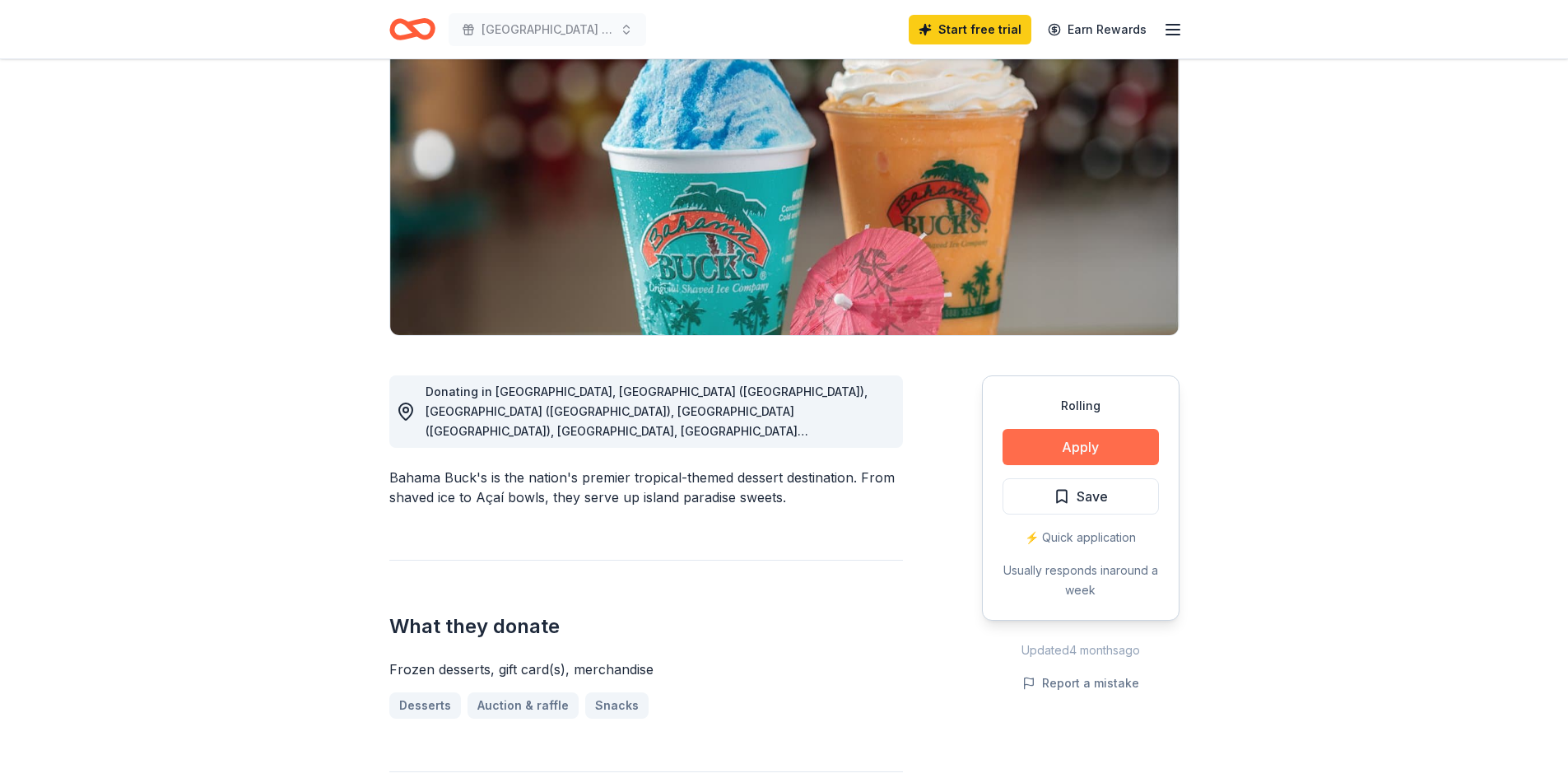
click at [1052, 442] on button "Apply" at bounding box center [1080, 447] width 156 height 36
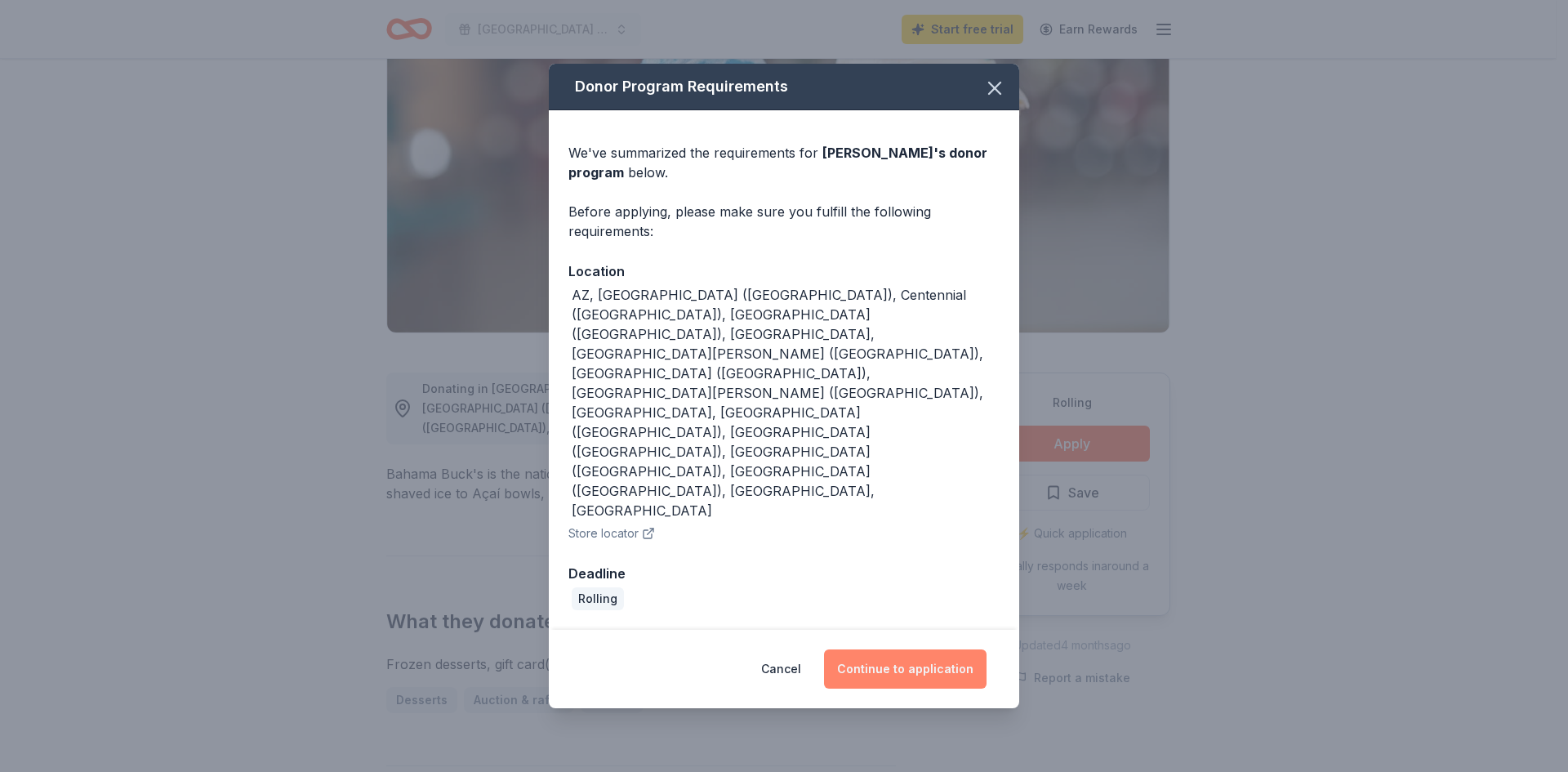
click at [911, 649] on button "Continue to application" at bounding box center [905, 669] width 162 height 39
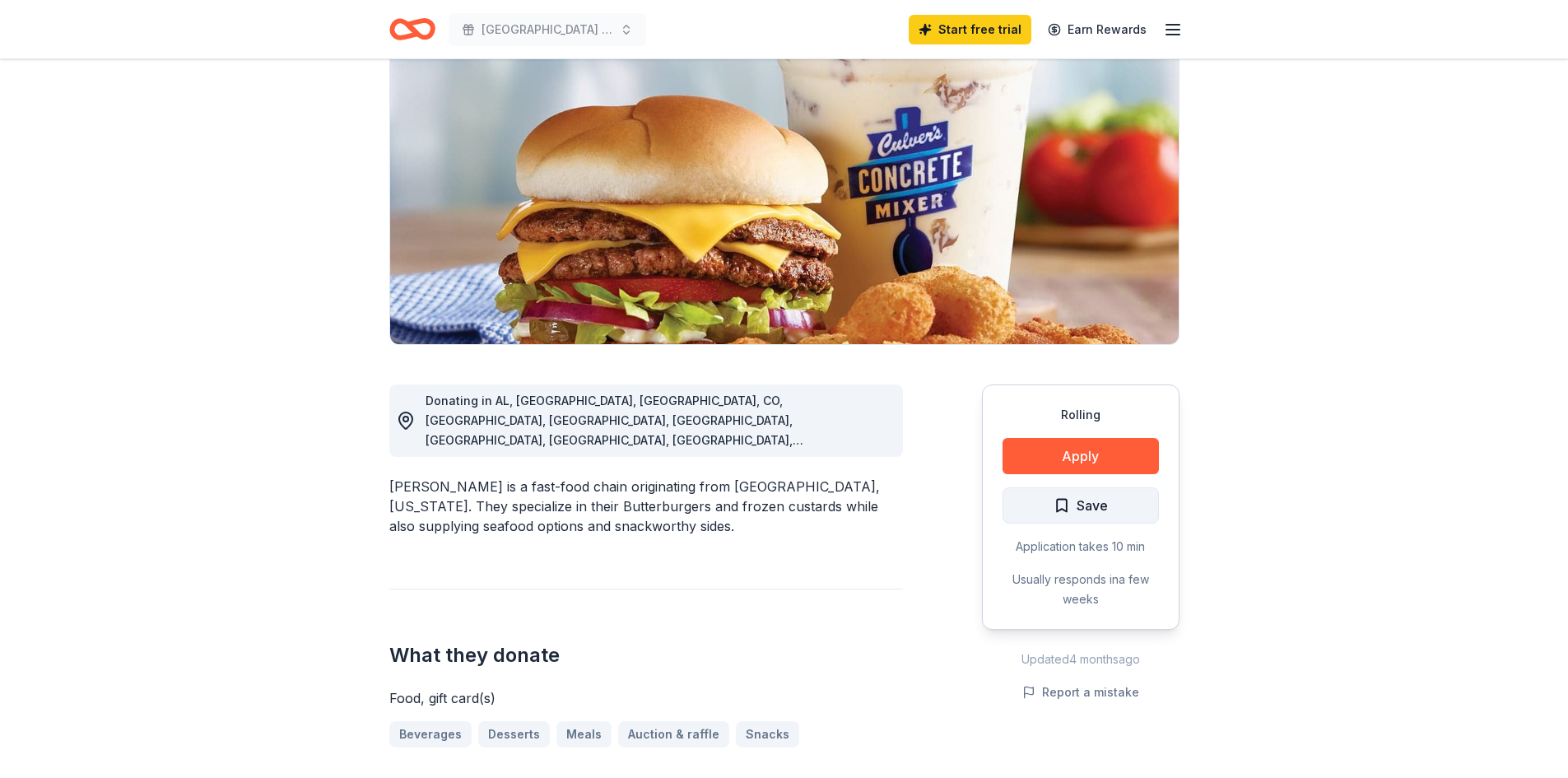
scroll to position [165, 0]
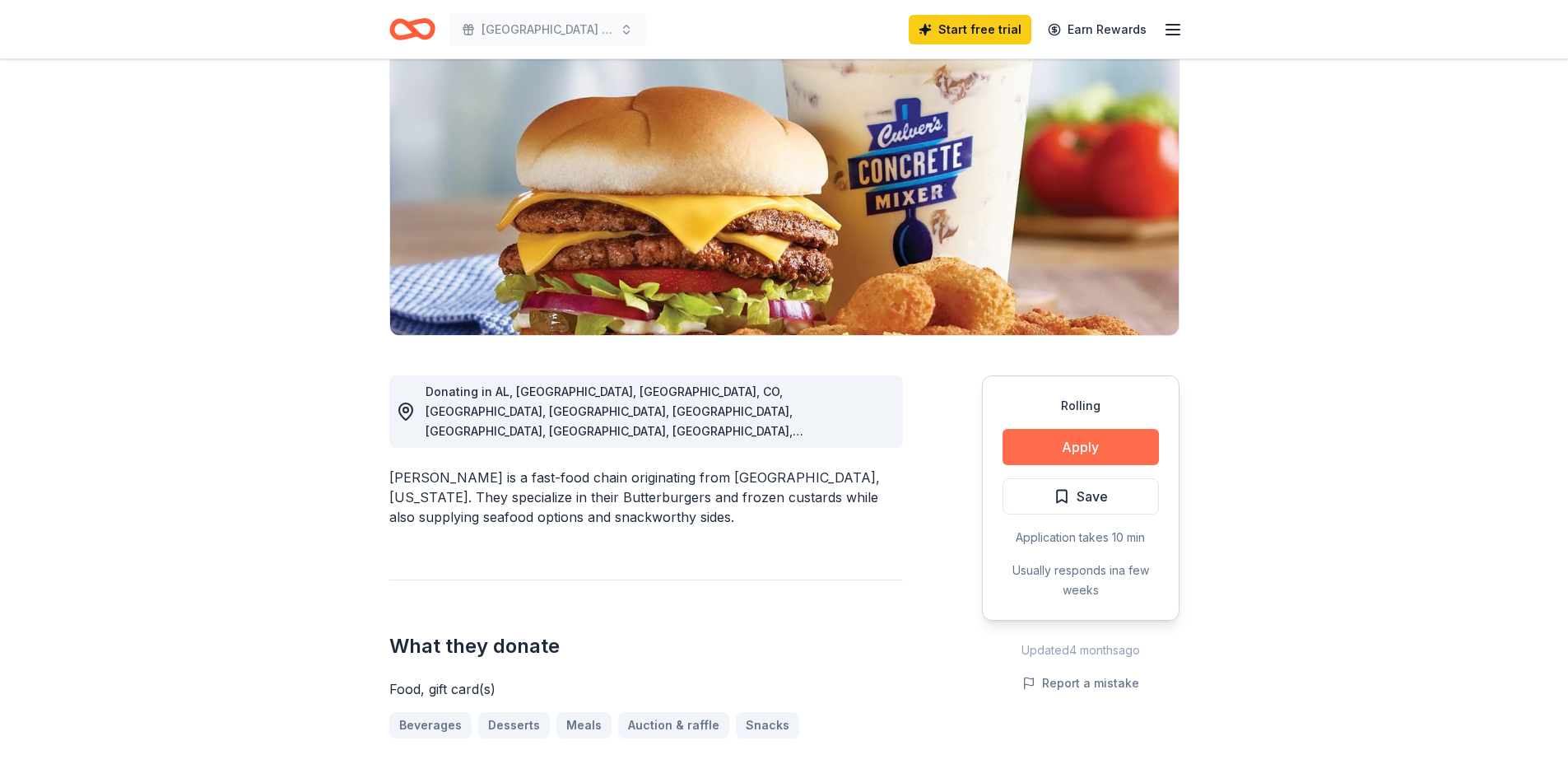
click at [1079, 431] on button "Apply" at bounding box center [1080, 447] width 156 height 36
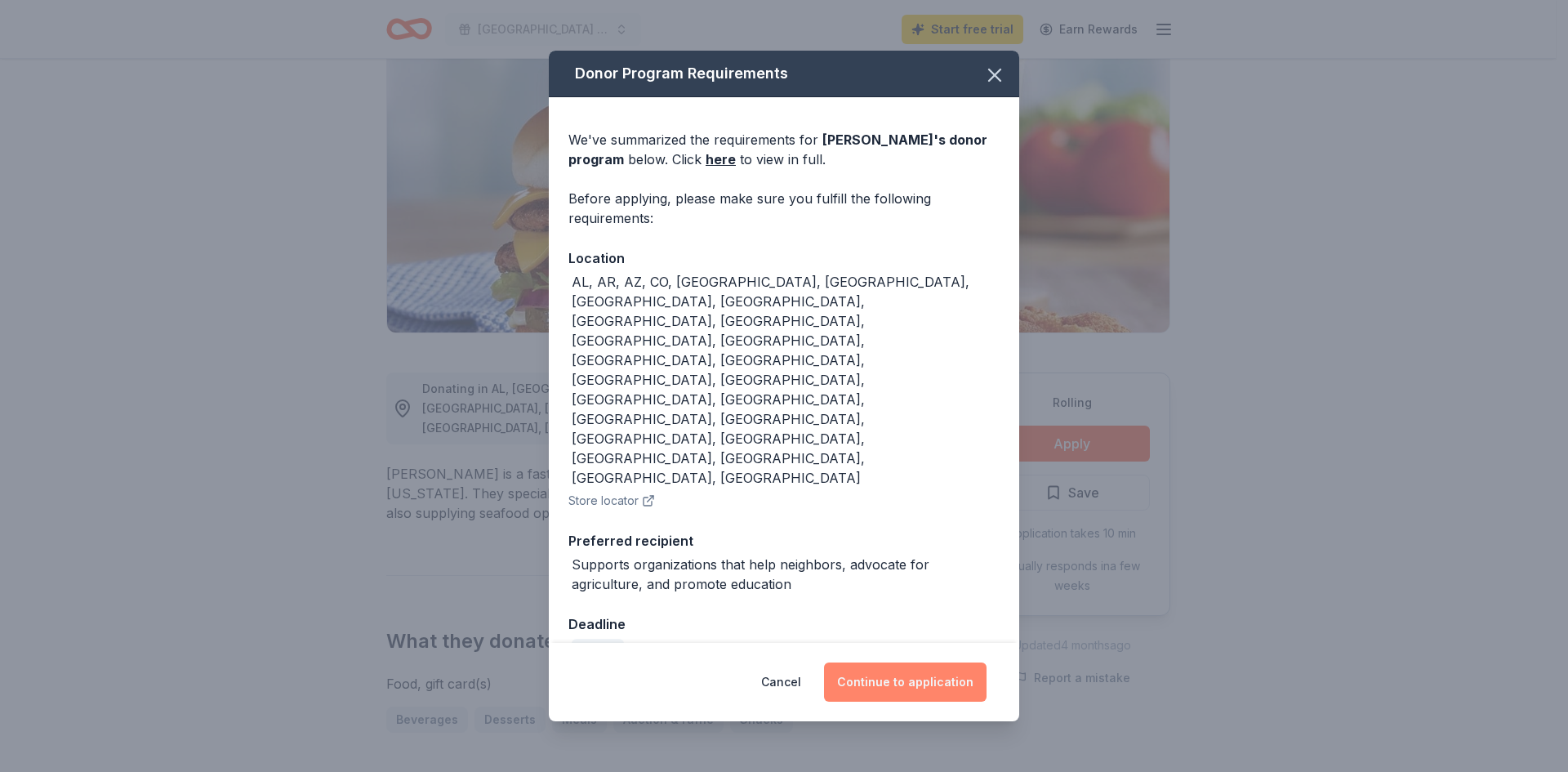
click at [901, 663] on button "Continue to application" at bounding box center [905, 682] width 162 height 39
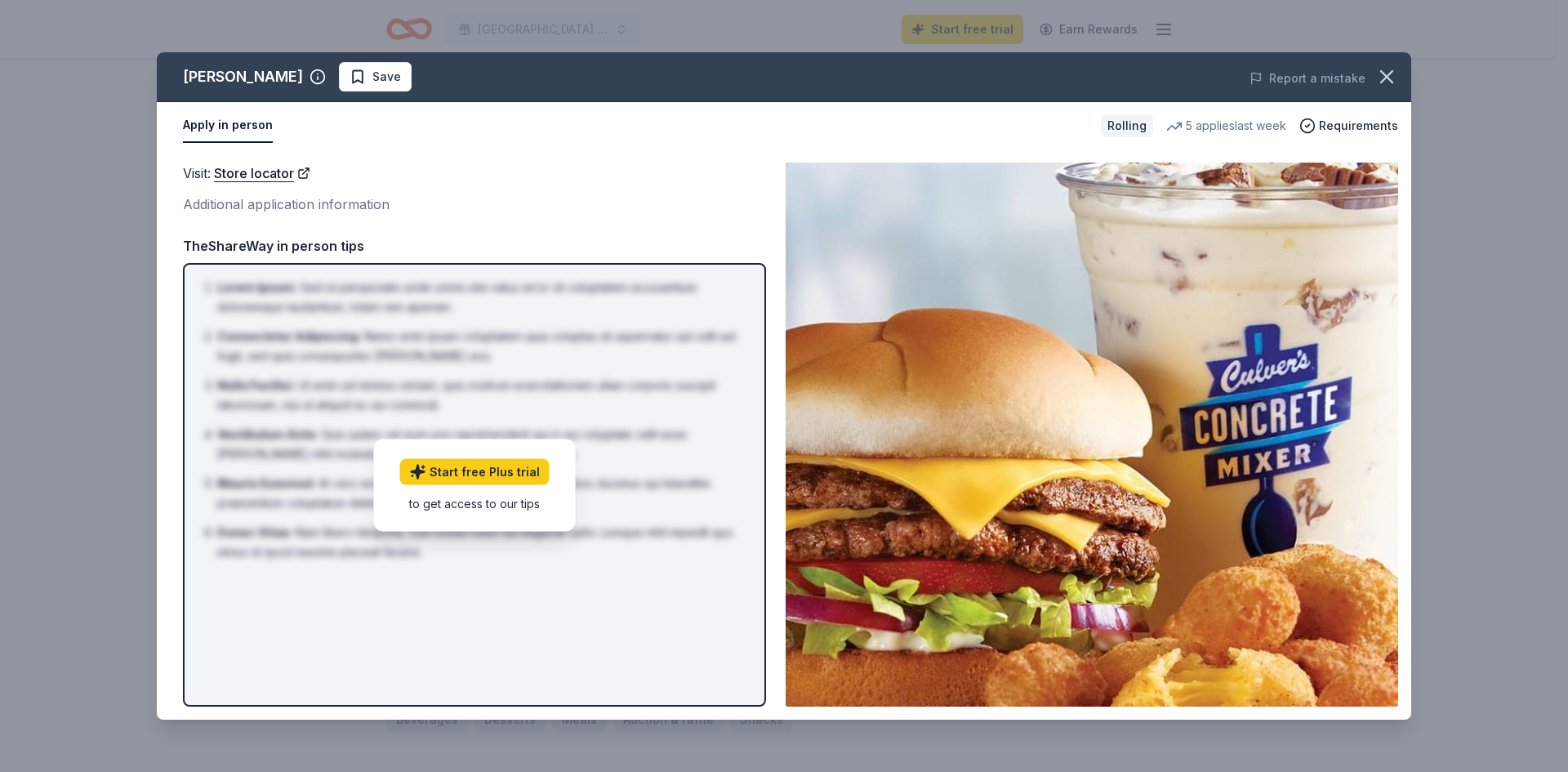
click at [512, 171] on div "Visit : Store locator" at bounding box center [474, 173] width 583 height 21
click at [1391, 76] on icon "button" at bounding box center [1386, 76] width 23 height 23
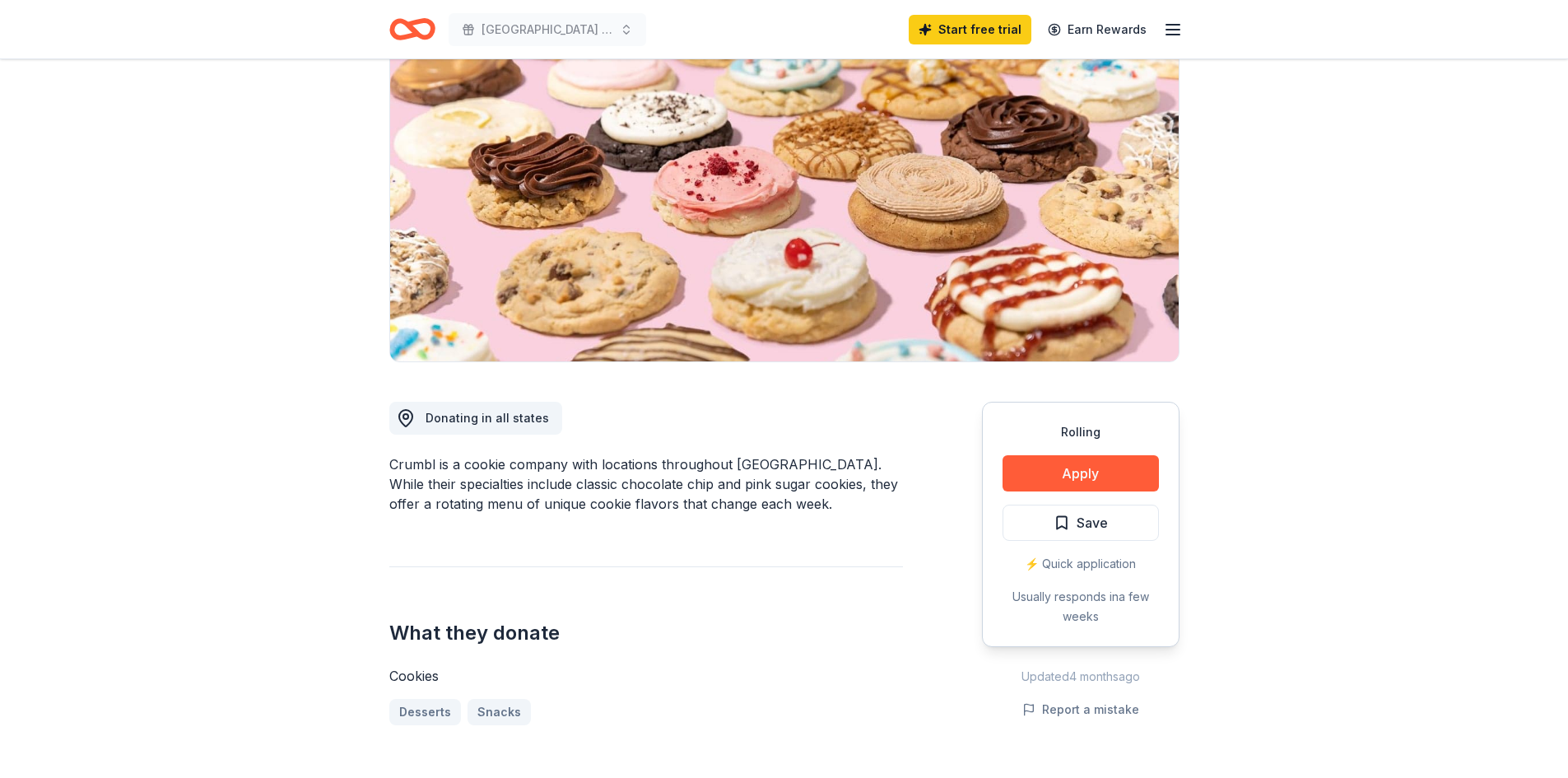
scroll to position [165, 0]
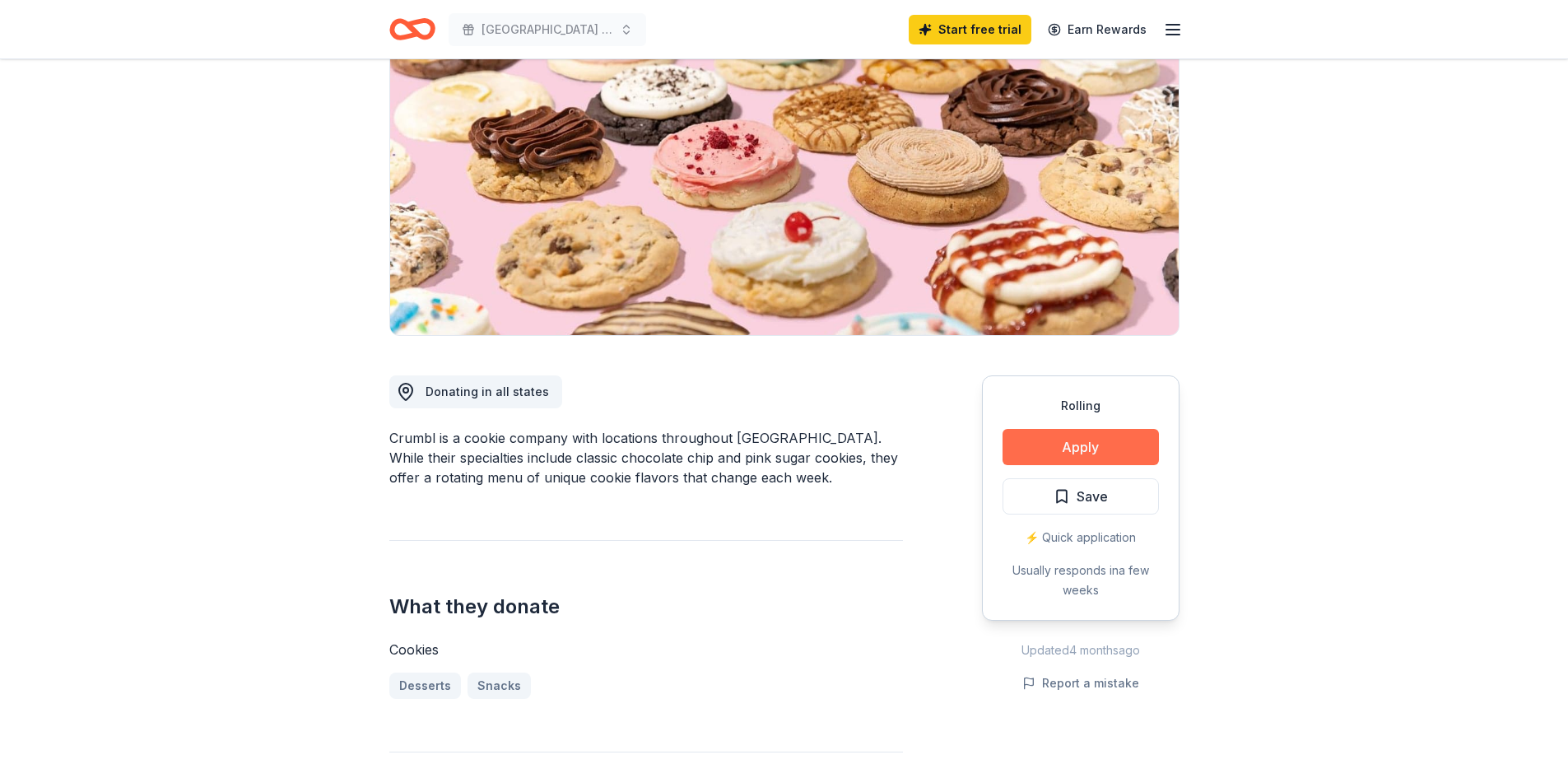
click at [1106, 443] on button "Apply" at bounding box center [1080, 447] width 156 height 36
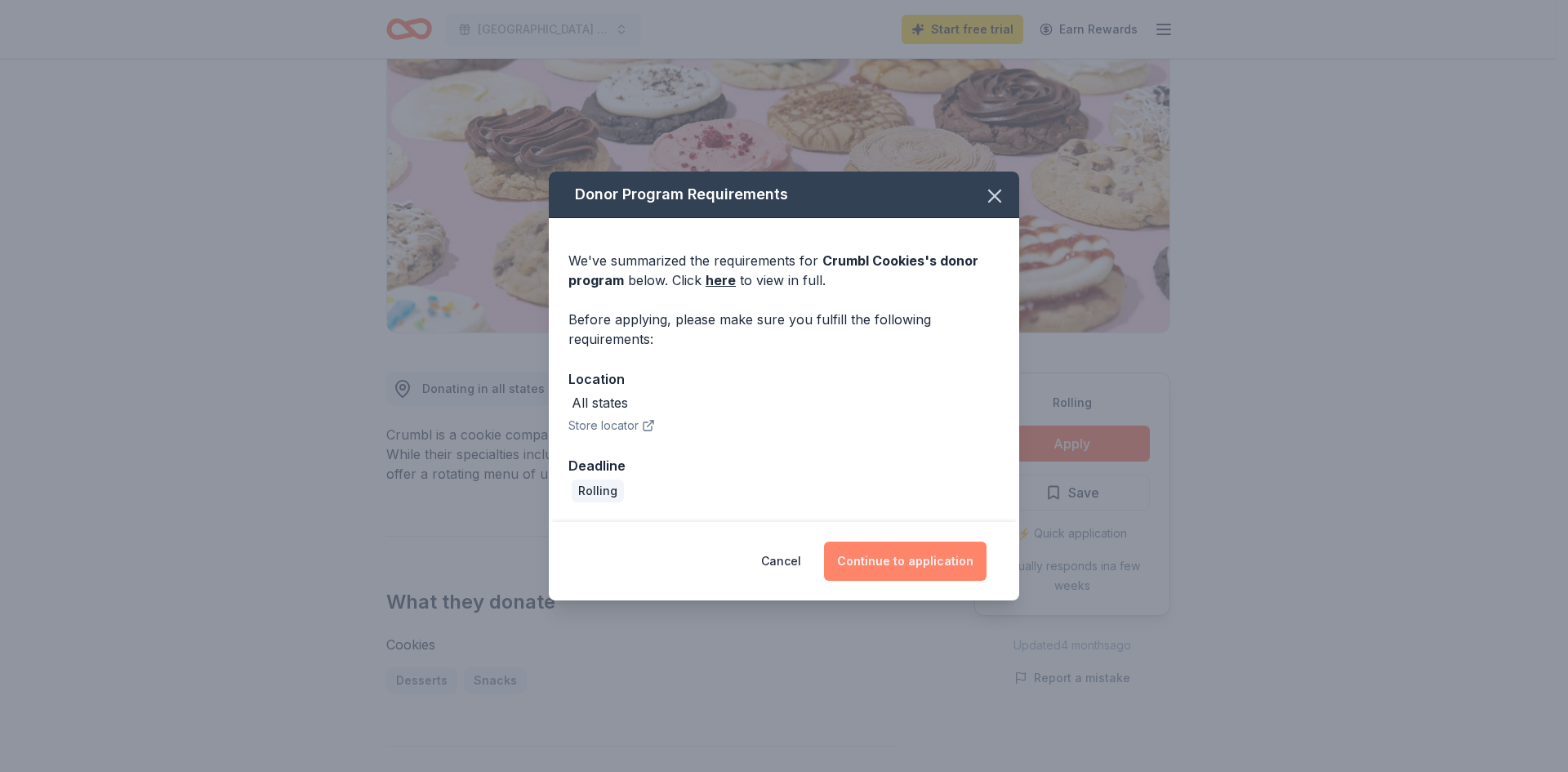
click at [925, 554] on button "Continue to application" at bounding box center [905, 561] width 162 height 39
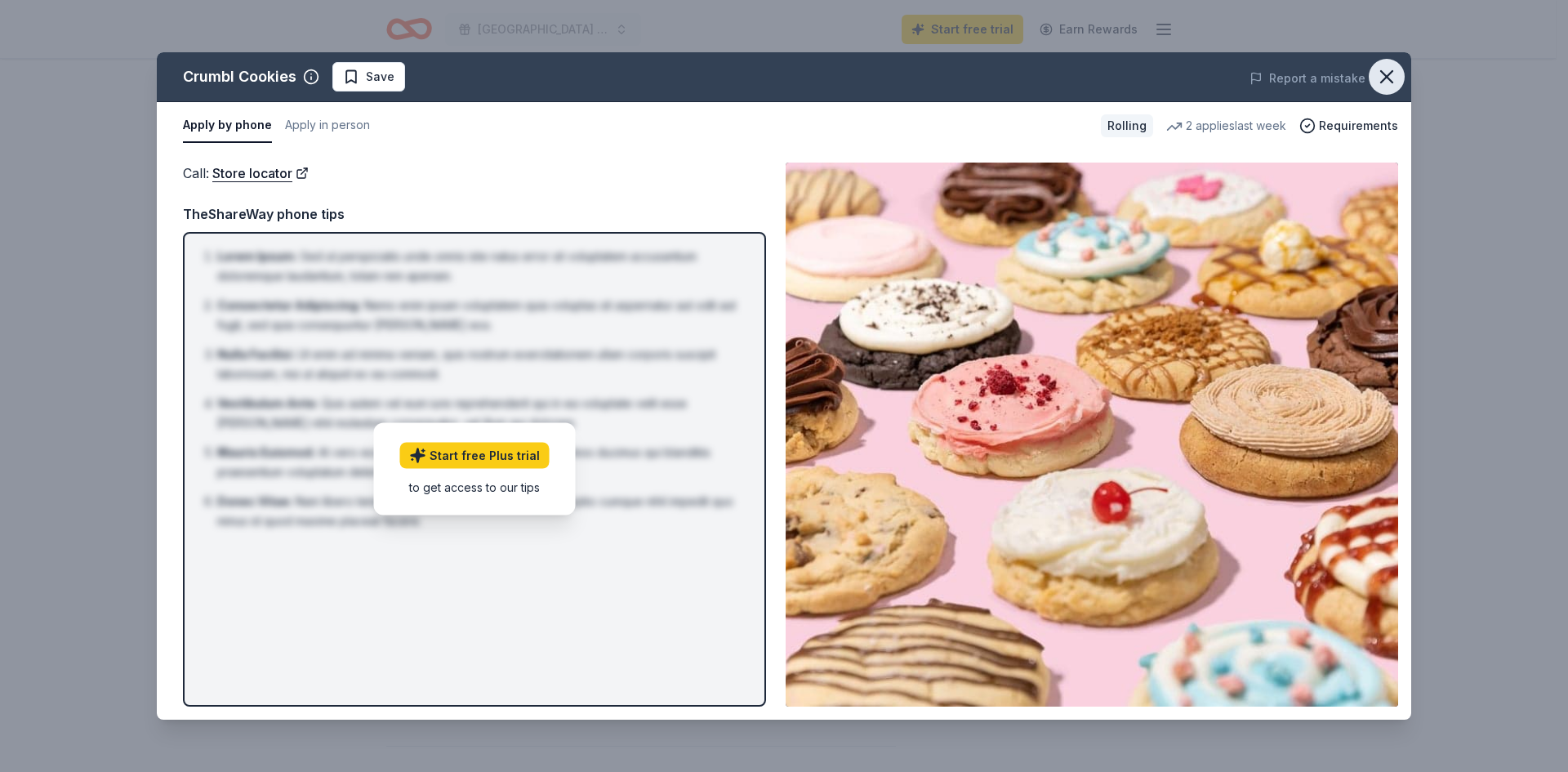
click at [1392, 66] on icon "button" at bounding box center [1386, 76] width 23 height 23
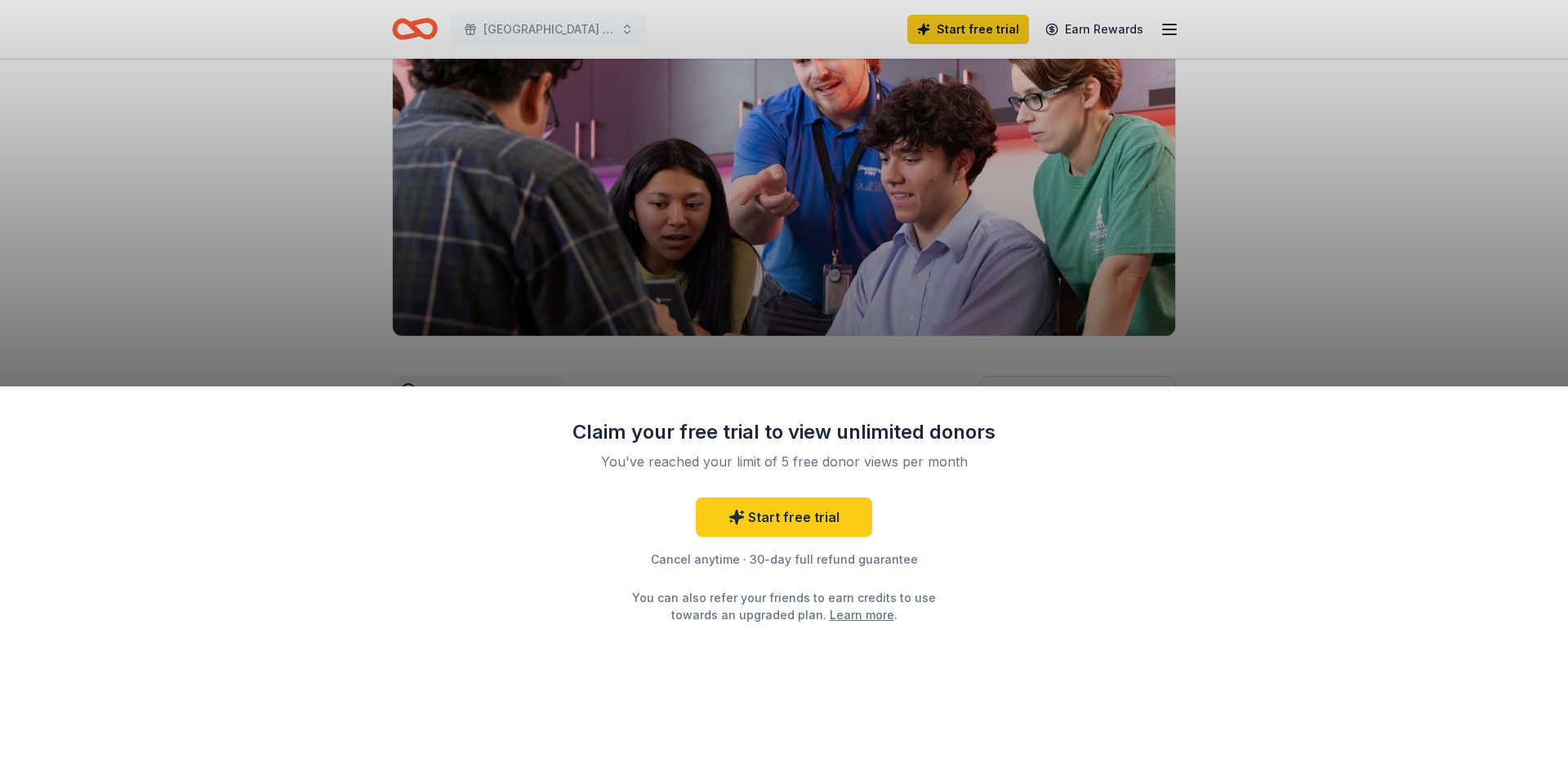
scroll to position [163, 0]
